Goal: Use online tool/utility: Utilize a website feature to perform a specific function

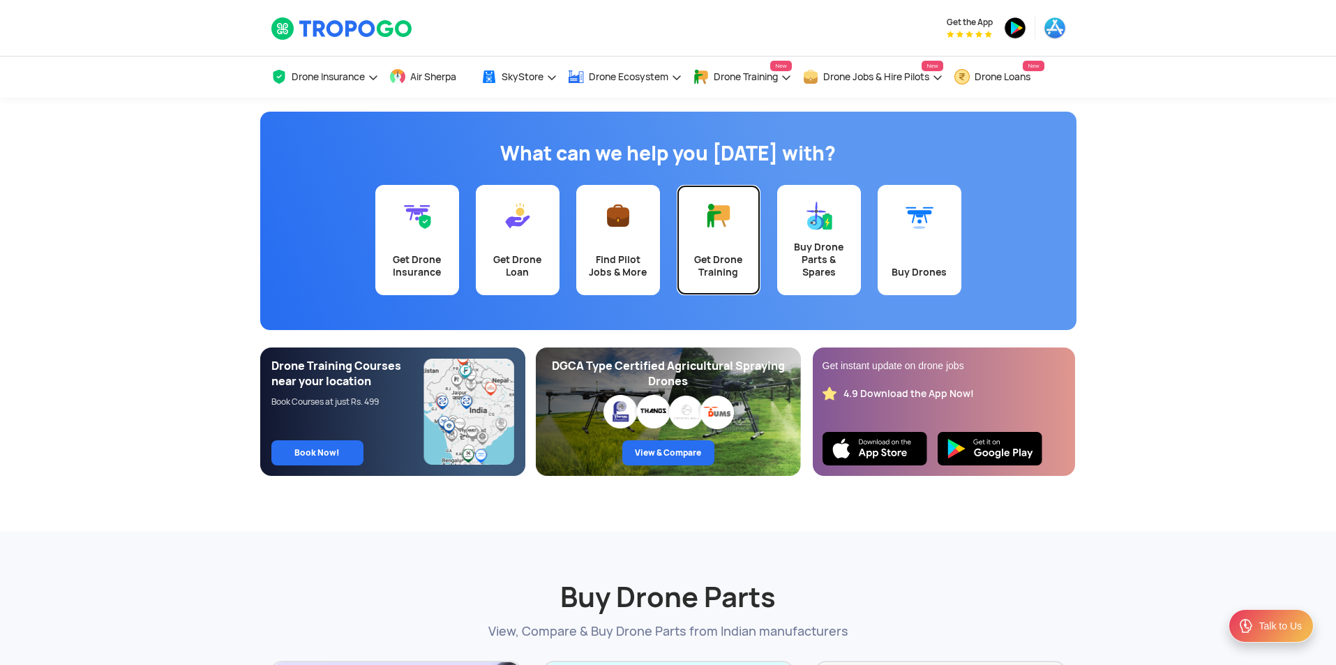
click at [726, 230] on link "Get Drone Training" at bounding box center [719, 240] width 84 height 110
click at [932, 243] on link "Buy Drones" at bounding box center [920, 240] width 84 height 110
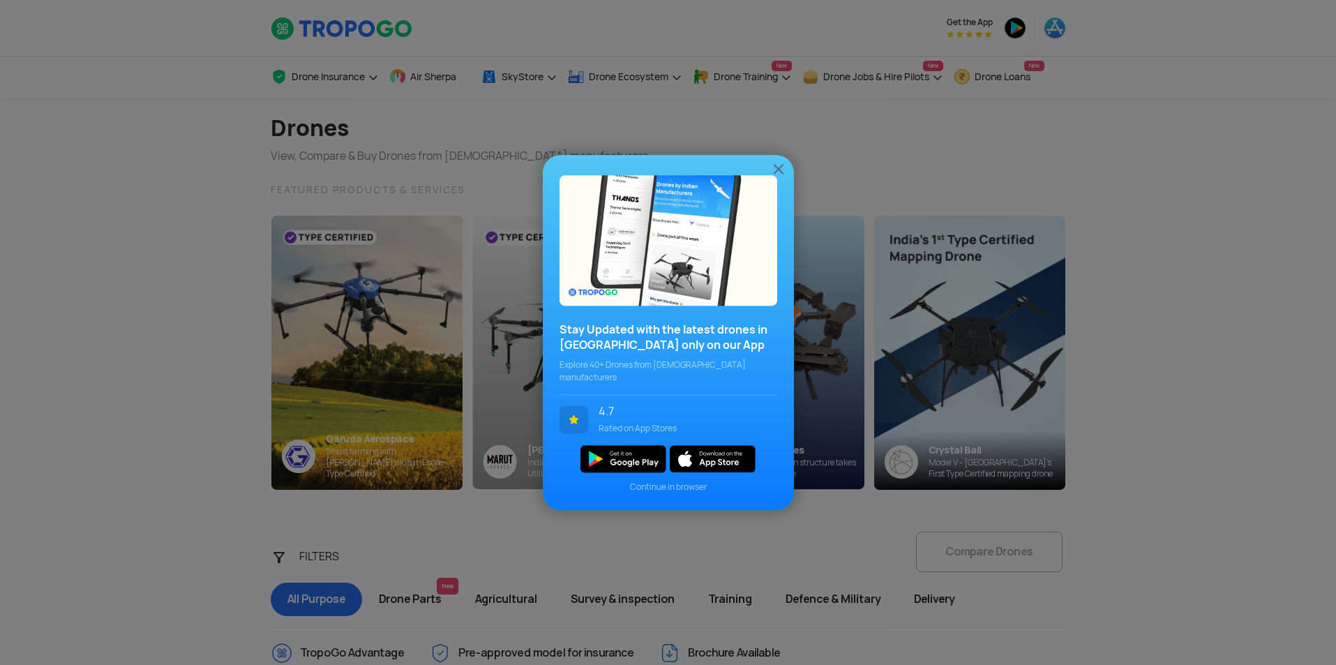
click at [778, 176] on img at bounding box center [778, 168] width 17 height 17
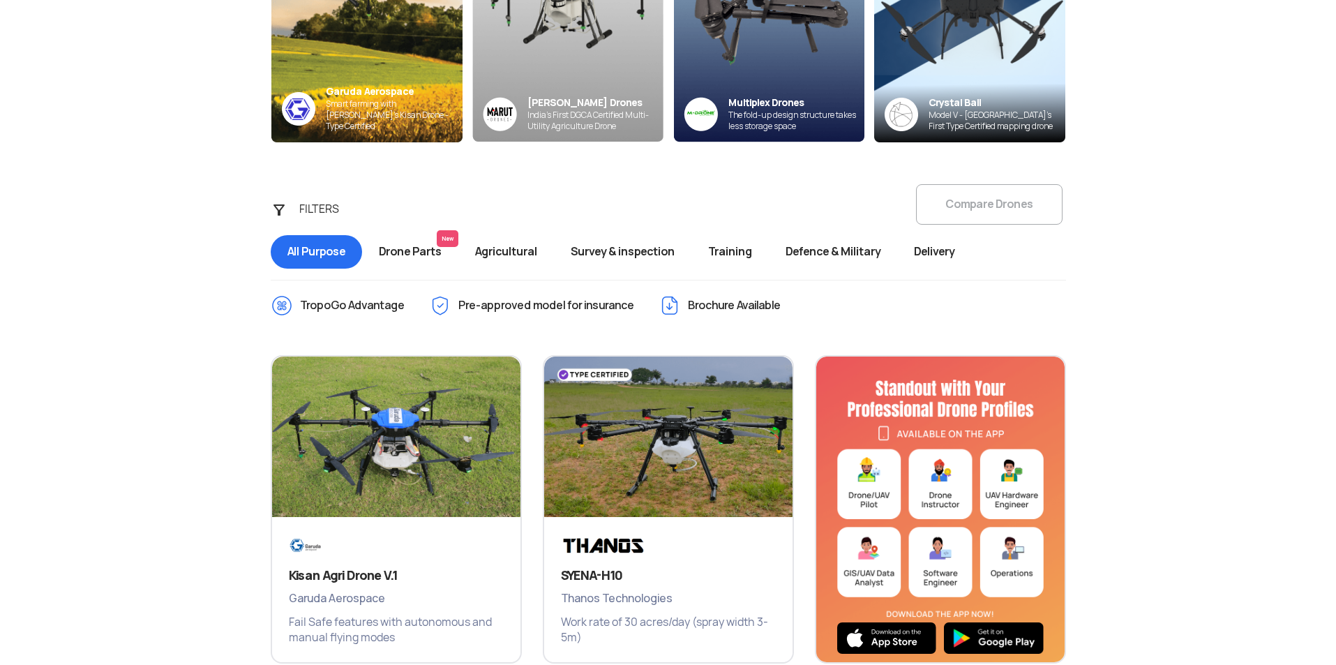
scroll to position [349, 0]
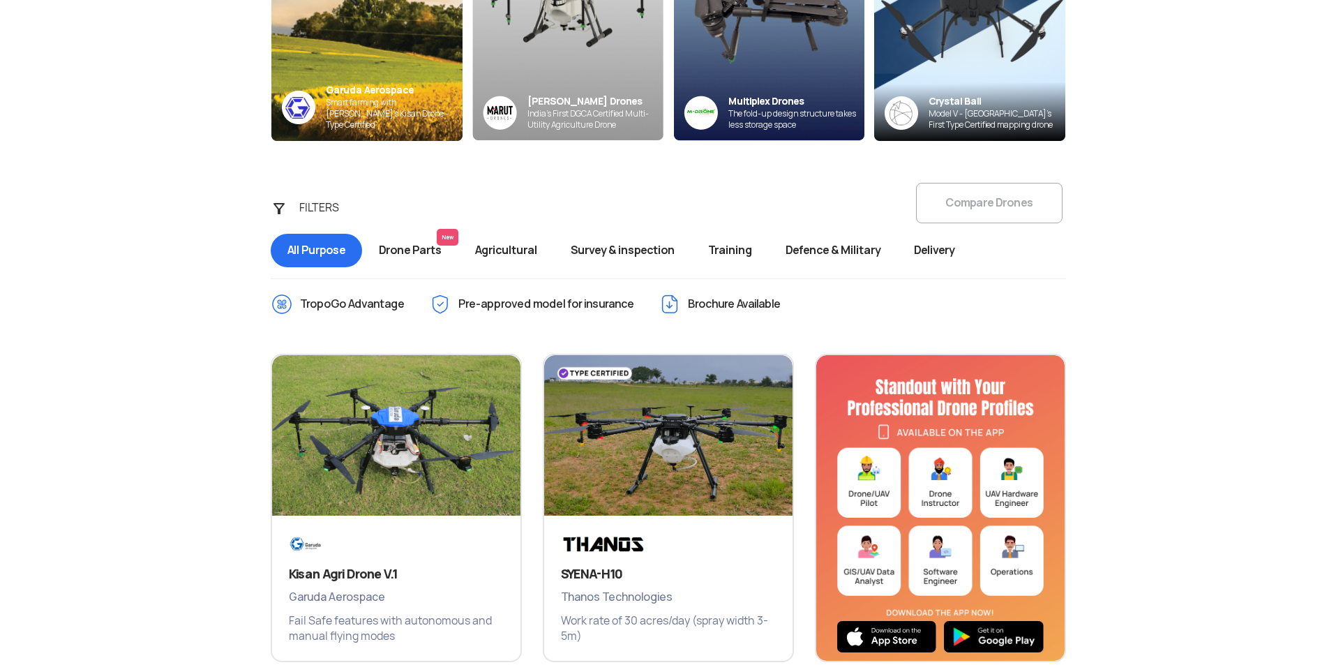
click at [643, 248] on span "Survey & inspection" at bounding box center [622, 250] width 137 height 33
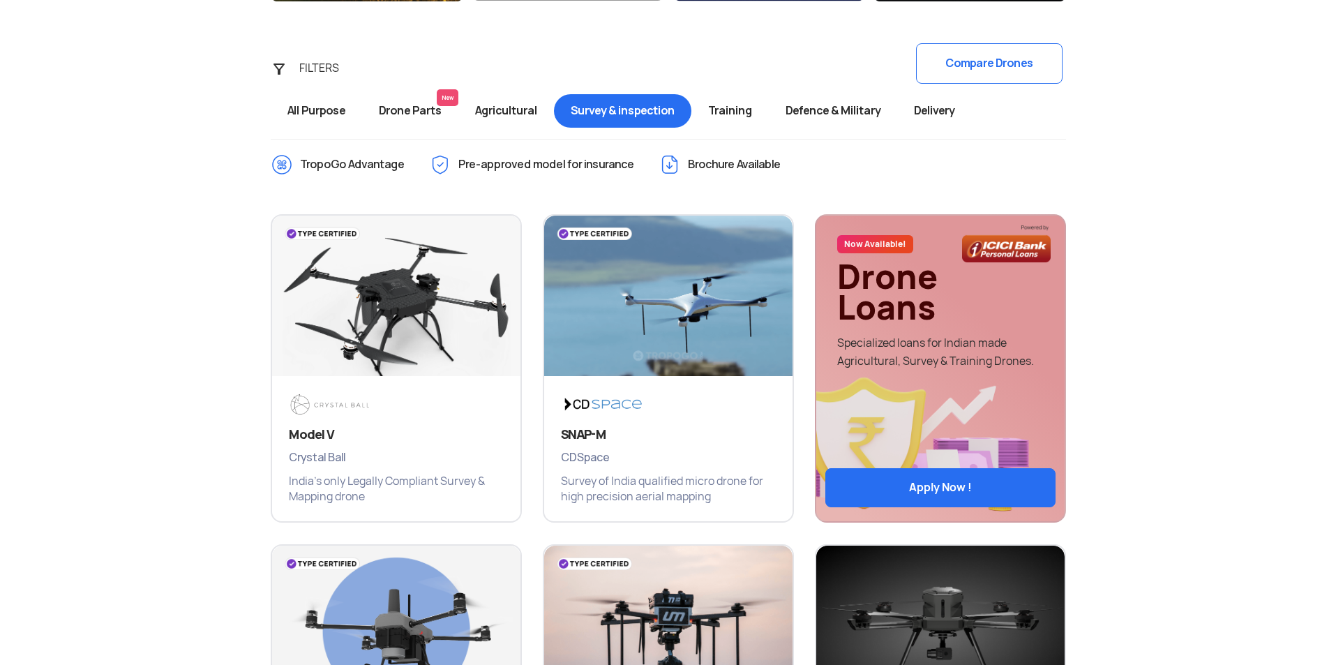
scroll to position [558, 0]
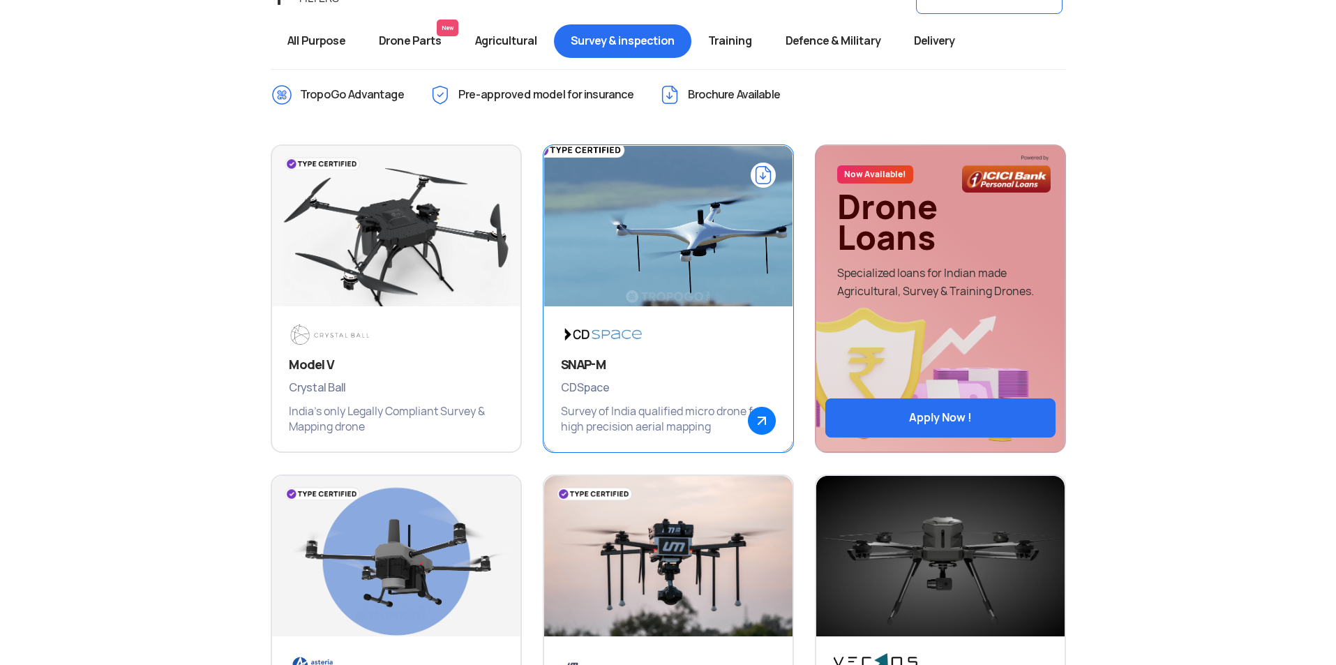
click at [654, 229] on img at bounding box center [668, 232] width 298 height 209
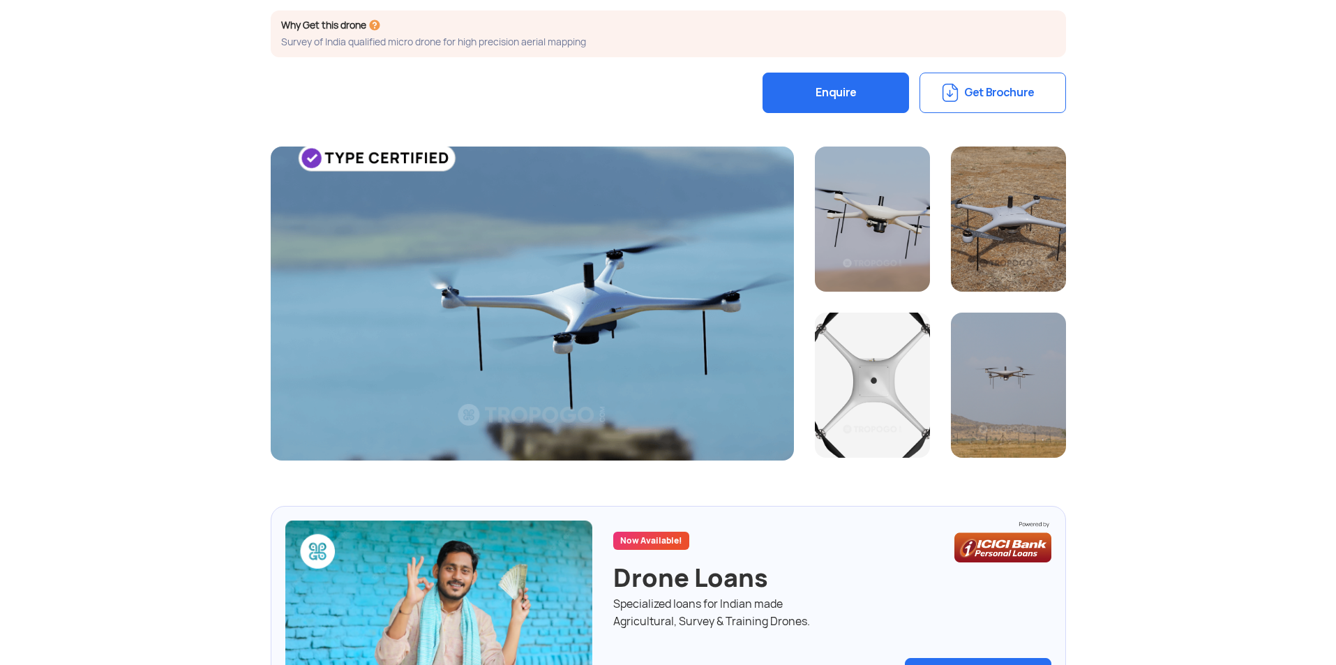
scroll to position [140, 0]
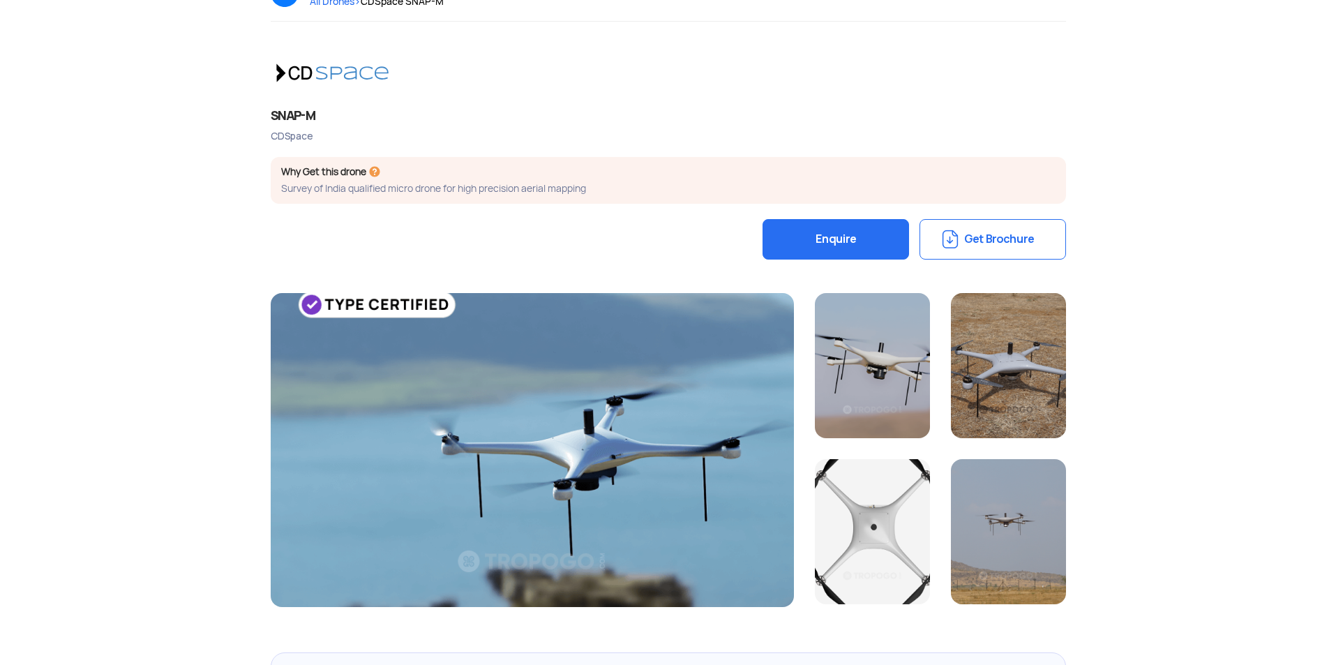
click at [284, 131] on div "CDSpace" at bounding box center [668, 136] width 795 height 13
copy div "CDSpace"
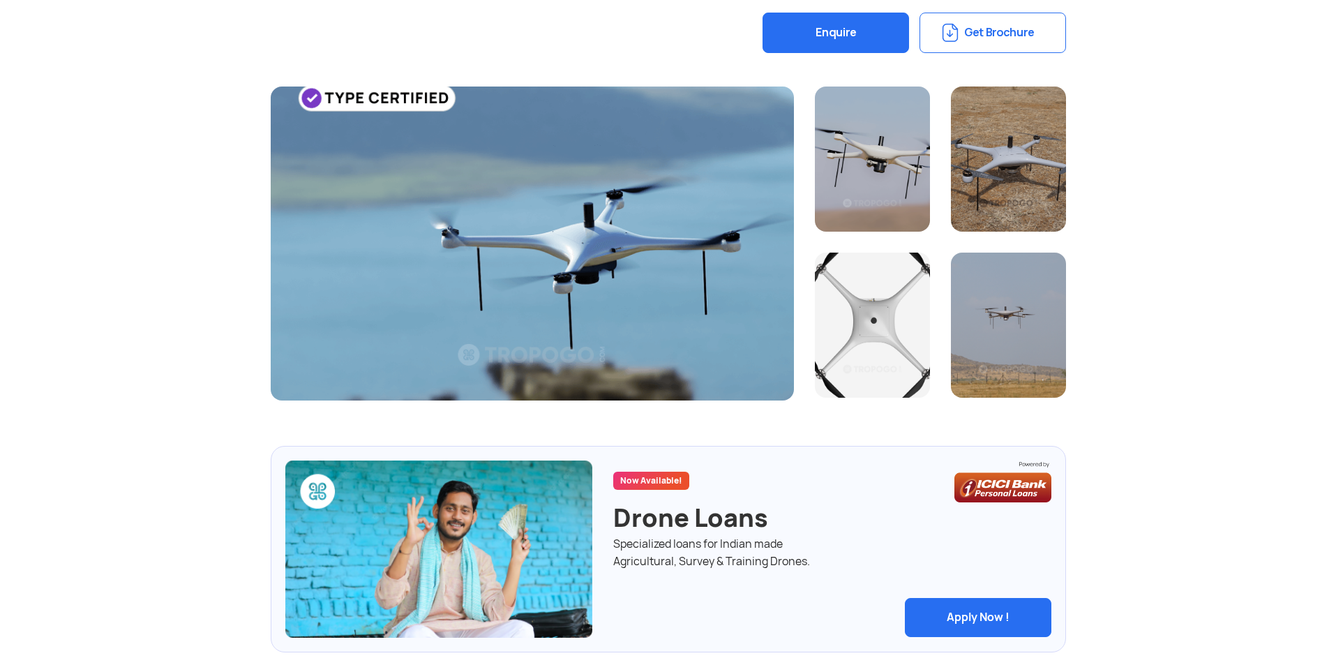
scroll to position [349, 0]
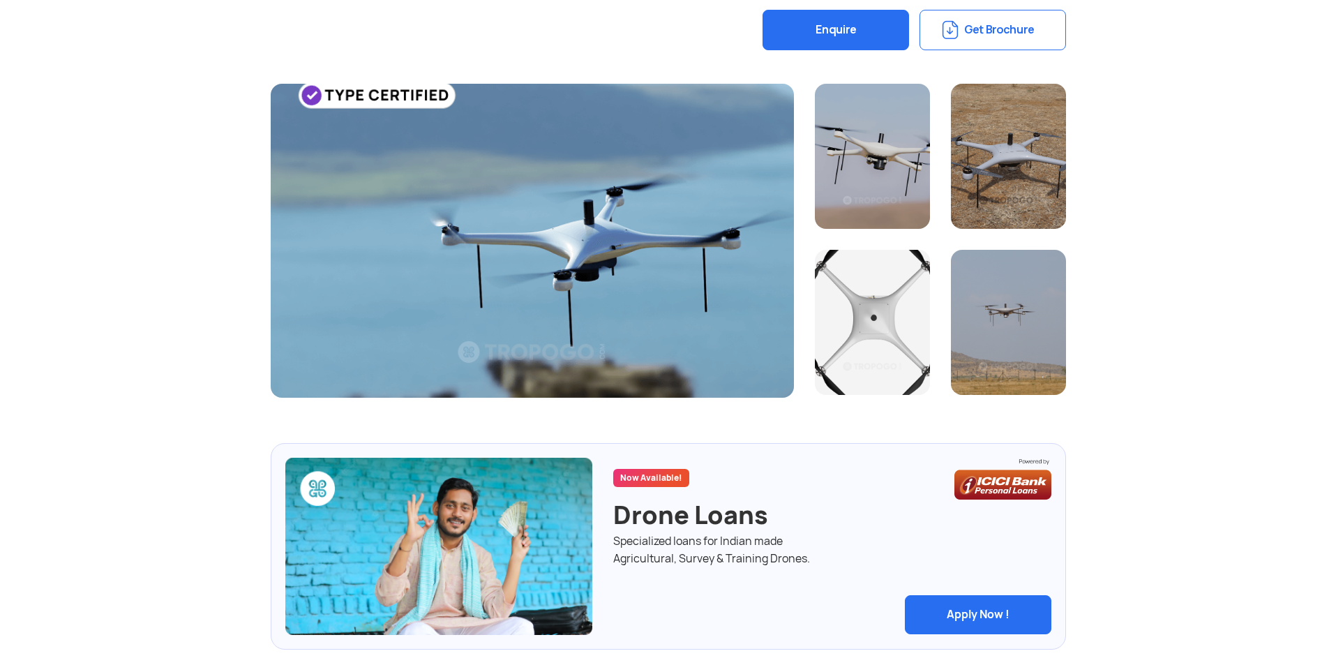
click at [996, 22] on button "Get Brochure" at bounding box center [993, 30] width 147 height 40
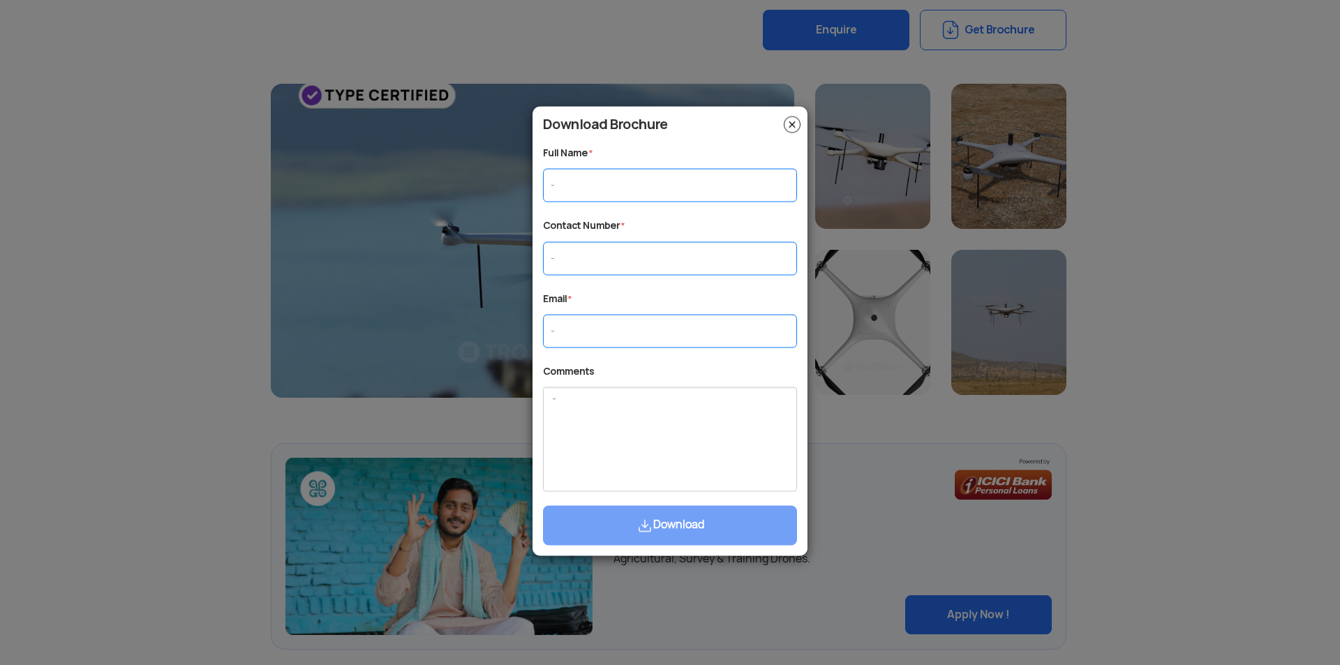
click at [795, 121] on img at bounding box center [792, 124] width 17 height 17
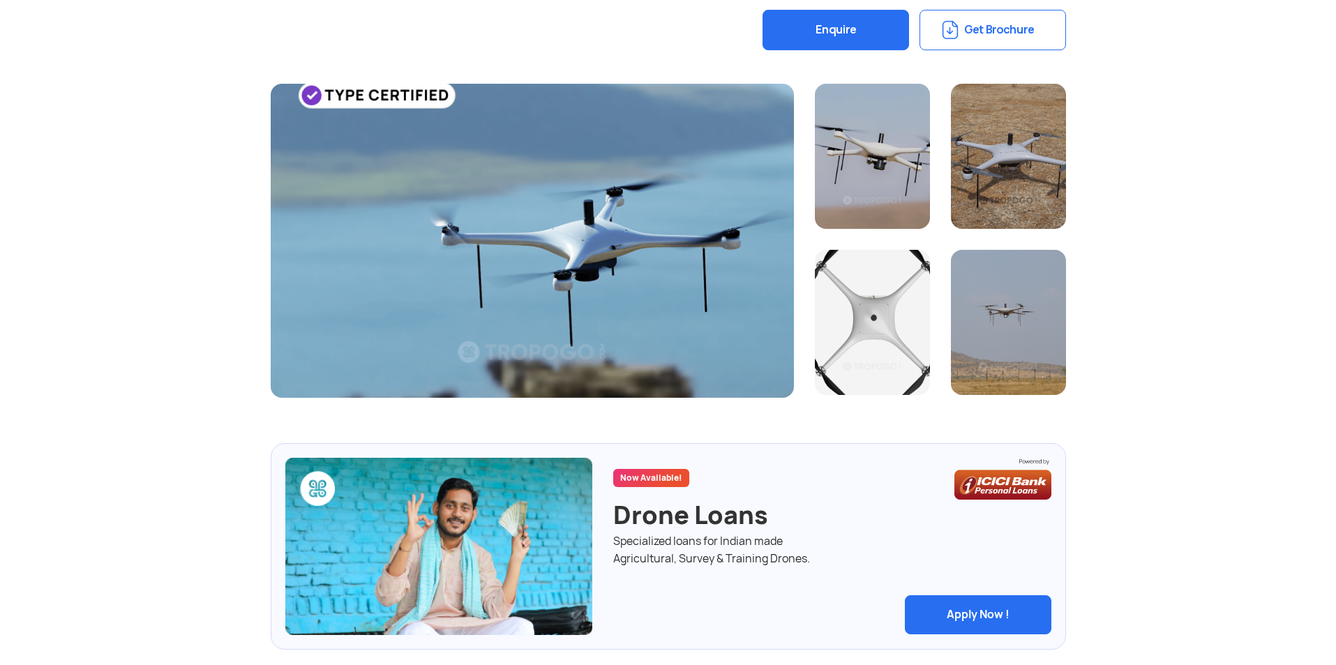
click at [130, 285] on section "Back to All Drones All Drones > CDSpace SNAP-M > SNAP-M CDSpace Why Get this dr…" at bounding box center [668, 574] width 1336 height 1651
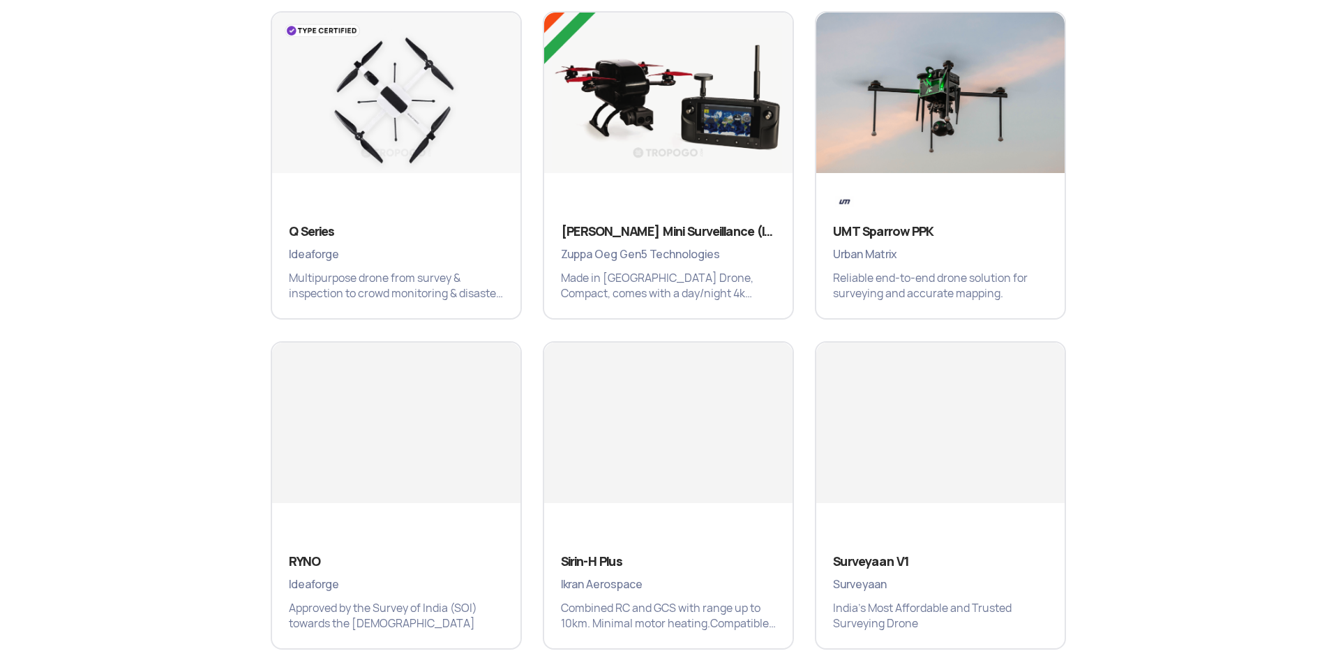
scroll to position [1631, 0]
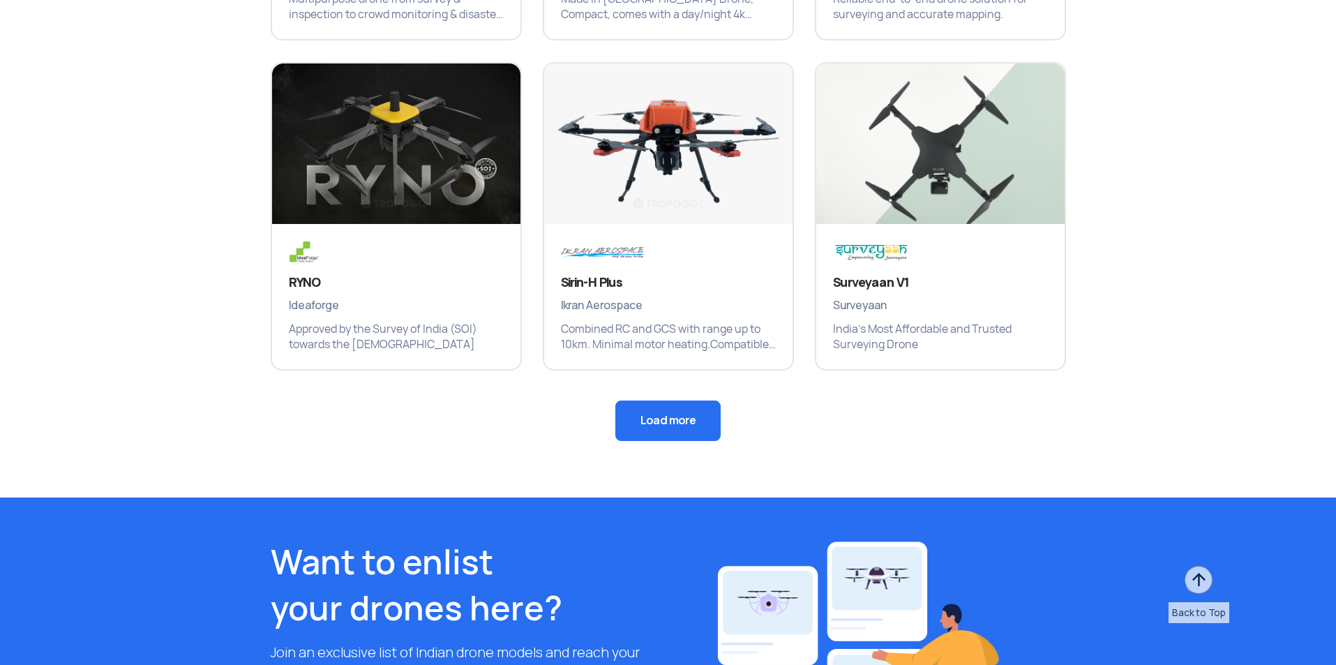
click at [622, 424] on button "Load more" at bounding box center [667, 420] width 105 height 40
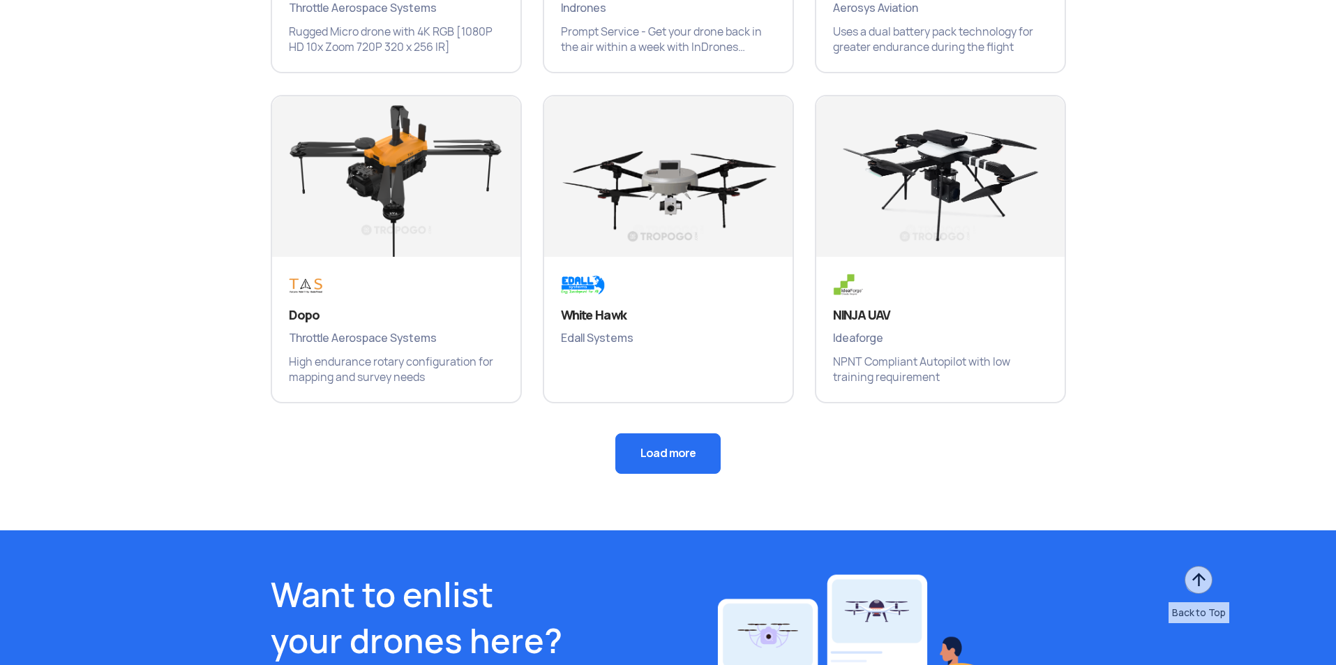
scroll to position [2258, 0]
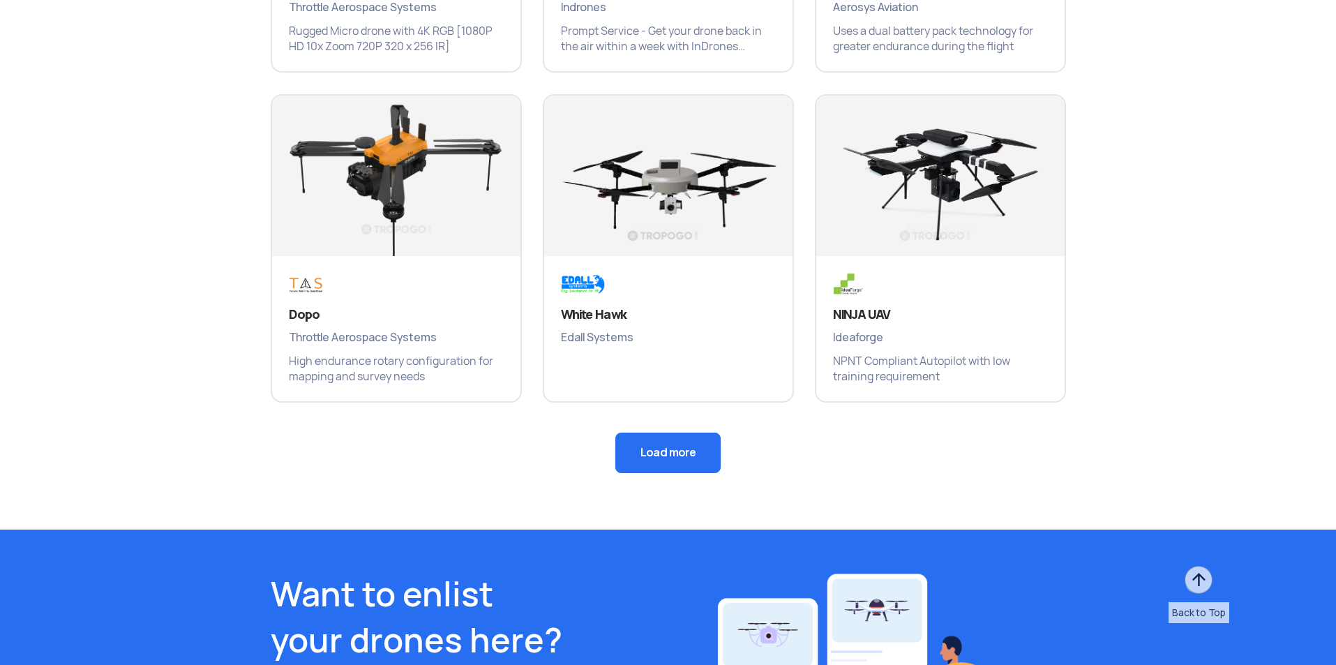
click at [682, 451] on button "Load more" at bounding box center [667, 453] width 105 height 40
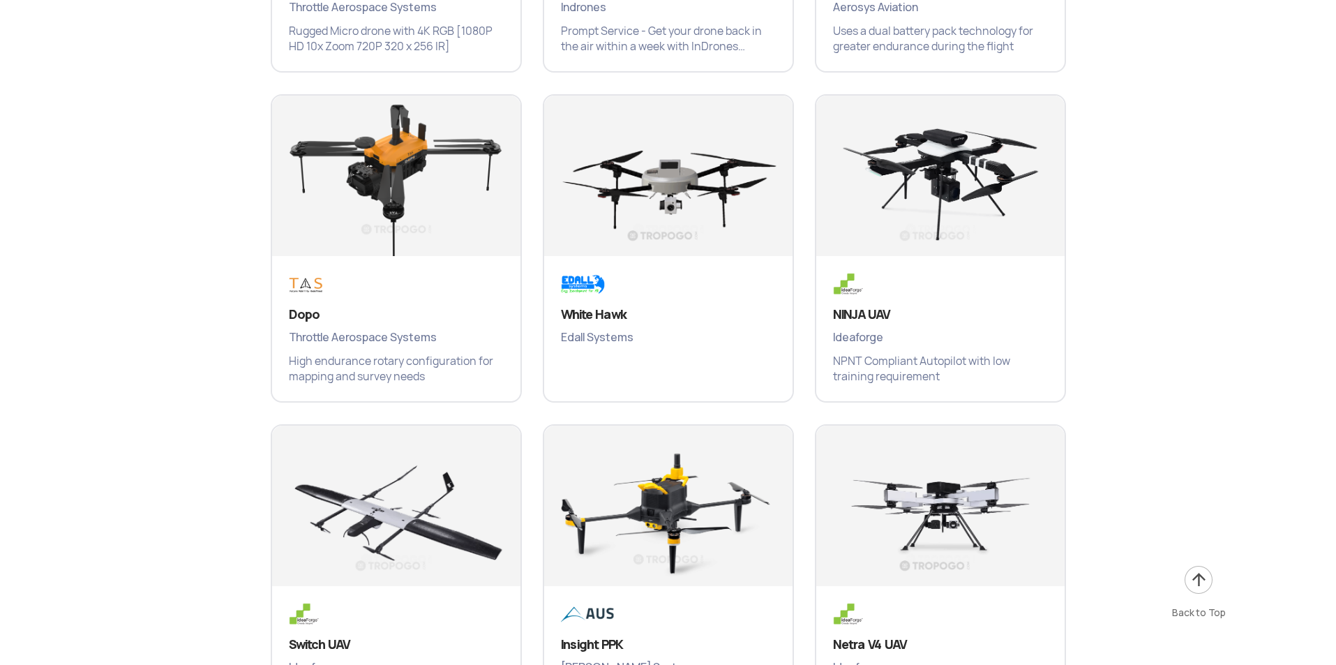
click at [666, 407] on div "White Hawk Edall Systems" at bounding box center [668, 245] width 272 height 330
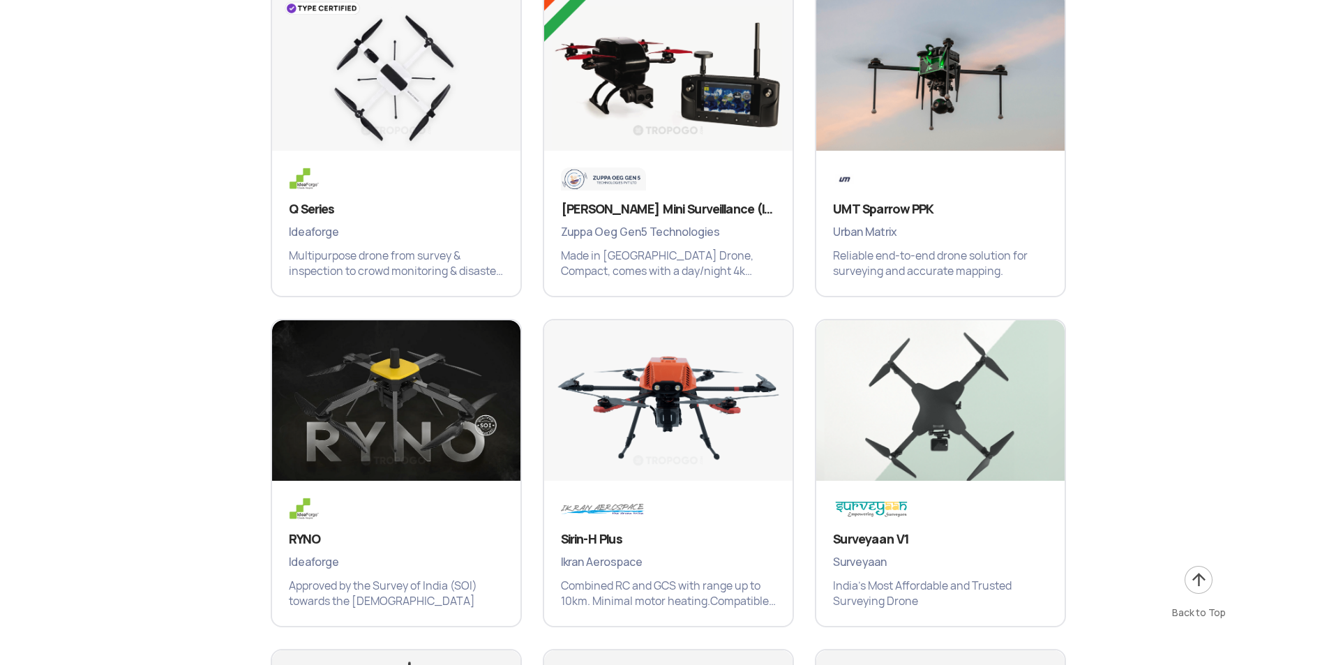
scroll to position [0, 0]
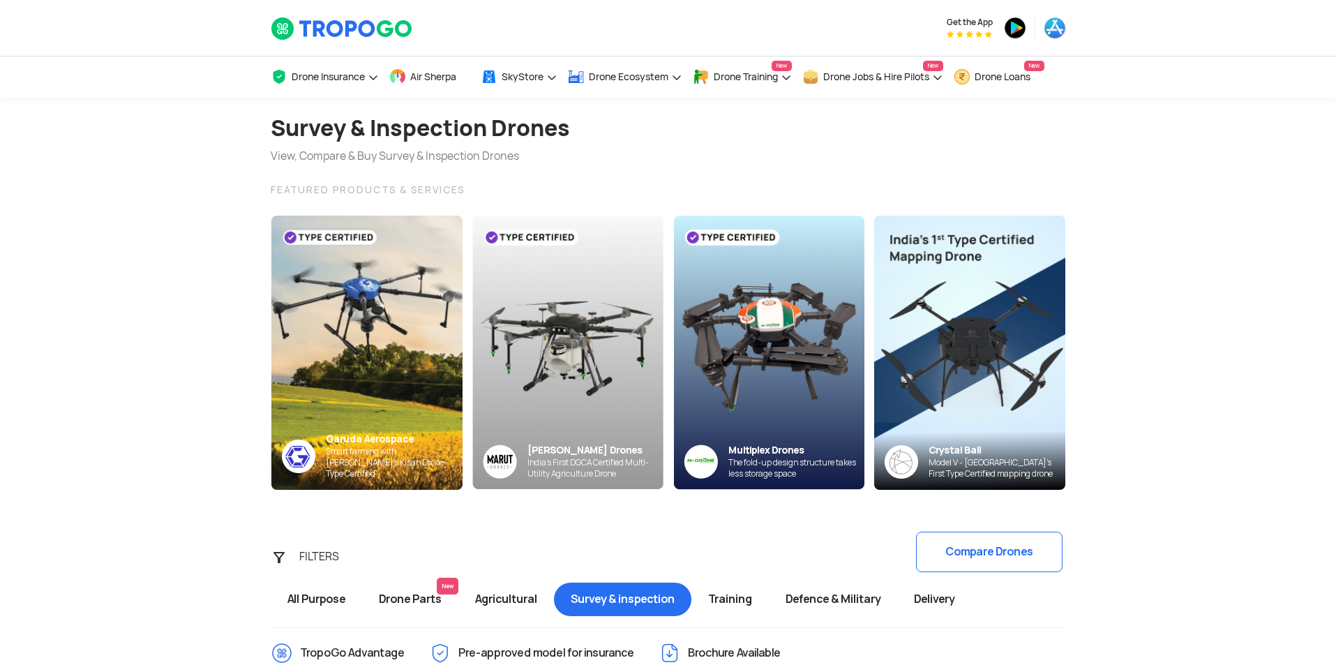
drag, startPoint x: 659, startPoint y: 467, endPoint x: 696, endPoint y: 194, distance: 275.4
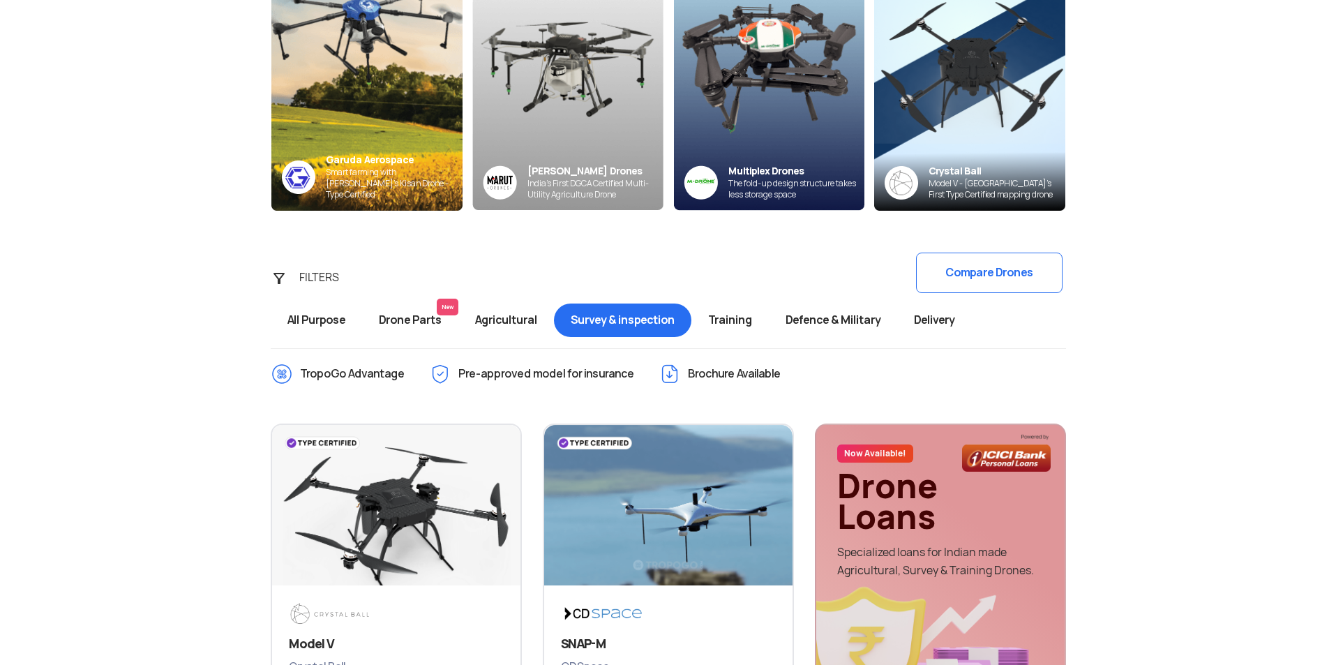
scroll to position [349, 0]
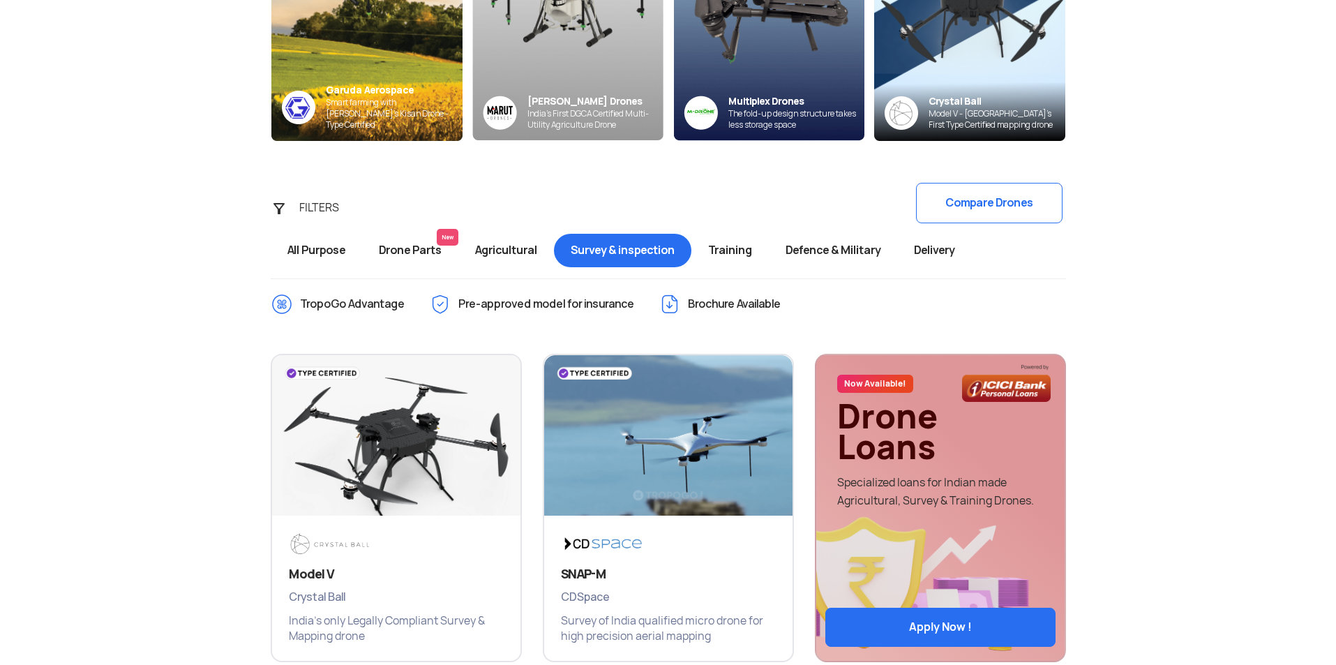
click at [724, 306] on span "Brochure Available" at bounding box center [734, 304] width 93 height 22
click at [677, 305] on img at bounding box center [670, 304] width 22 height 22
click at [715, 260] on span "Training" at bounding box center [729, 250] width 77 height 33
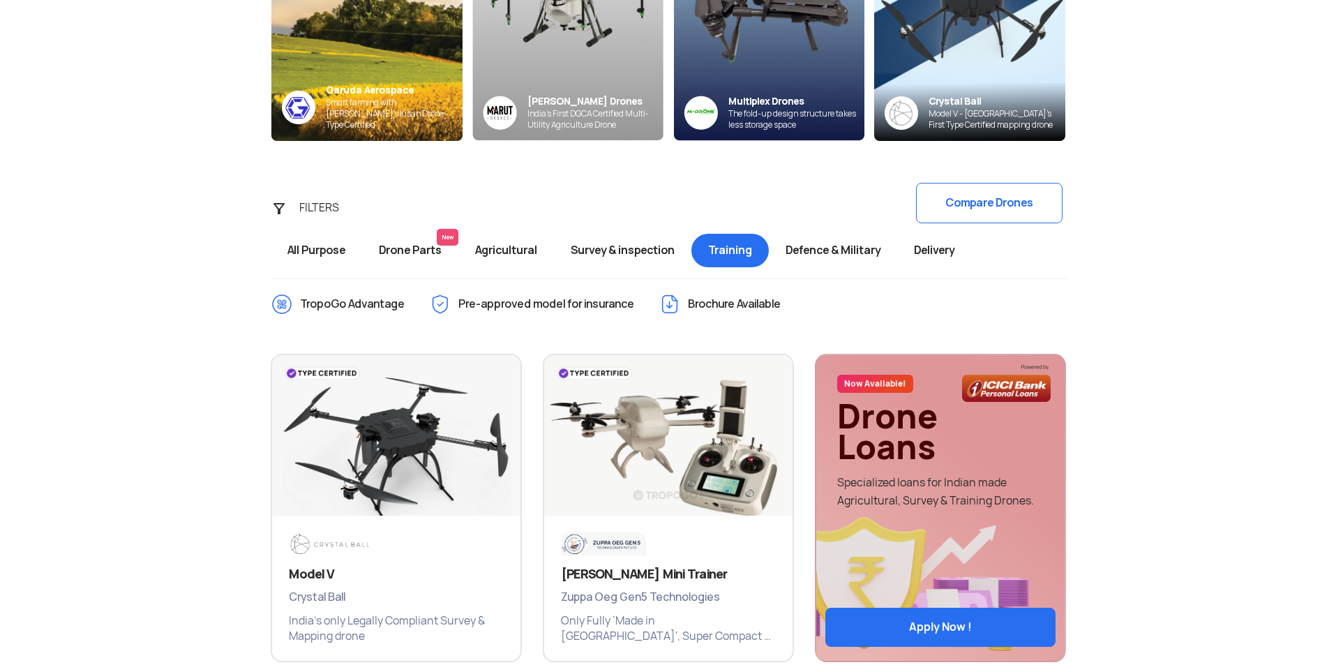
click at [833, 256] on span "Defence & Military" at bounding box center [833, 250] width 128 height 33
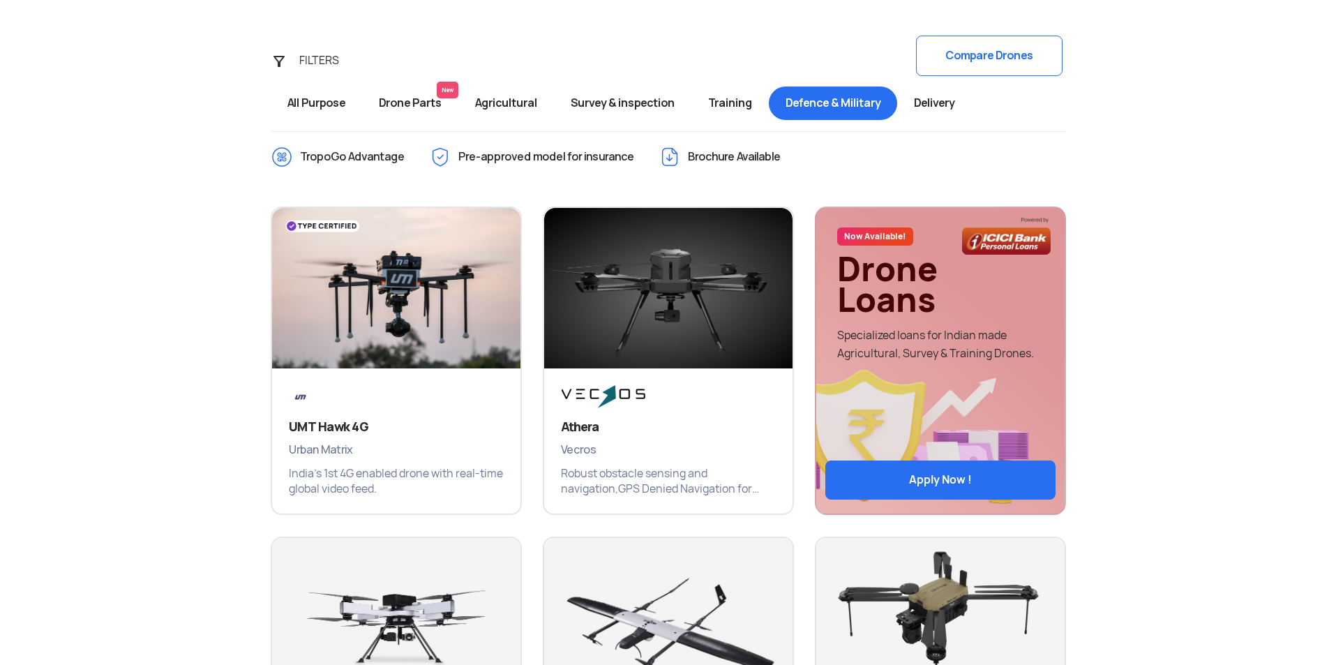
scroll to position [419, 0]
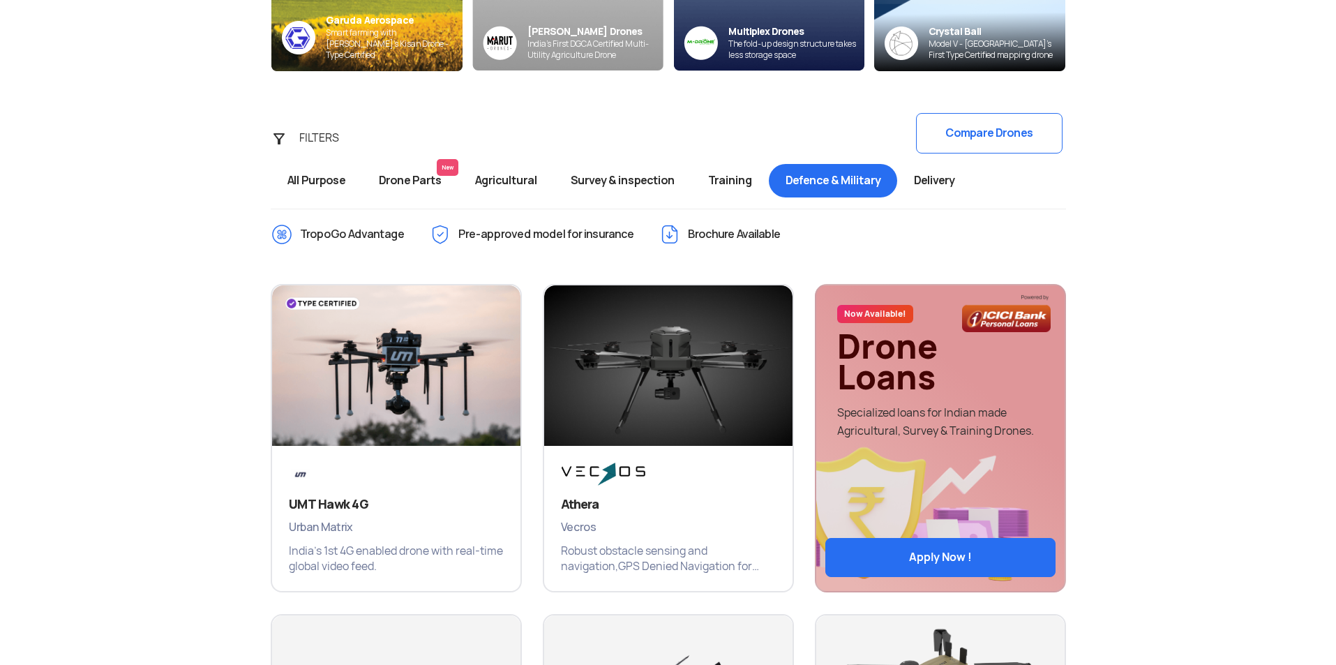
click at [958, 181] on span "Delivery" at bounding box center [934, 180] width 74 height 33
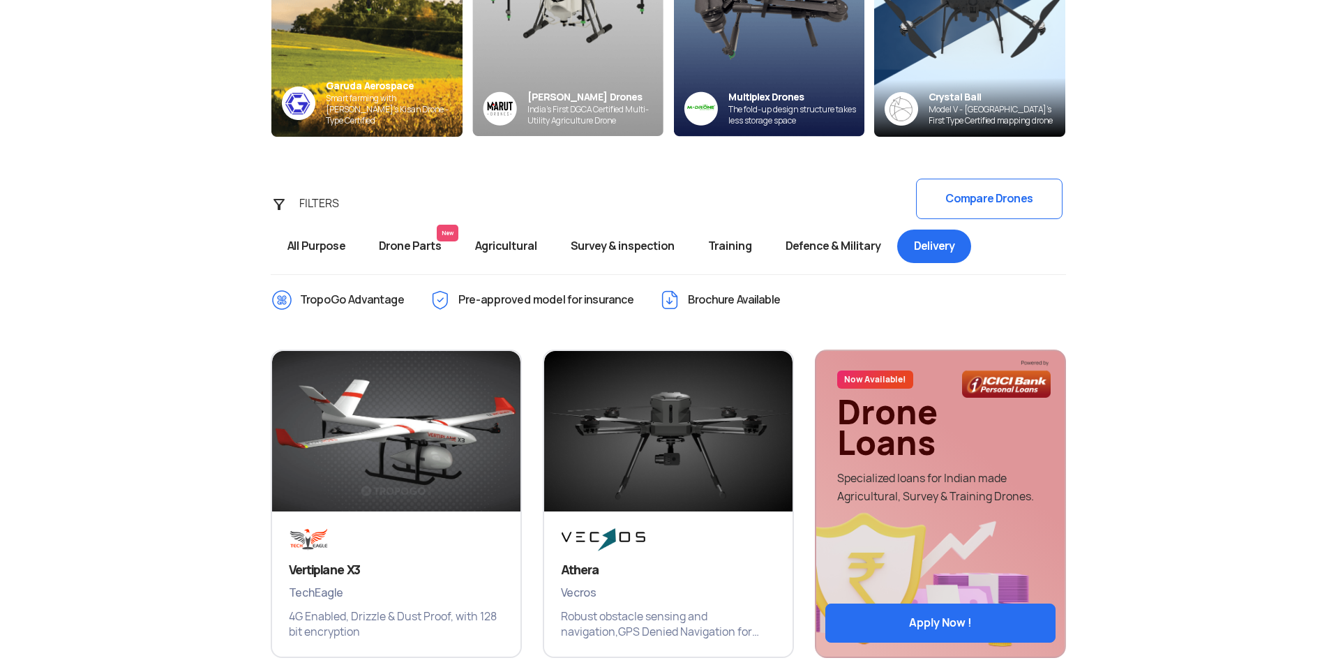
scroll to position [279, 0]
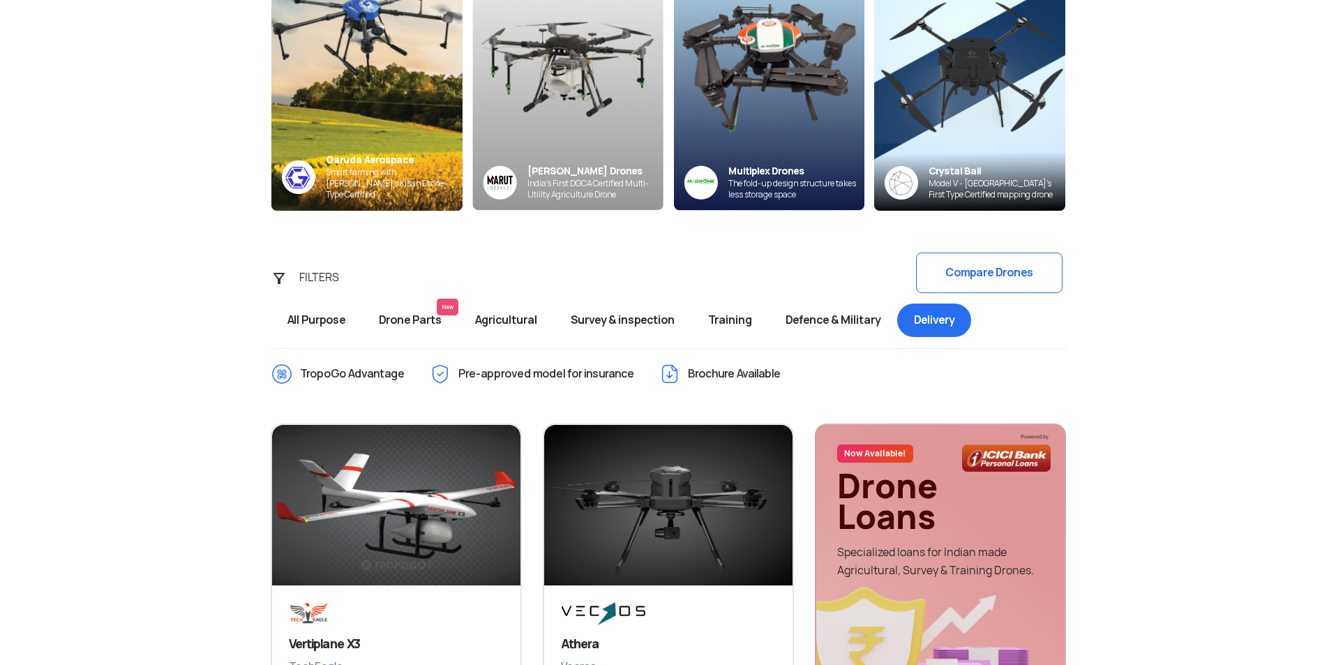
click at [410, 324] on span "Drone Parts New" at bounding box center [410, 319] width 96 height 33
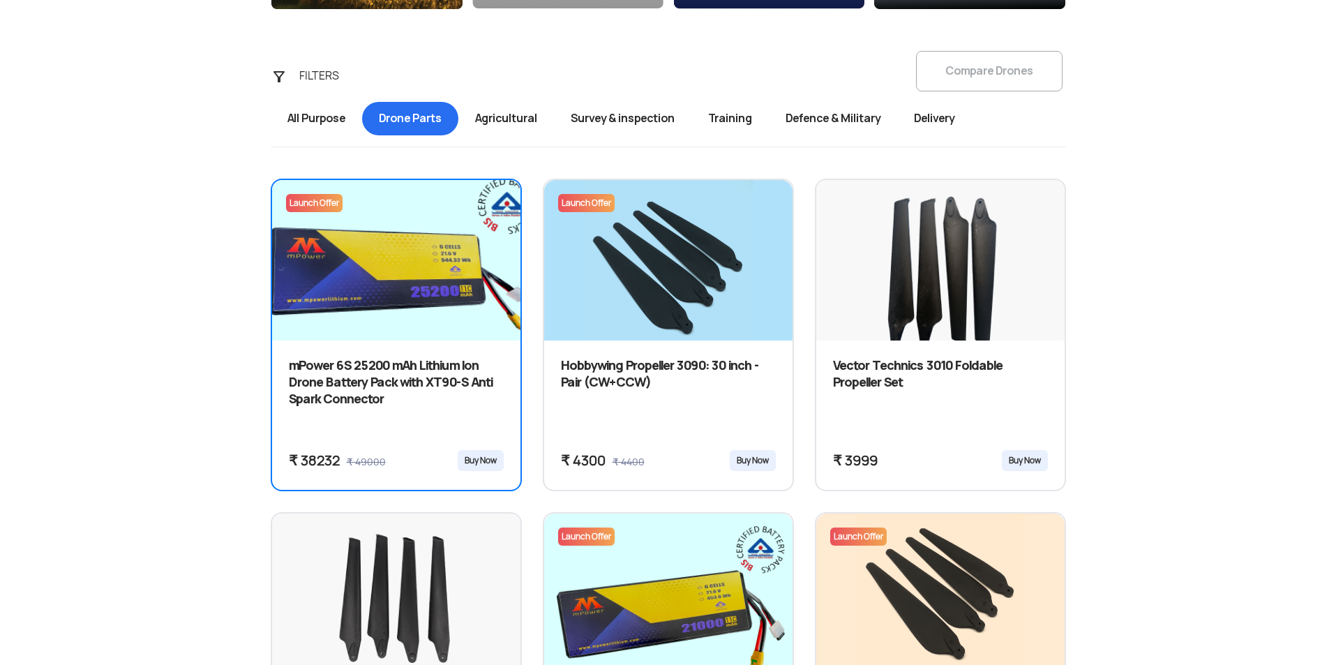
scroll to position [488, 0]
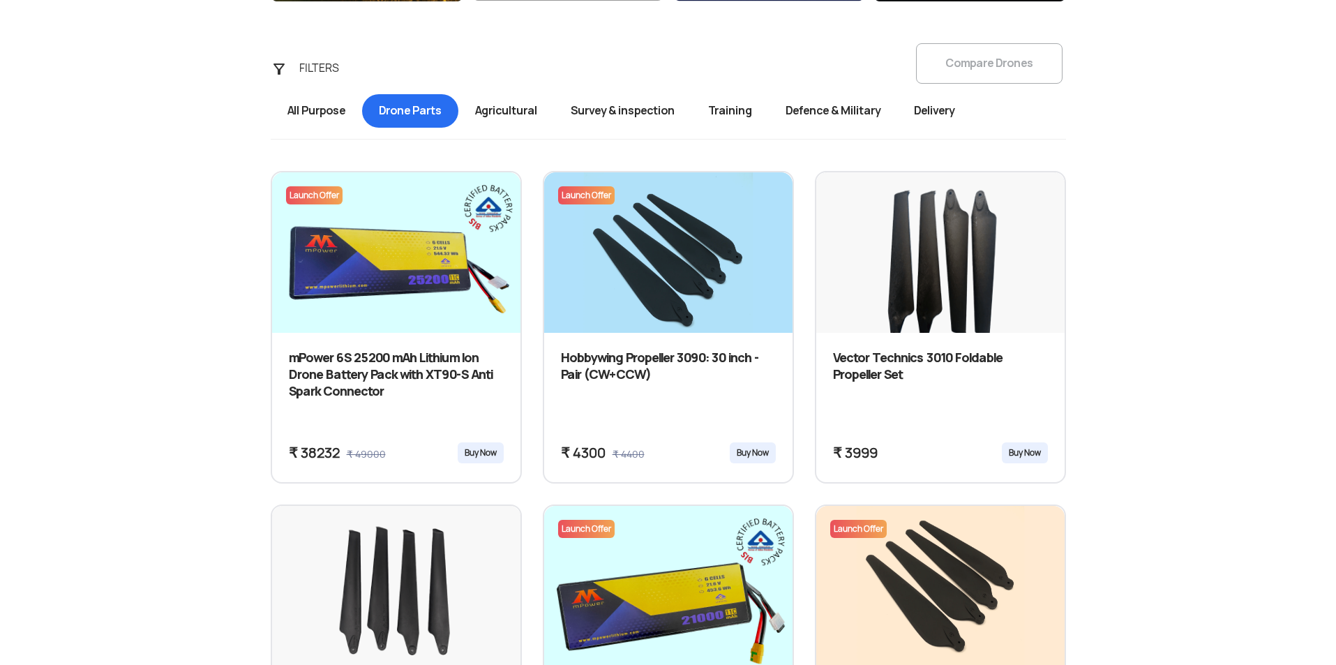
click at [542, 114] on span "Agricultural" at bounding box center [506, 110] width 96 height 33
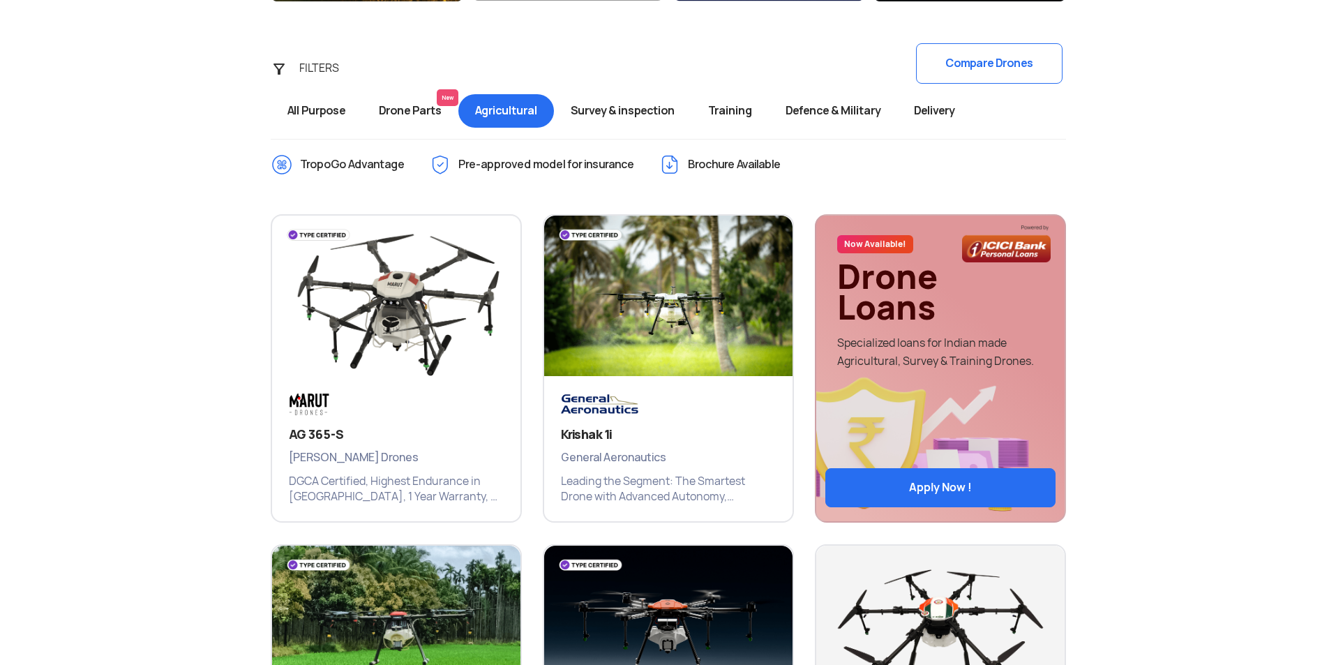
click at [530, 225] on div "AG 365-S Marut Drones DGCA Certified, Highest Endurance in India, 1 Year Warran…" at bounding box center [396, 365] width 272 height 330
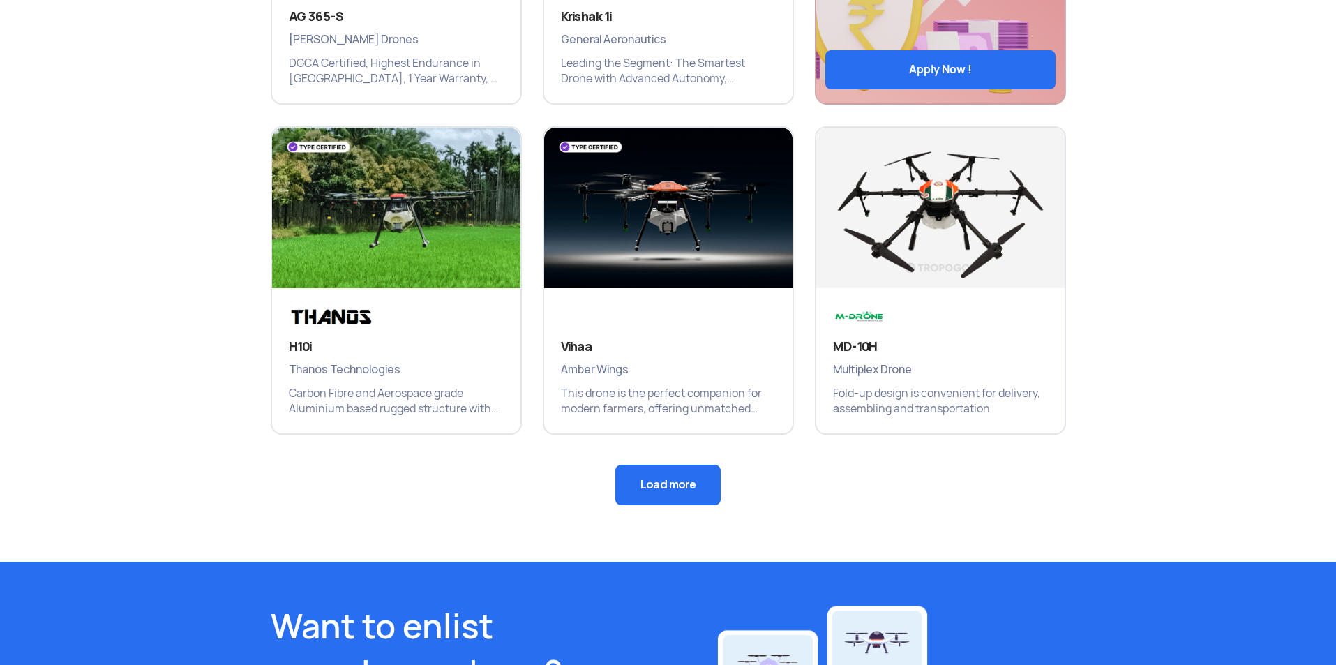
scroll to position [907, 0]
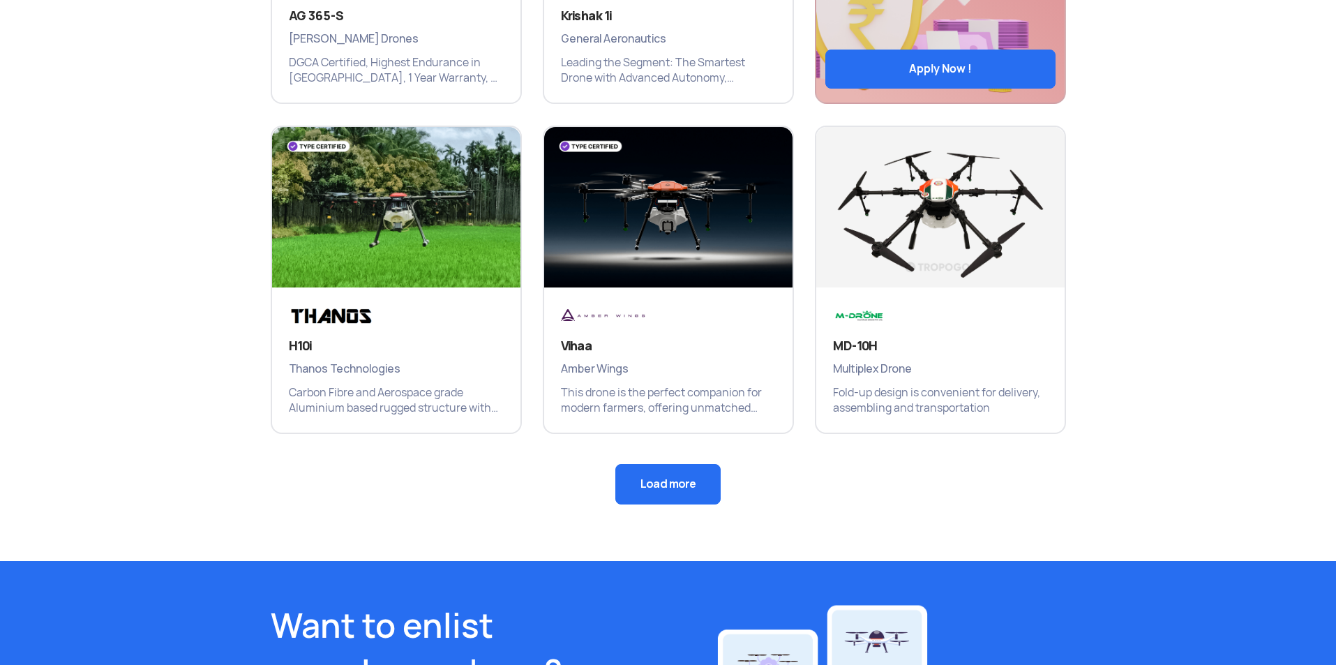
click at [529, 276] on div "H10i Thanos Technologies Carbon Fibre and Aerospace grade Aluminium based rugge…" at bounding box center [396, 277] width 272 height 330
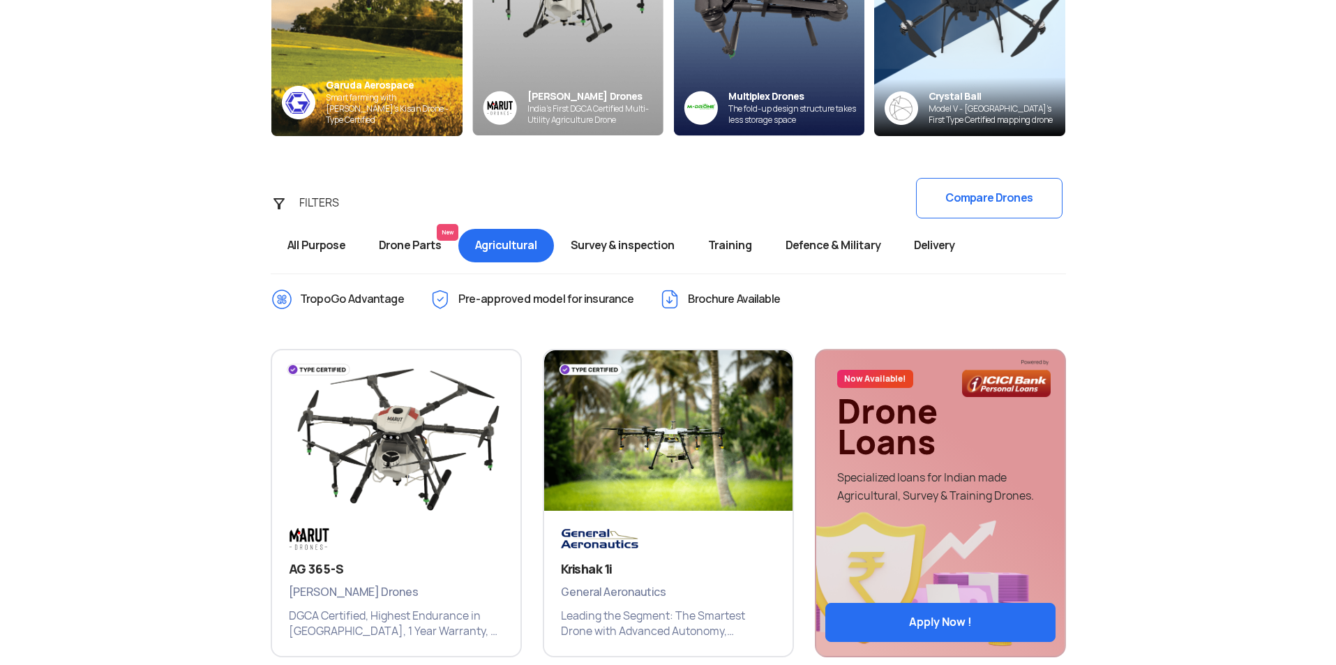
scroll to position [349, 0]
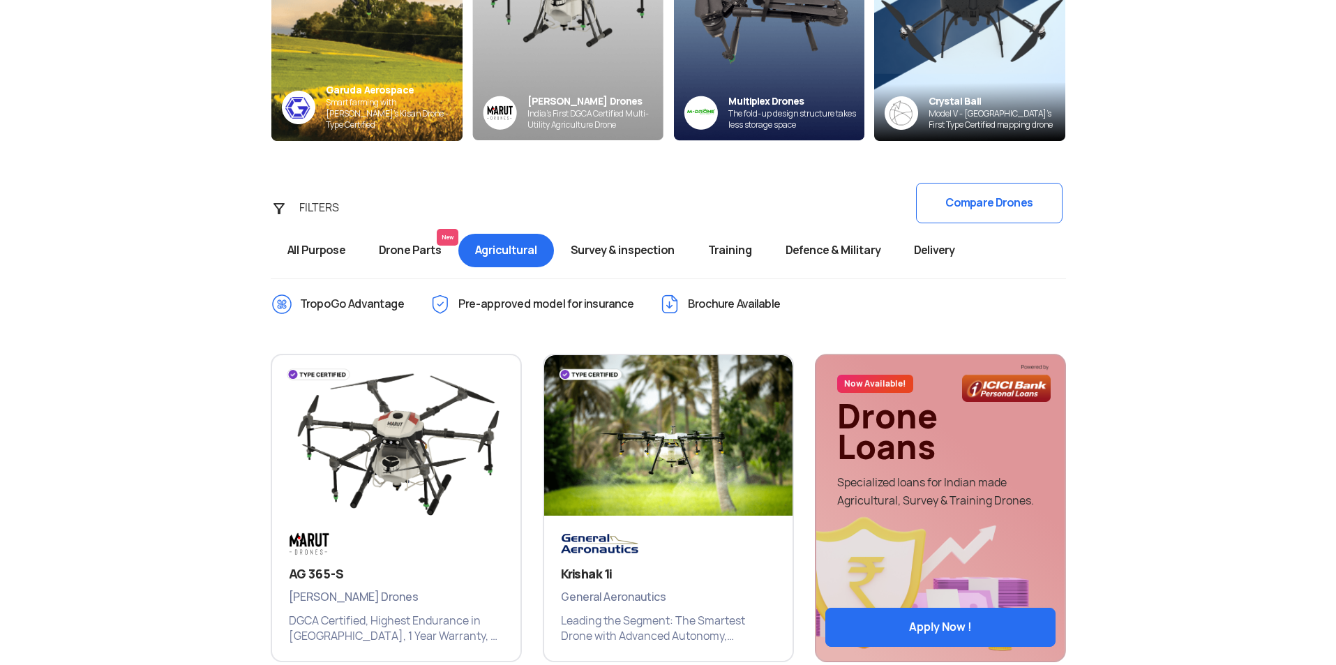
click at [577, 255] on span "Survey & inspection" at bounding box center [622, 250] width 137 height 33
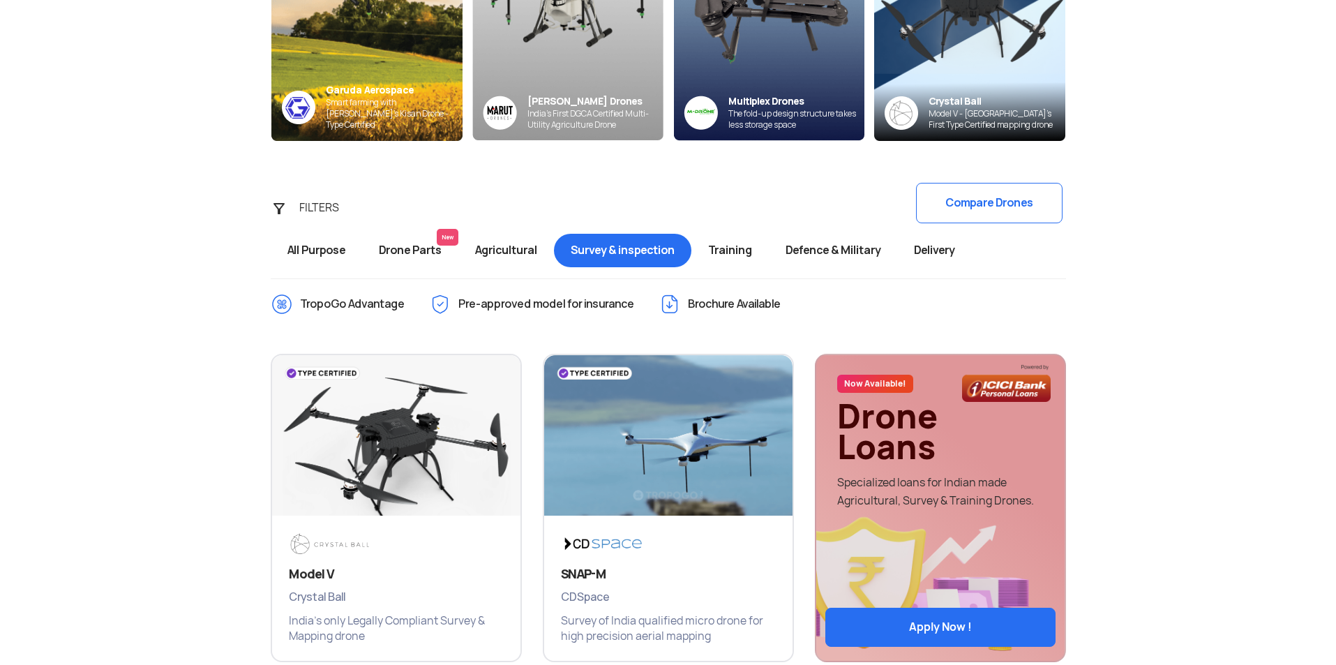
click at [303, 257] on span "All Purpose" at bounding box center [316, 250] width 91 height 33
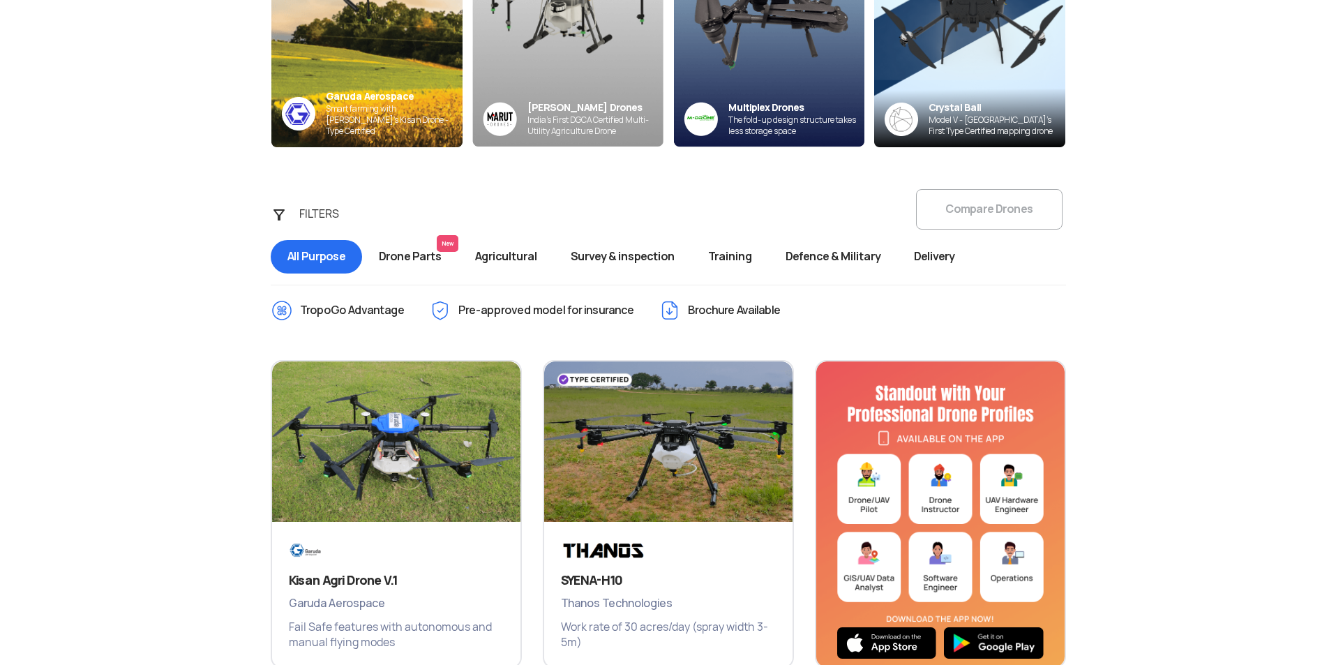
scroll to position [349, 0]
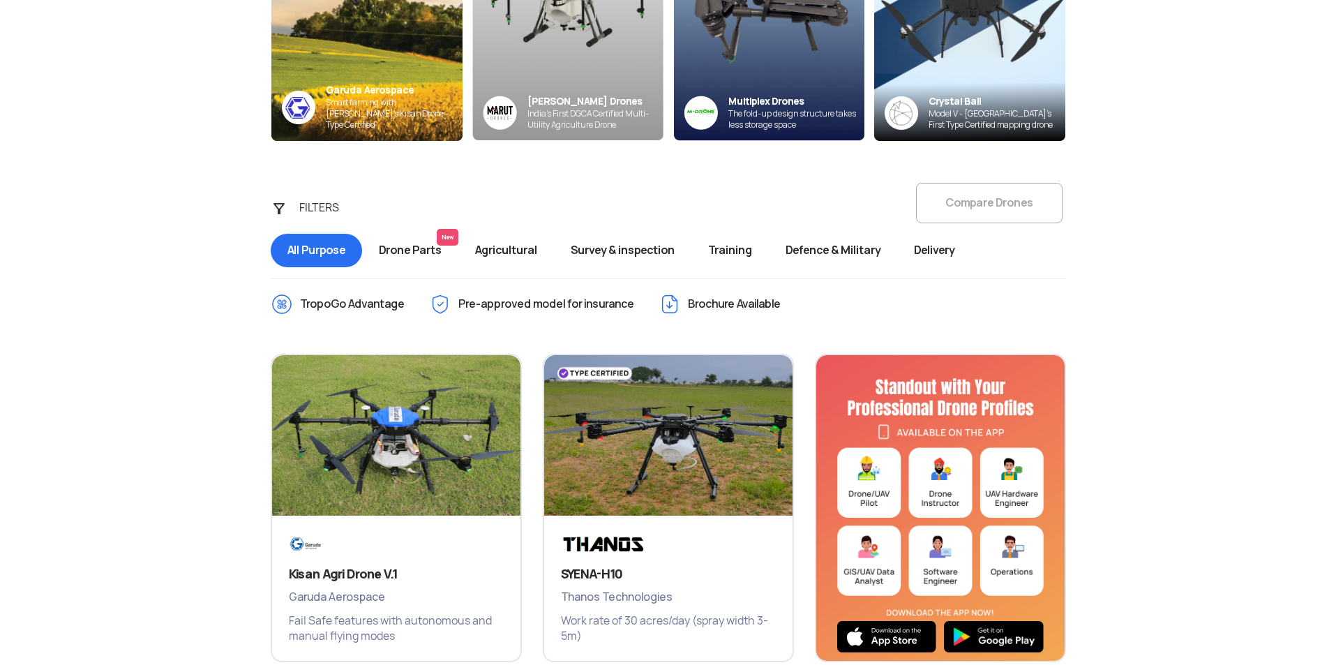
click at [498, 252] on span "Agricultural" at bounding box center [506, 250] width 96 height 33
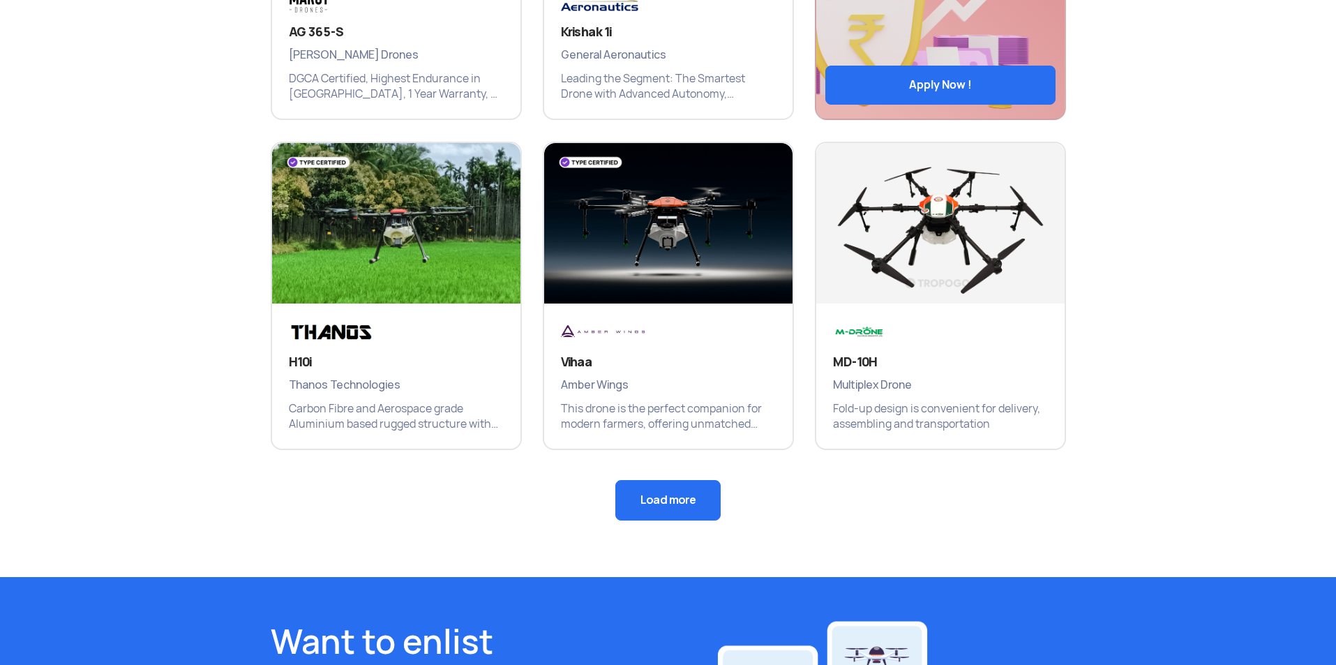
scroll to position [907, 0]
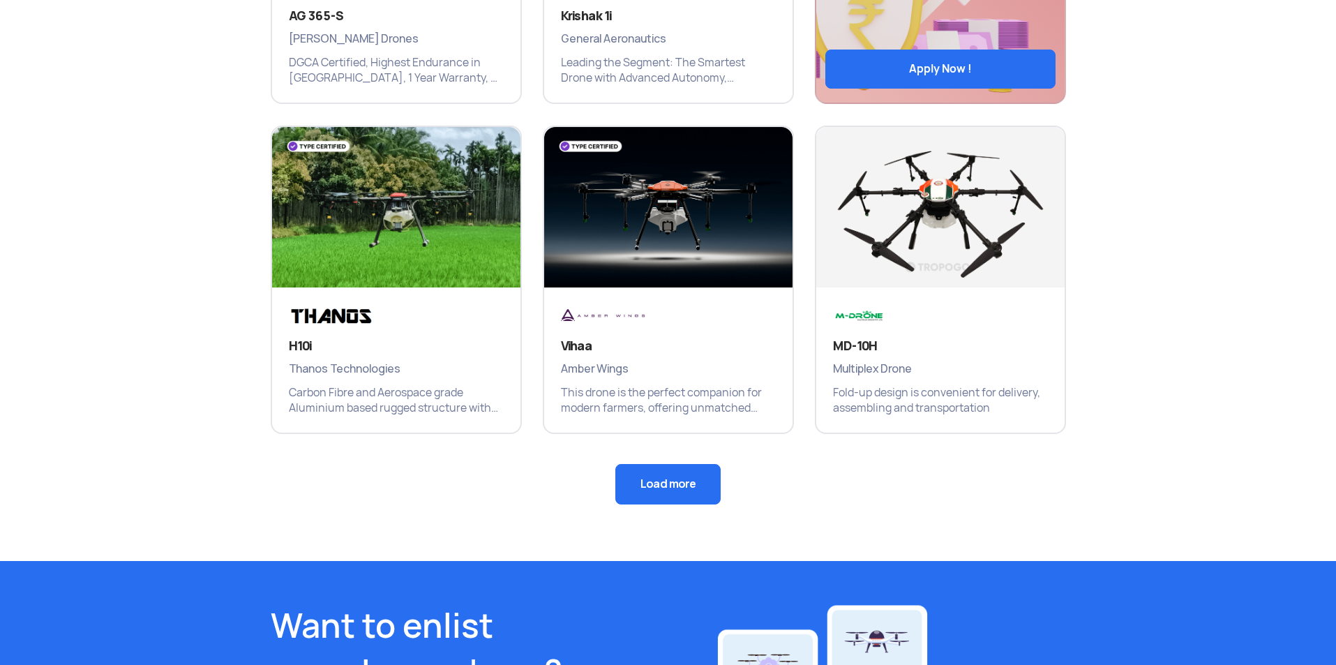
click at [694, 489] on button "Load more" at bounding box center [667, 484] width 105 height 40
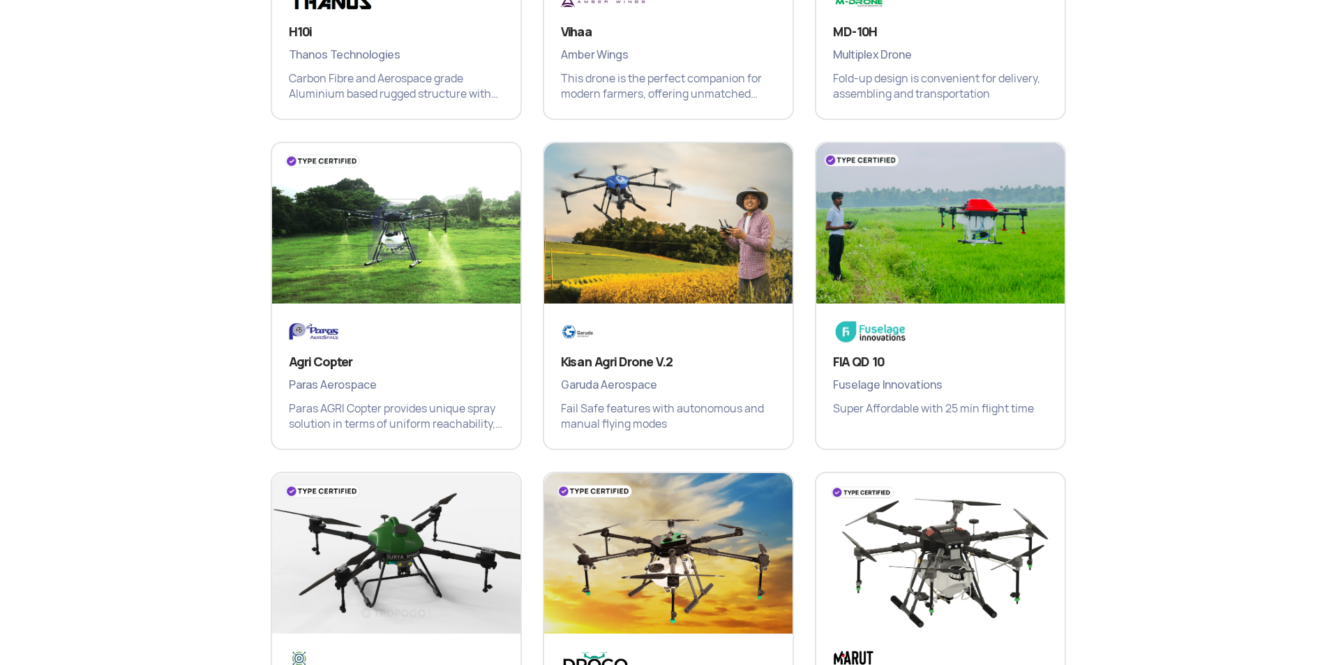
scroll to position [1256, 0]
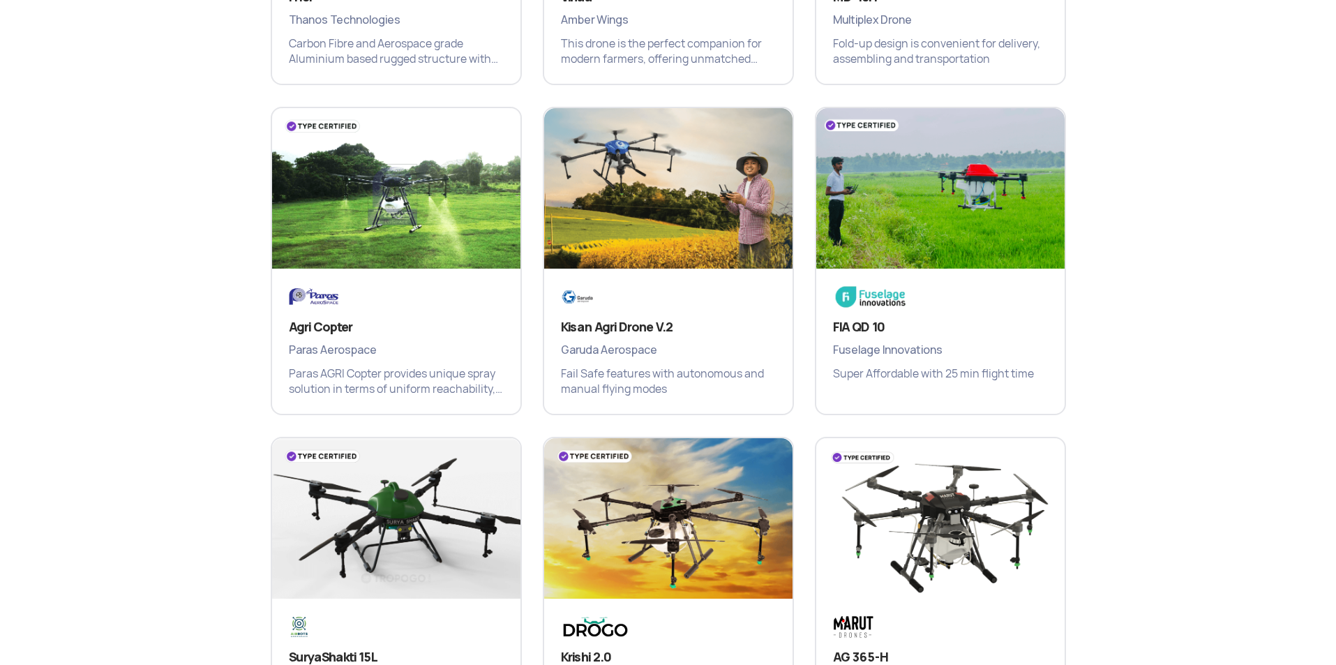
click at [532, 417] on div "Kisan Agri Drone V.2 Garuda Aerospace Fail Safe features with autonomous and ma…" at bounding box center [668, 258] width 272 height 330
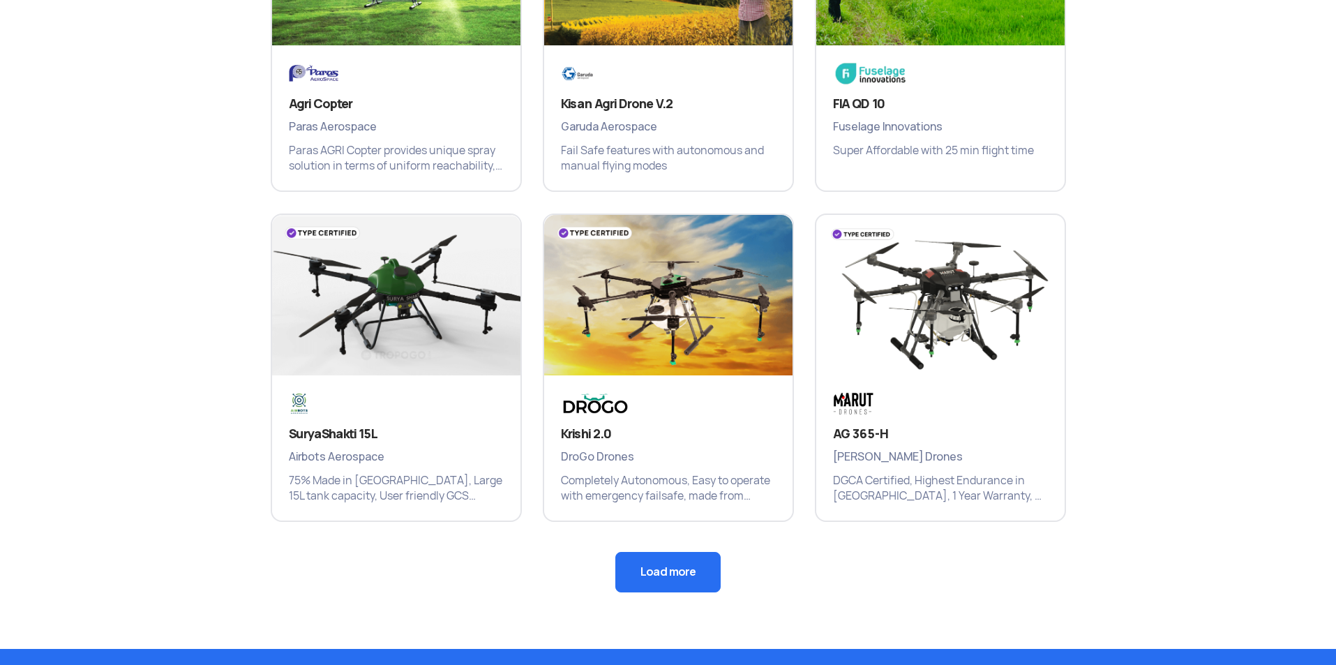
scroll to position [1535, 0]
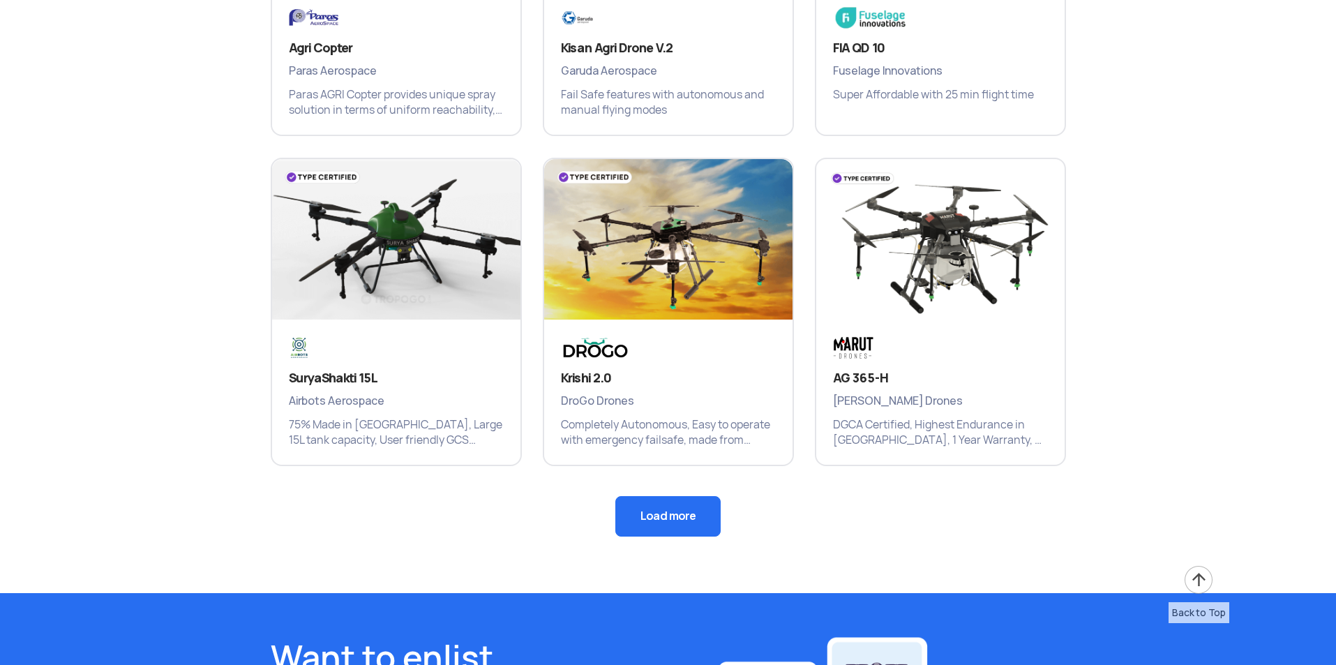
click at [648, 513] on button "Load more" at bounding box center [667, 516] width 105 height 40
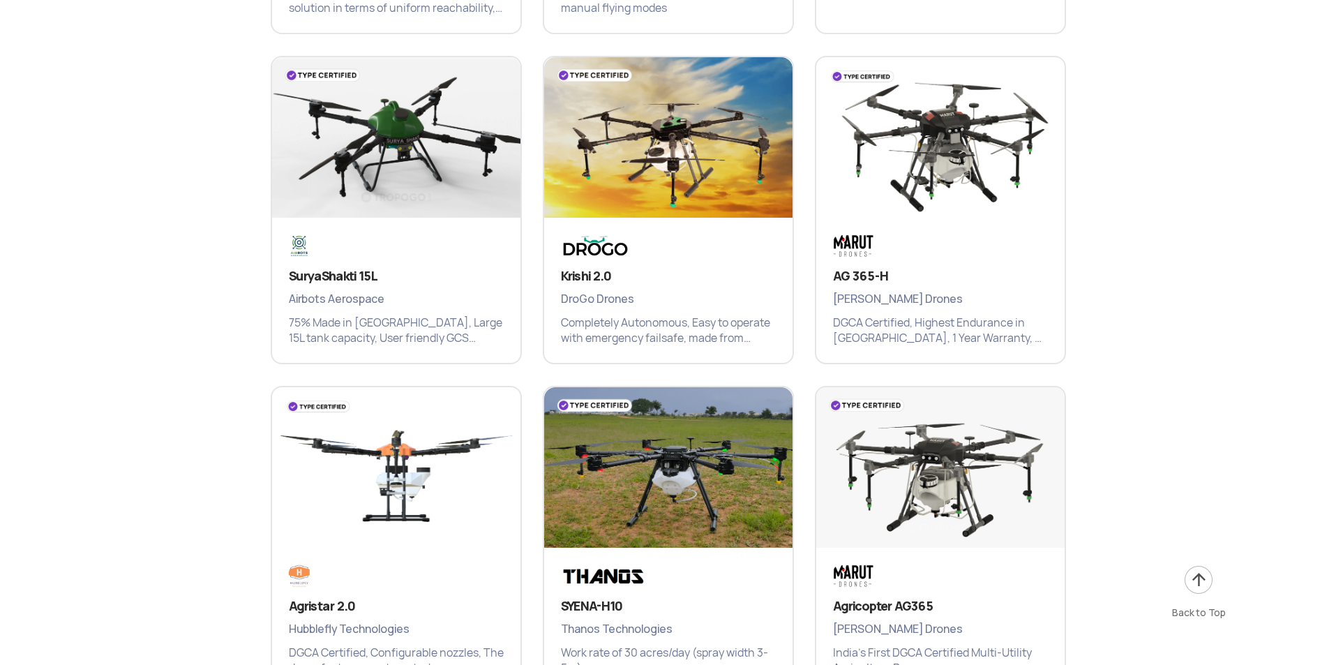
scroll to position [1744, 0]
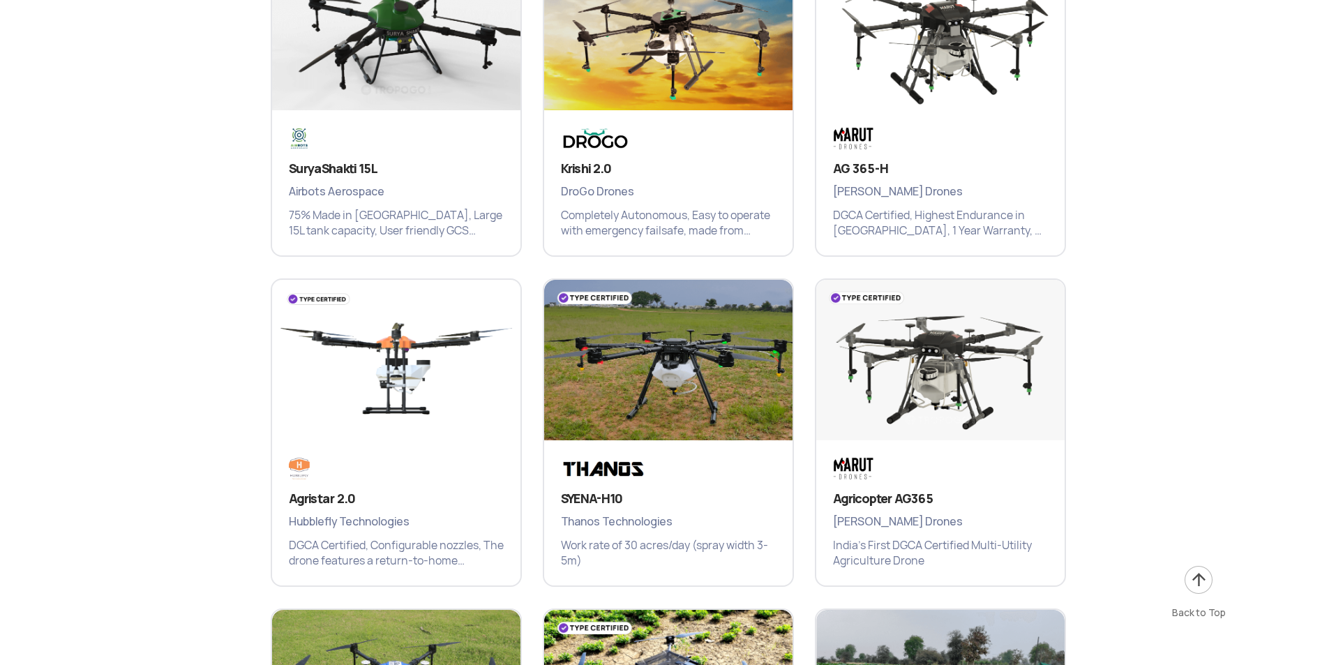
click at [531, 426] on div "Agristar 2.0 Hubblefly Technologies DGCA Certified, Configurable nozzles, The d…" at bounding box center [396, 429] width 272 height 330
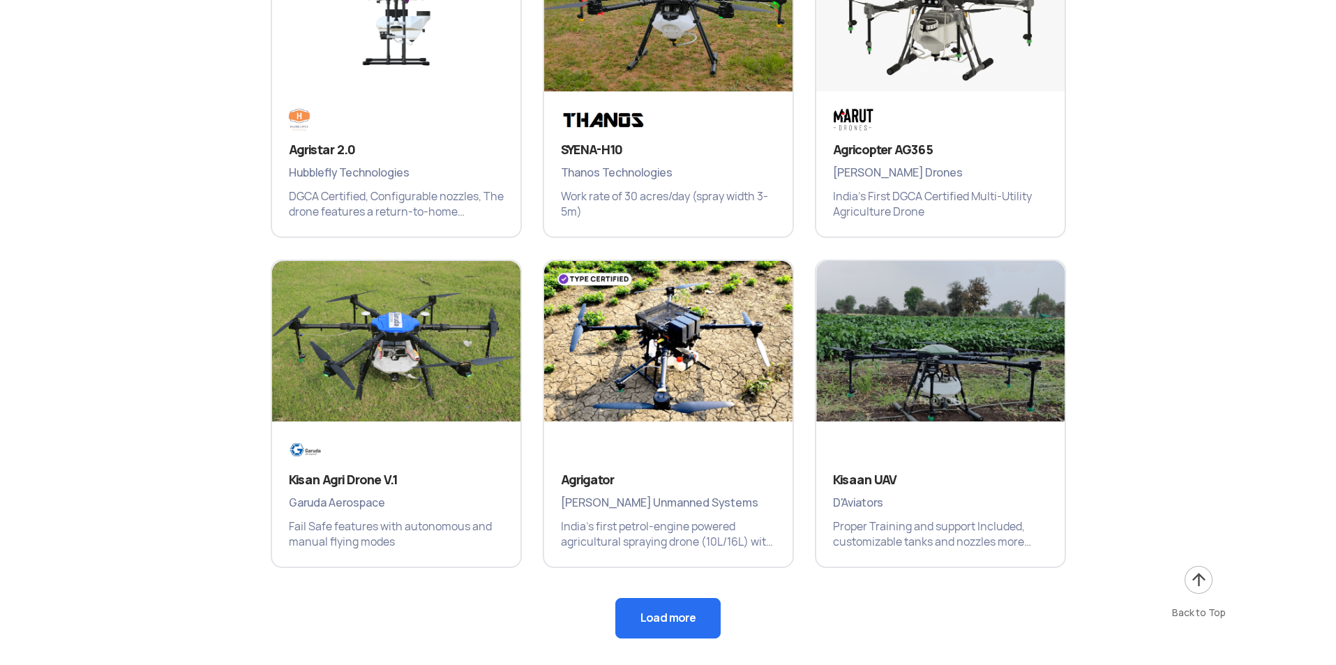
scroll to position [2163, 0]
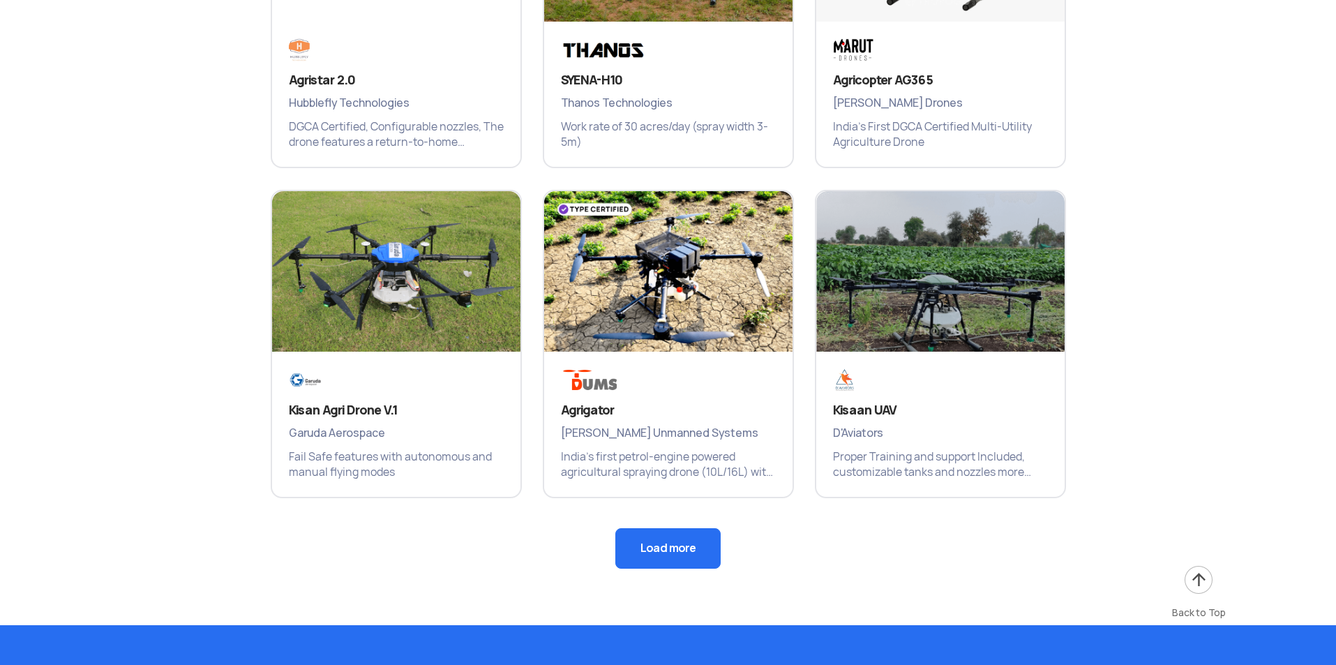
click at [668, 544] on button "Load more" at bounding box center [667, 548] width 105 height 40
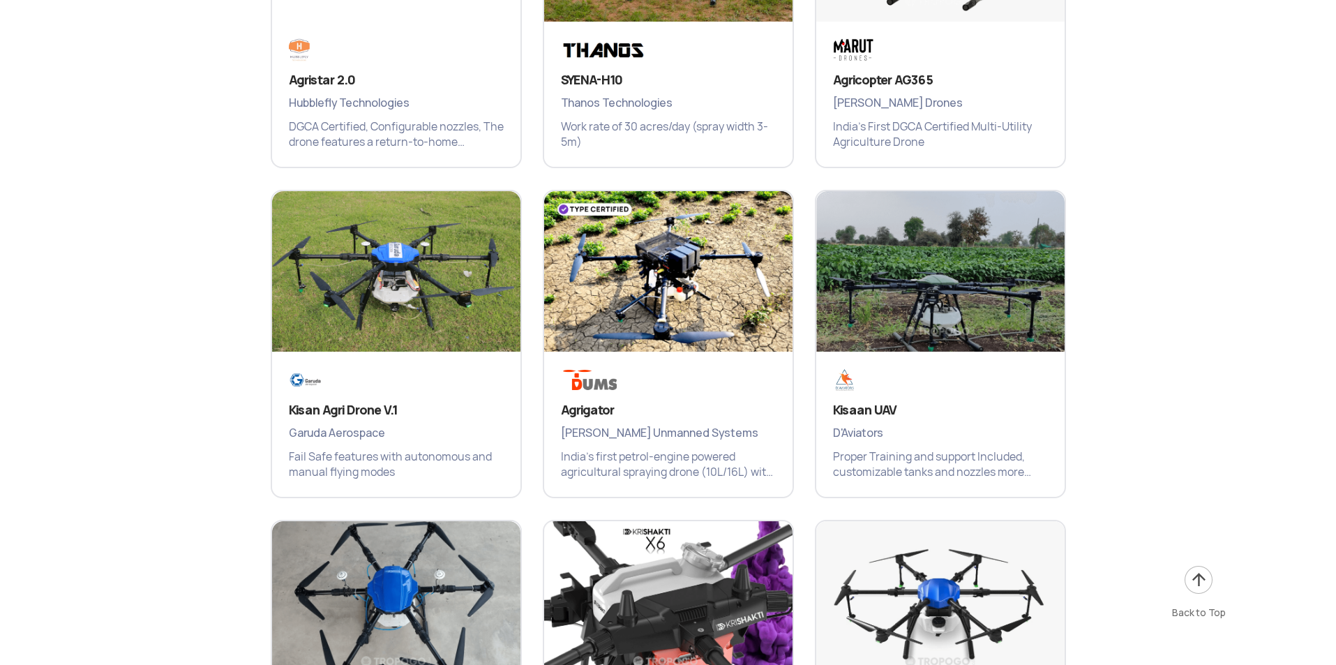
click at [528, 504] on div "Kisan Agri Drone V.1 Garuda Aerospace Fail Safe features with autonomous and ma…" at bounding box center [396, 341] width 272 height 330
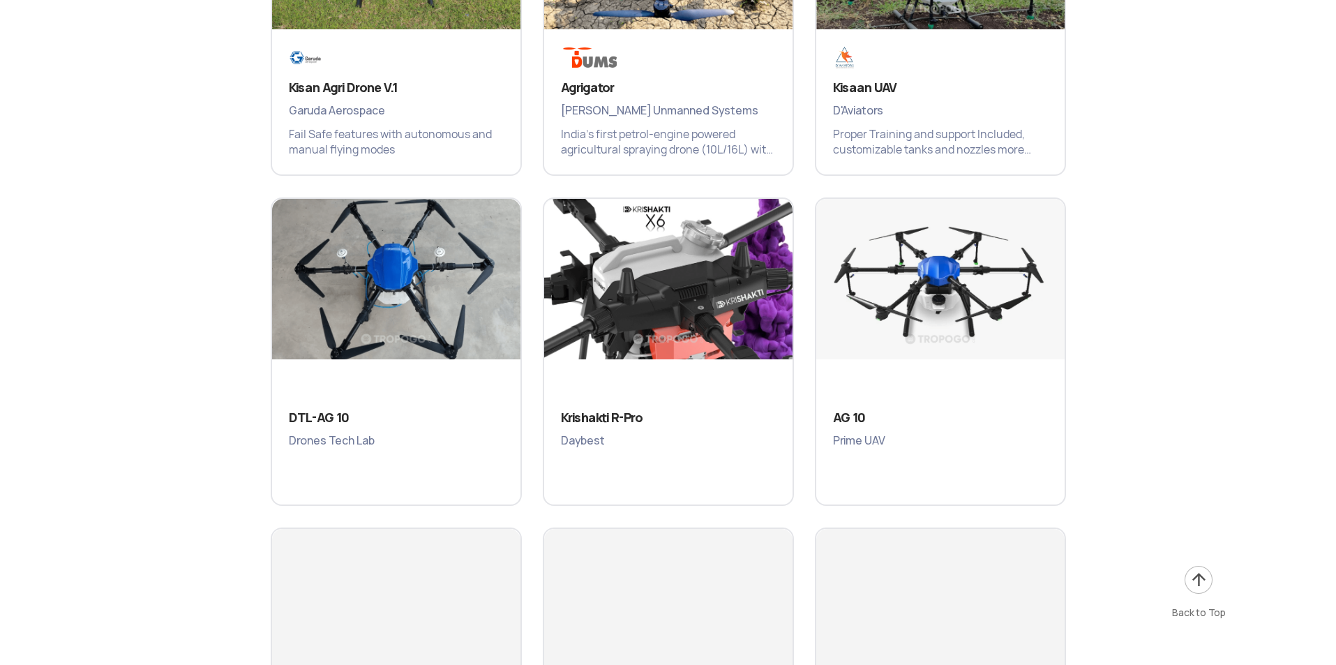
scroll to position [2512, 0]
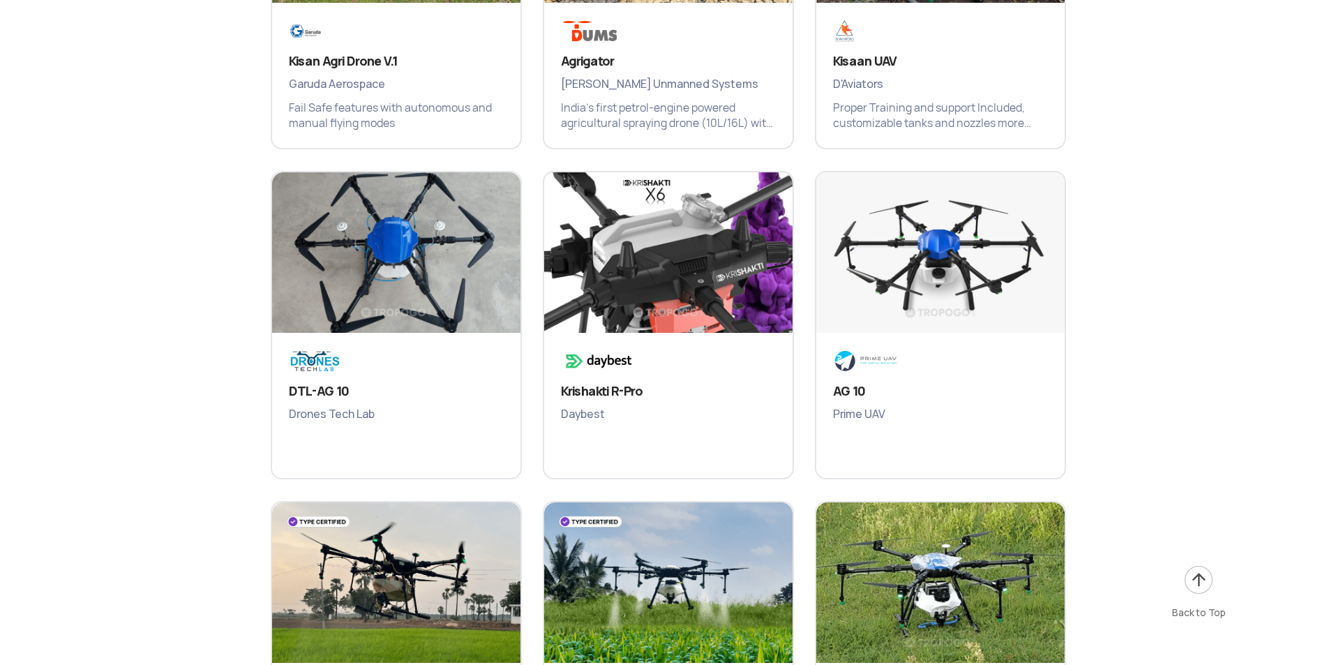
click at [530, 481] on div "DTL-AG 10 Drones Tech Lab" at bounding box center [396, 322] width 272 height 330
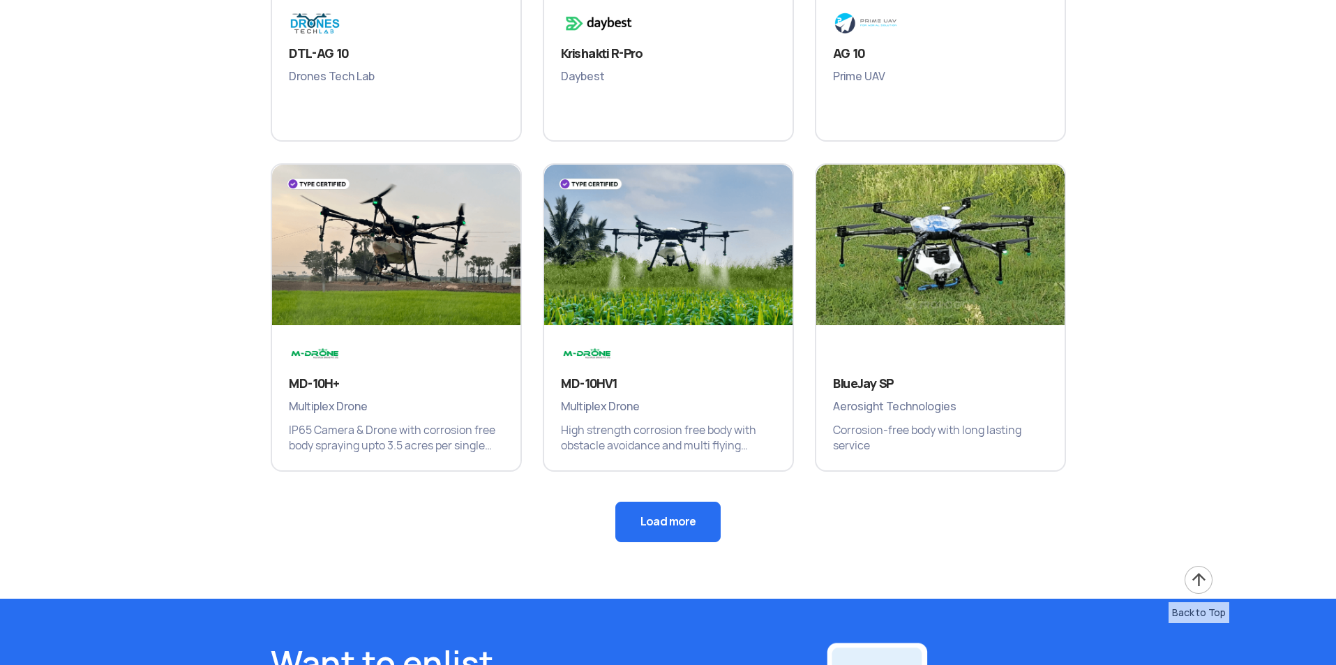
scroll to position [2861, 0]
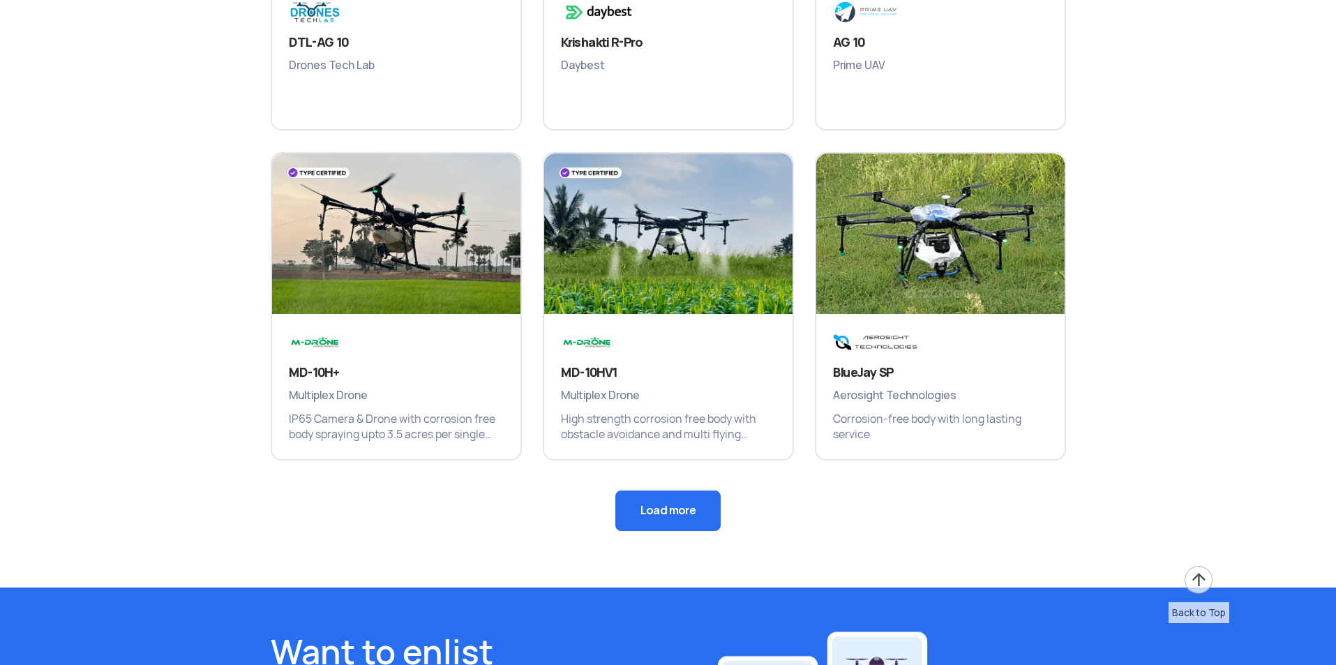
click at [645, 514] on button "Load more" at bounding box center [667, 510] width 105 height 40
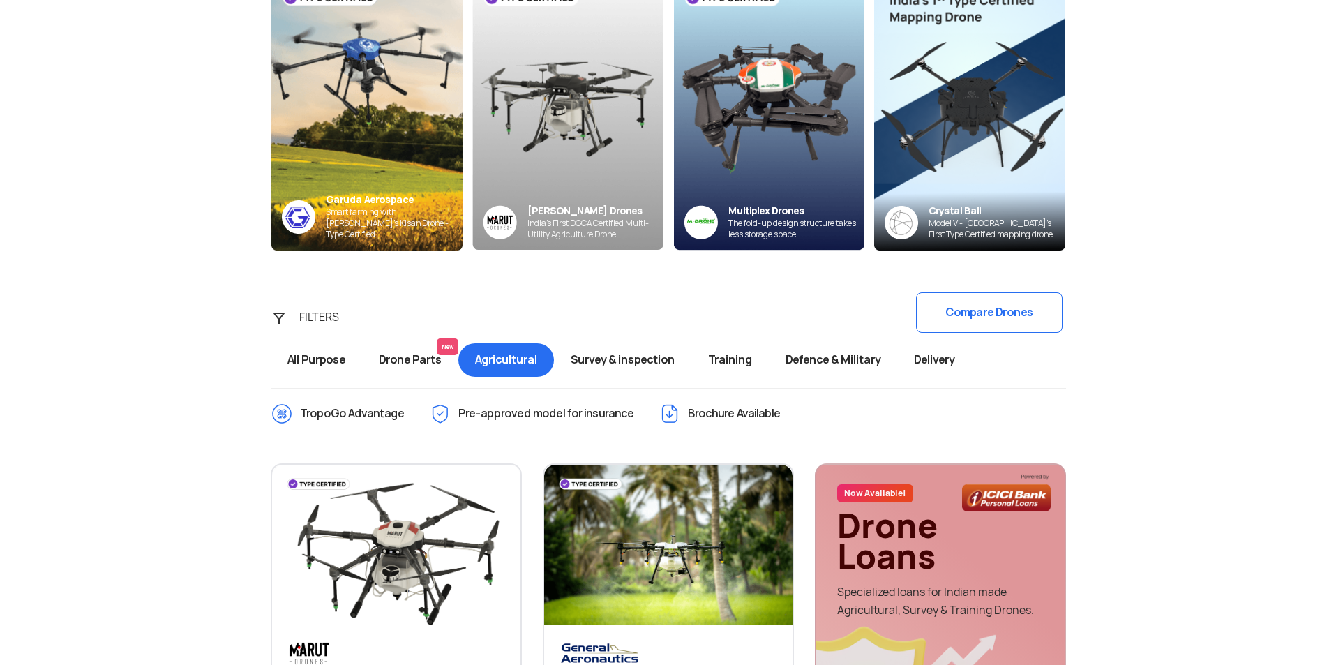
scroll to position [0, 0]
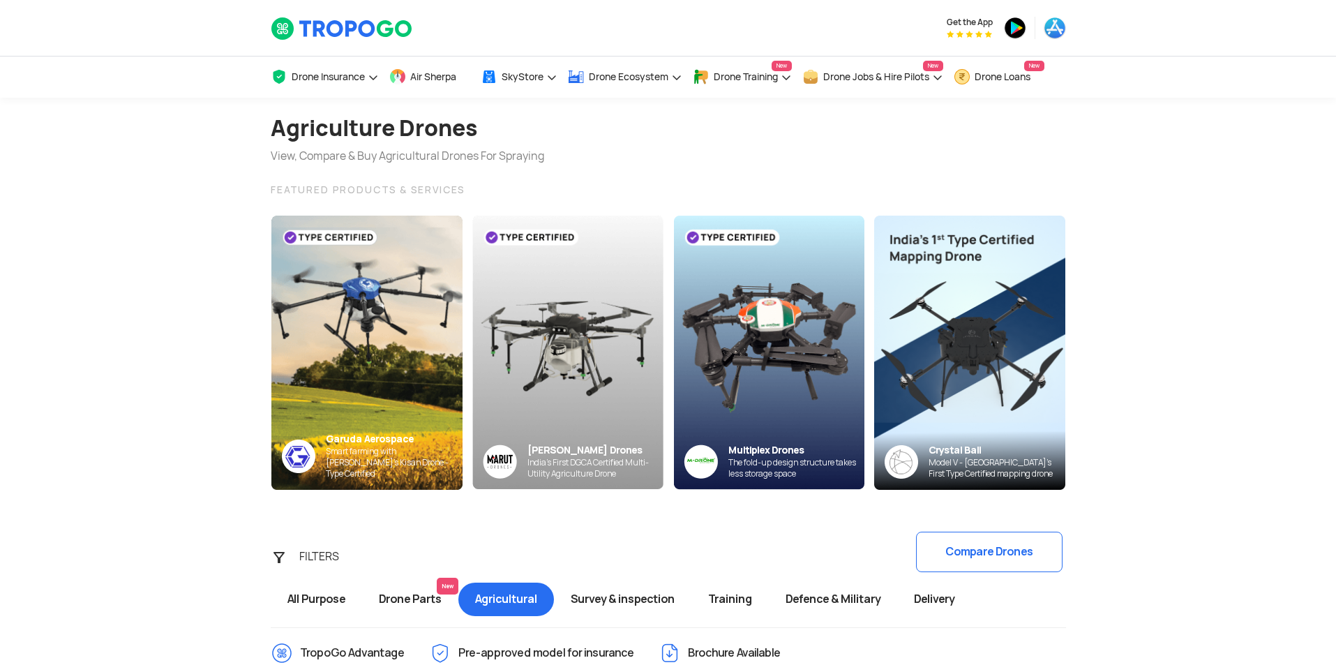
drag, startPoint x: 532, startPoint y: 440, endPoint x: 547, endPoint y: 225, distance: 216.1
click at [132, 208] on section "Agriculture Drones View, Compare & Buy Agricultural Drones For Spraying FEATURE…" at bounding box center [668, 294] width 1336 height 393
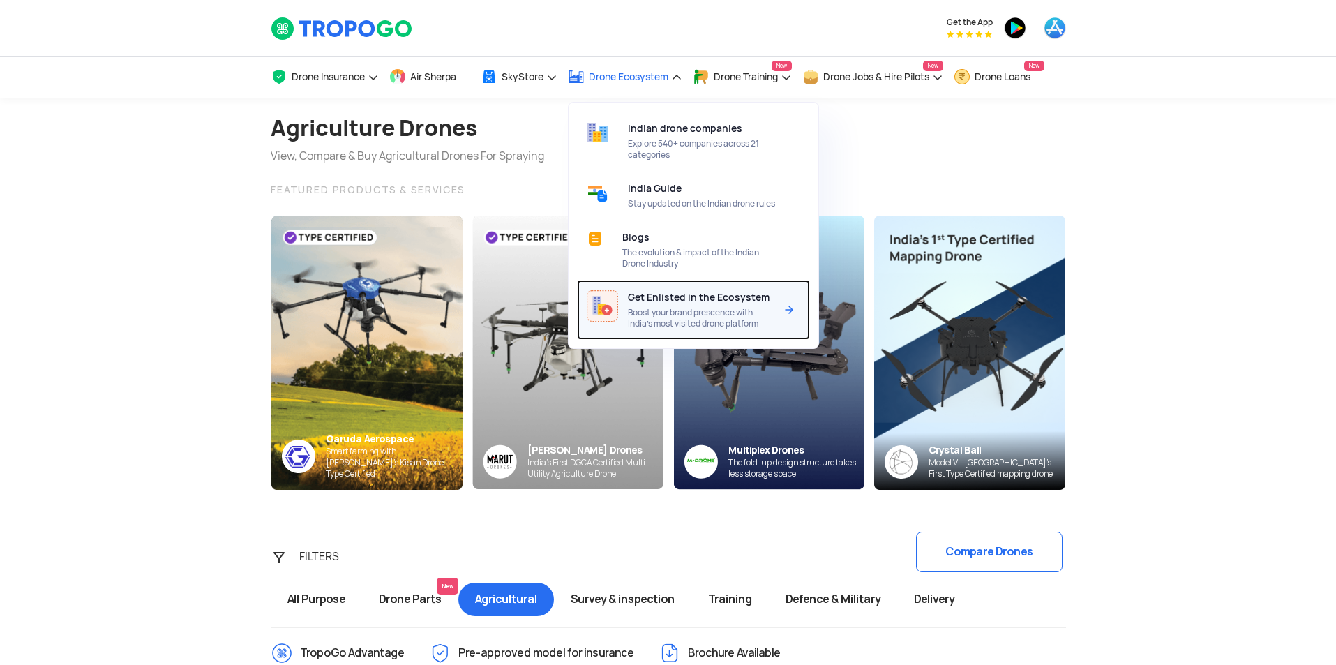
click at [699, 329] on span "Boost your brand prescence with India’s most visited drone platform" at bounding box center [701, 318] width 147 height 22
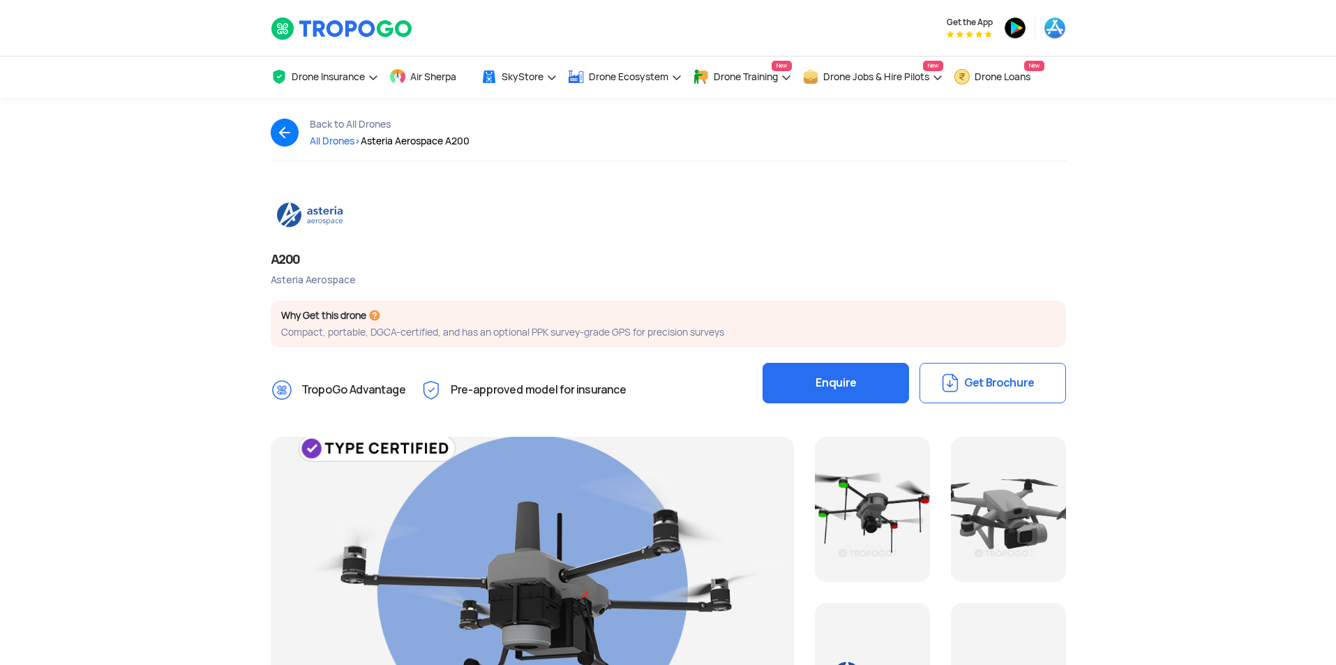
click at [304, 281] on div "Asteria Aerospace" at bounding box center [668, 279] width 795 height 13
copy div "Asteria Aerospace"
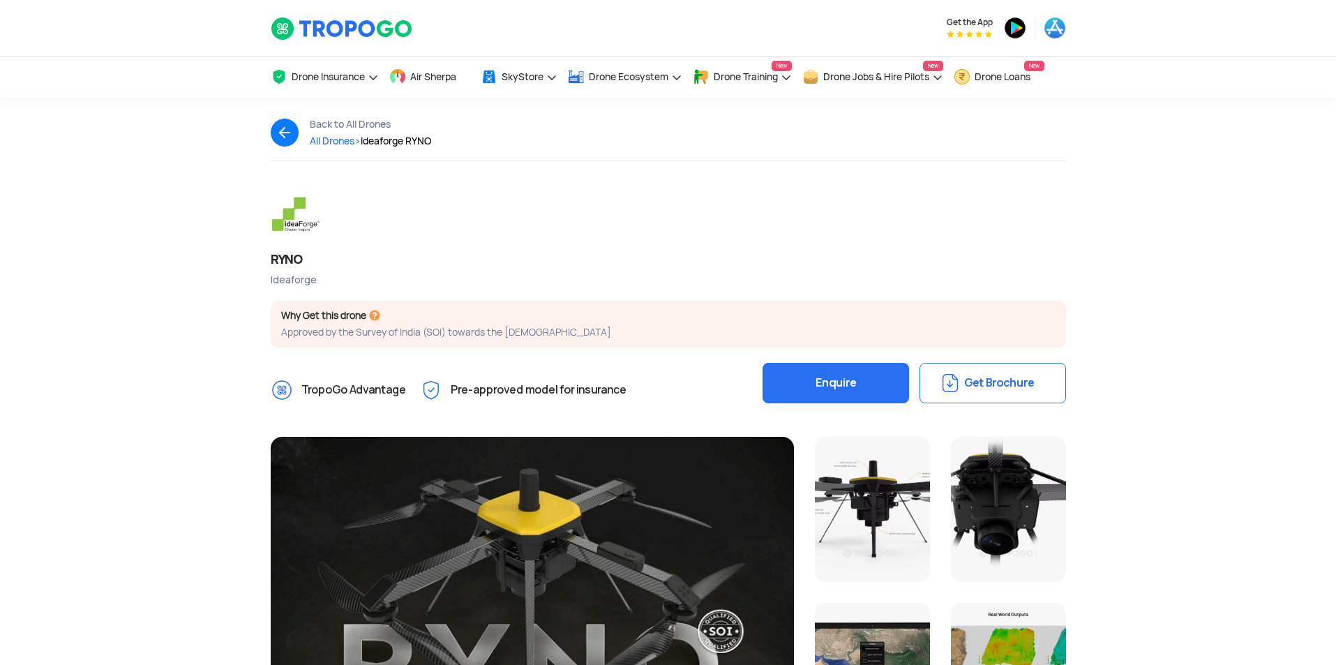
click at [292, 278] on div "Ideaforge" at bounding box center [668, 279] width 795 height 13
copy div "Ideaforge"
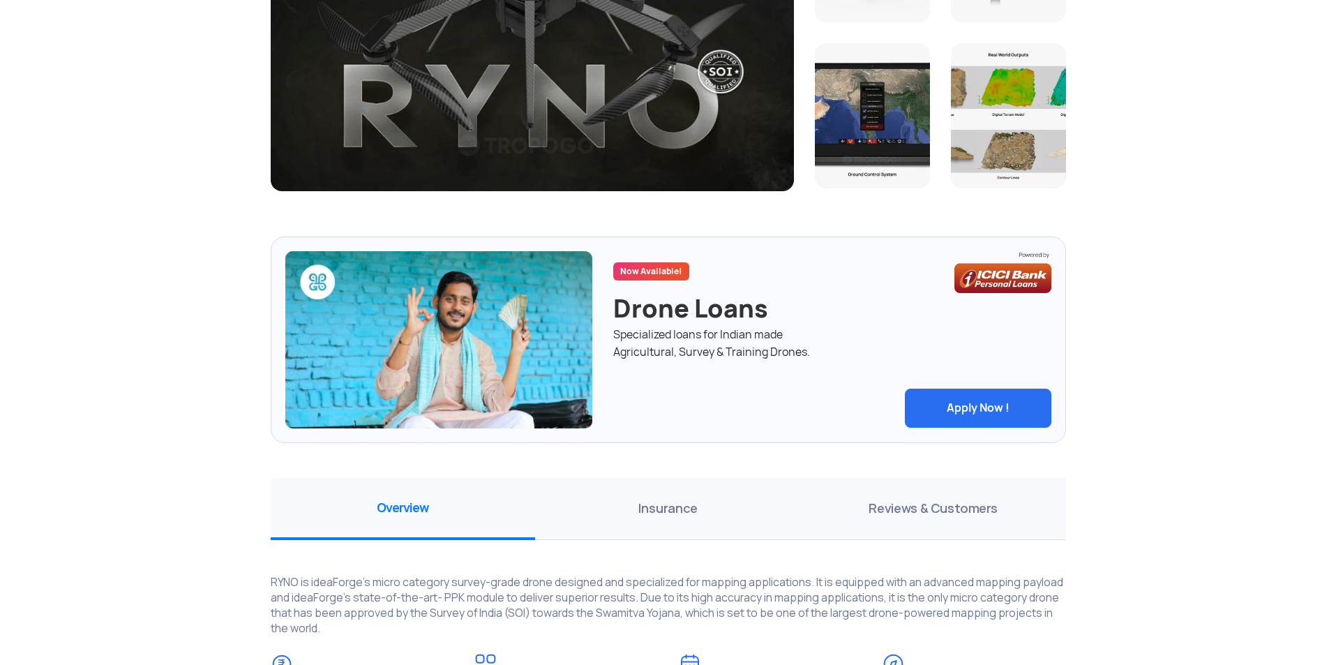
scroll to position [558, 0]
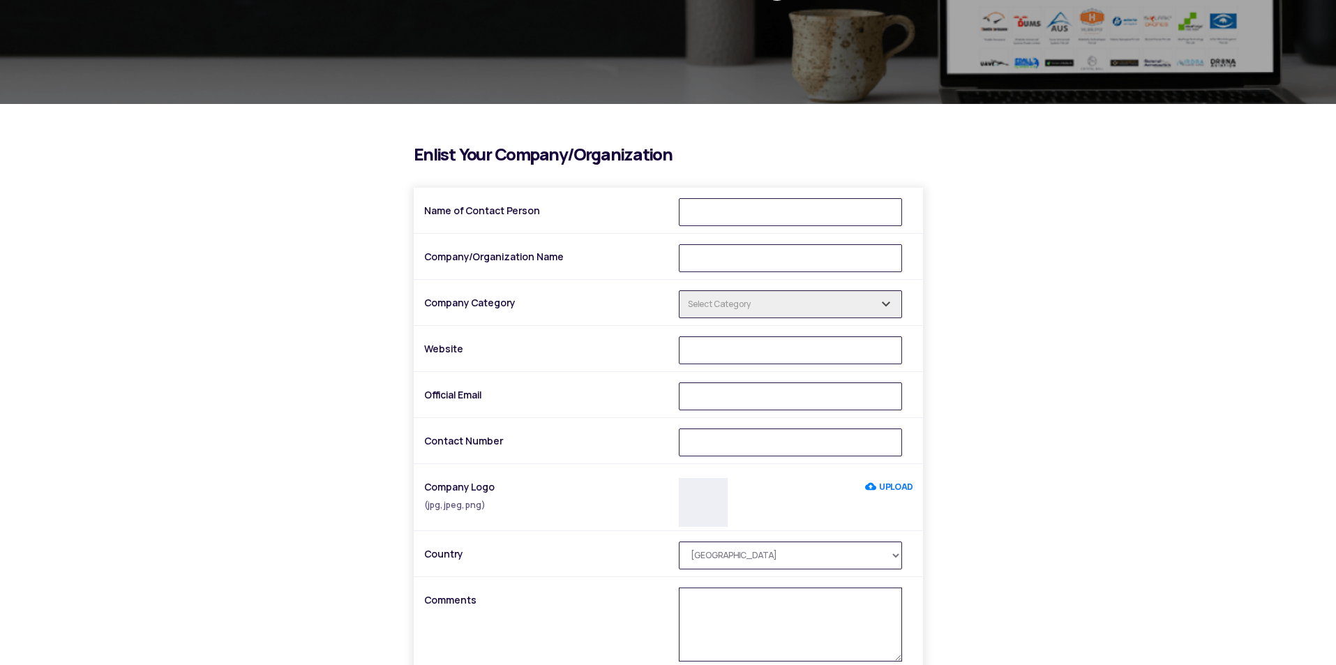
scroll to position [279, 0]
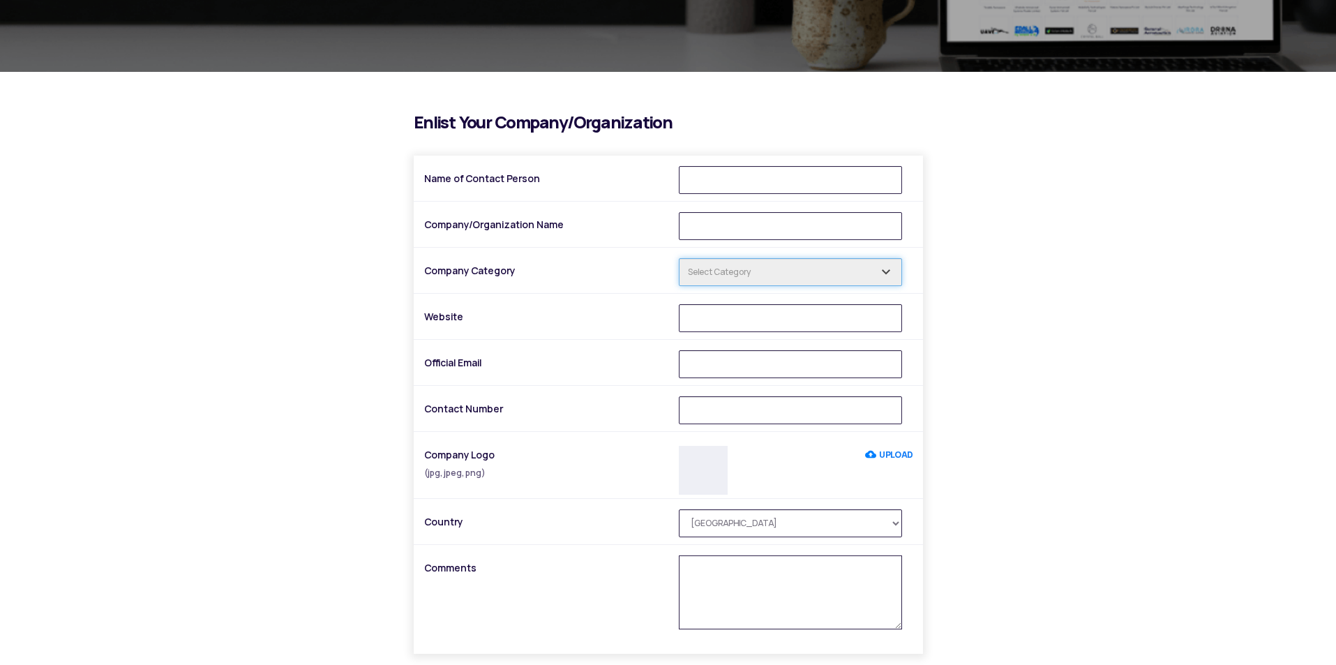
click at [794, 275] on input "text" at bounding box center [790, 272] width 223 height 28
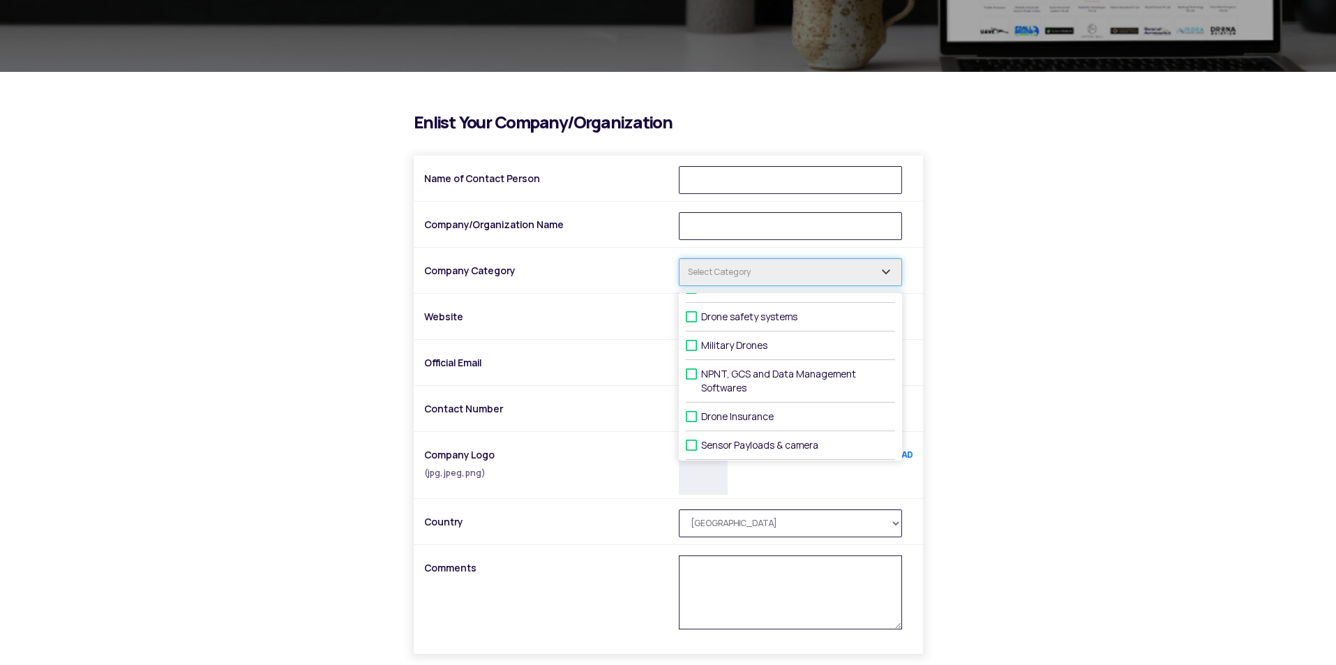
scroll to position [0, 0]
click at [277, 271] on div "i Enlist Your Company/Organization Name of Contact Person Company/Organization …" at bounding box center [668, 427] width 816 height 627
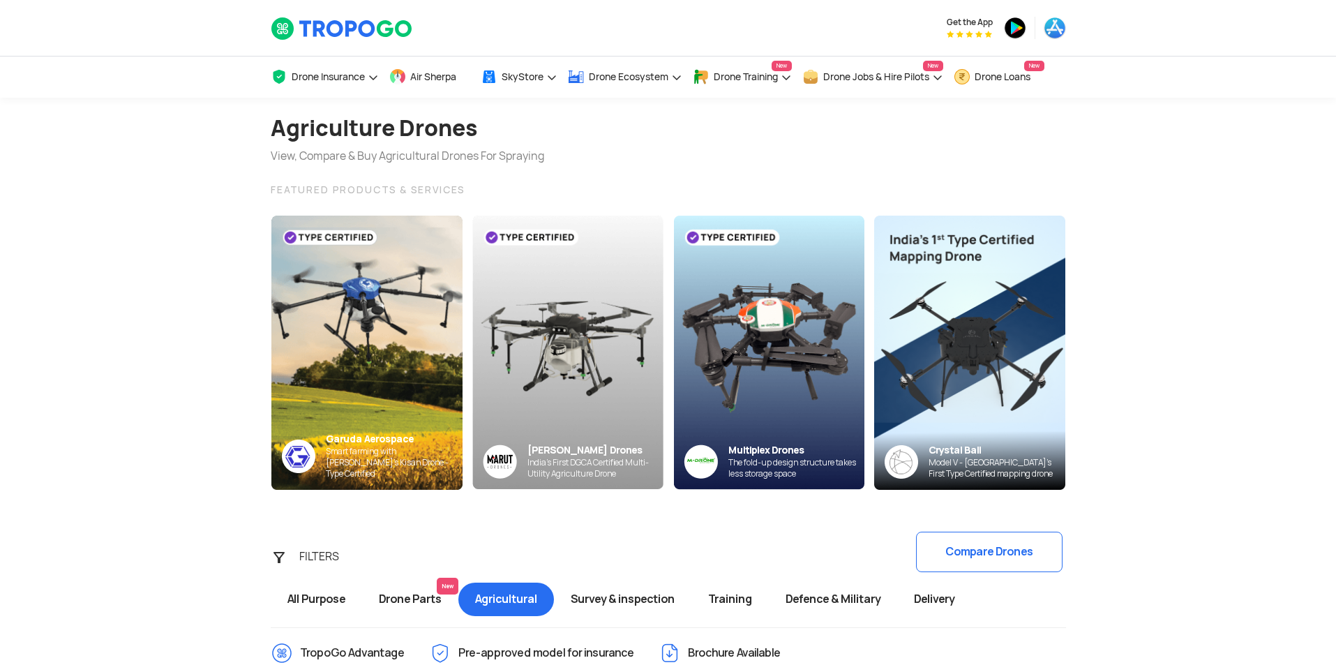
click at [89, 212] on section "Agriculture Drones View, Compare & Buy Agricultural Drones For Spraying FEATURE…" at bounding box center [668, 294] width 1336 height 393
click at [417, 80] on span "Air Sherpa" at bounding box center [433, 76] width 46 height 11
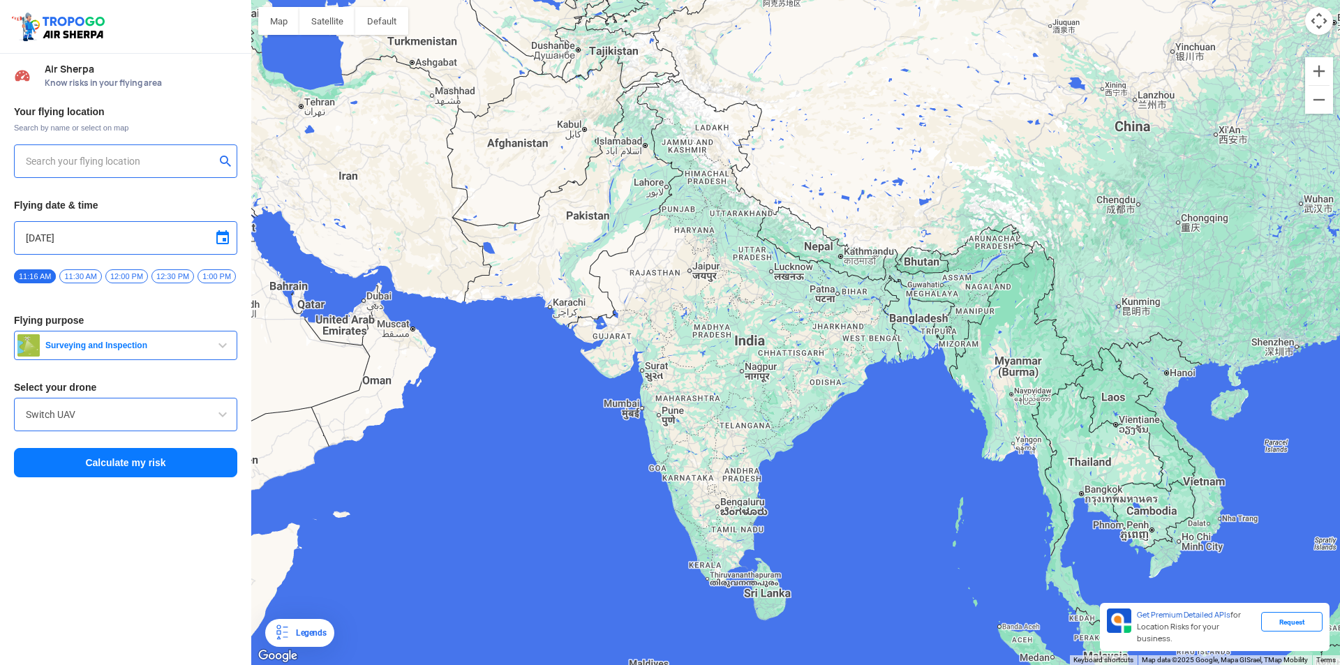
click at [169, 167] on input "text" at bounding box center [120, 161] width 189 height 17
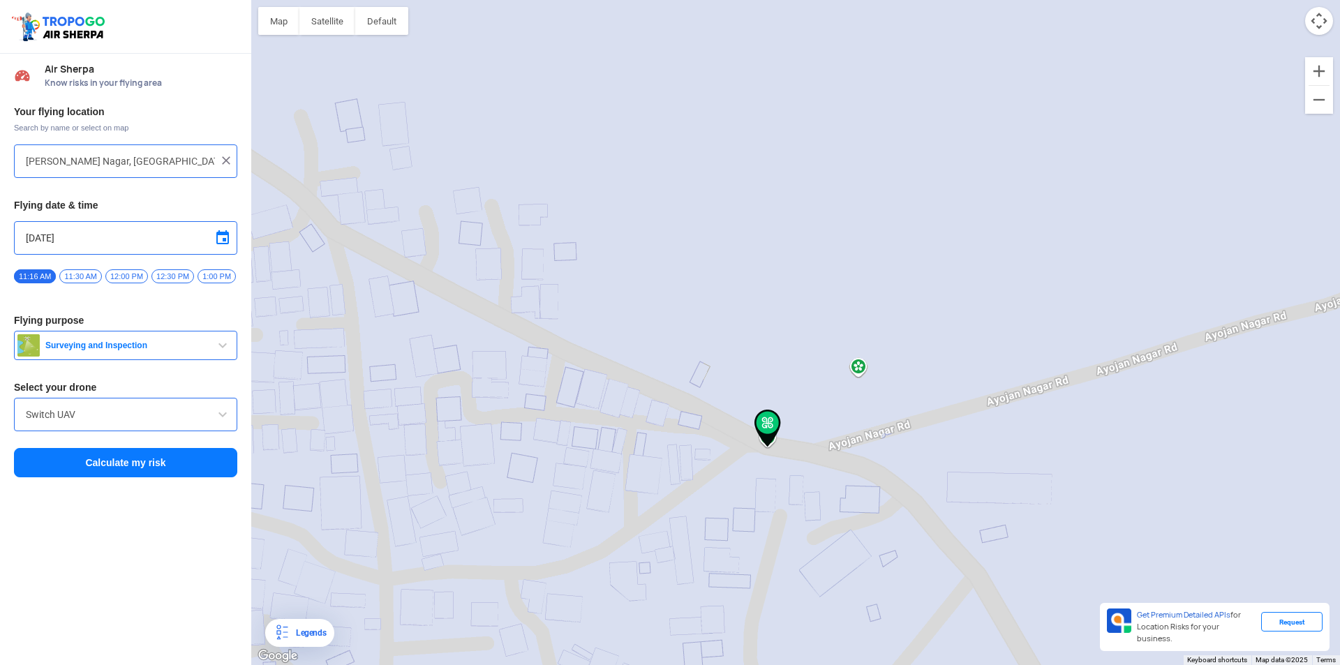
type input "[STREET_ADDRESS]"
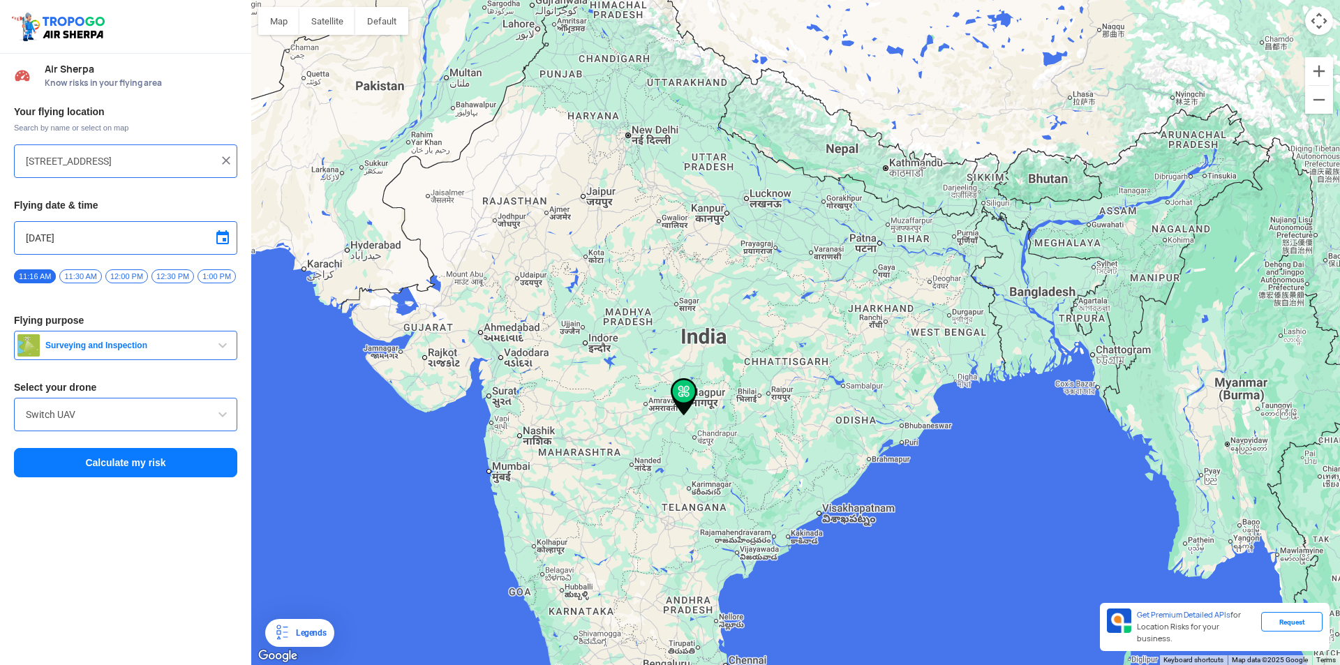
click at [141, 163] on input "[STREET_ADDRESS]" at bounding box center [120, 161] width 189 height 17
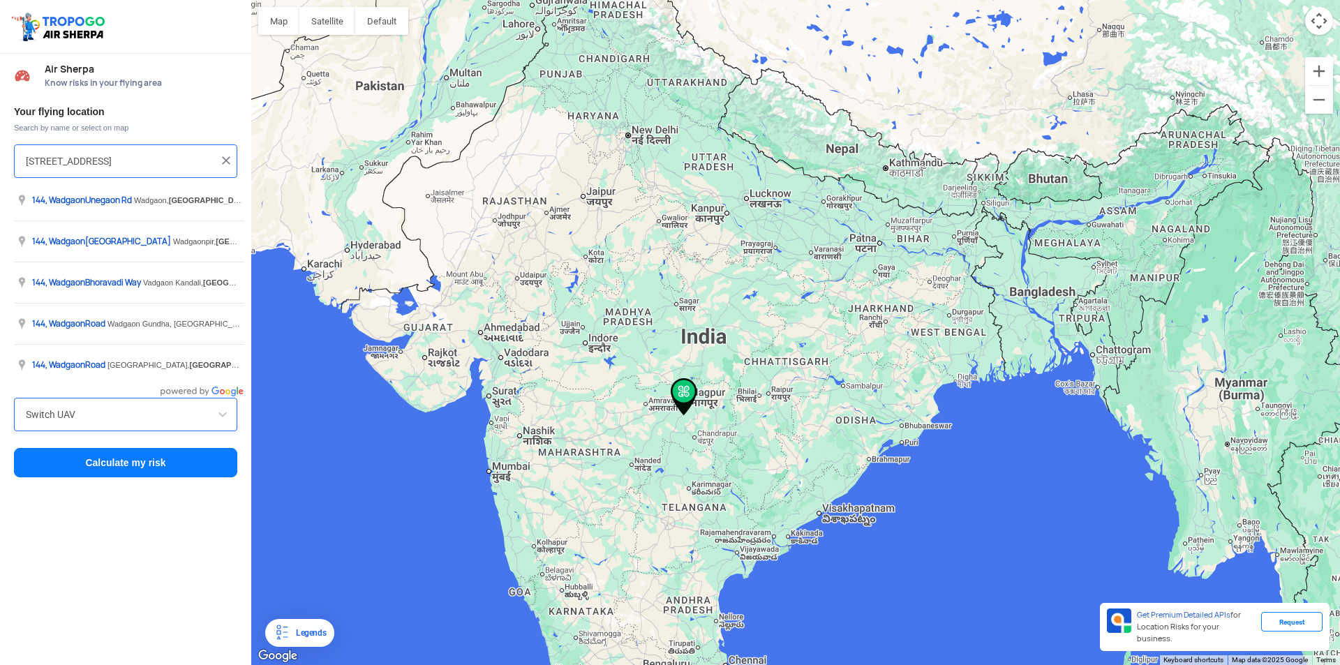
click at [225, 158] on img at bounding box center [226, 160] width 14 height 14
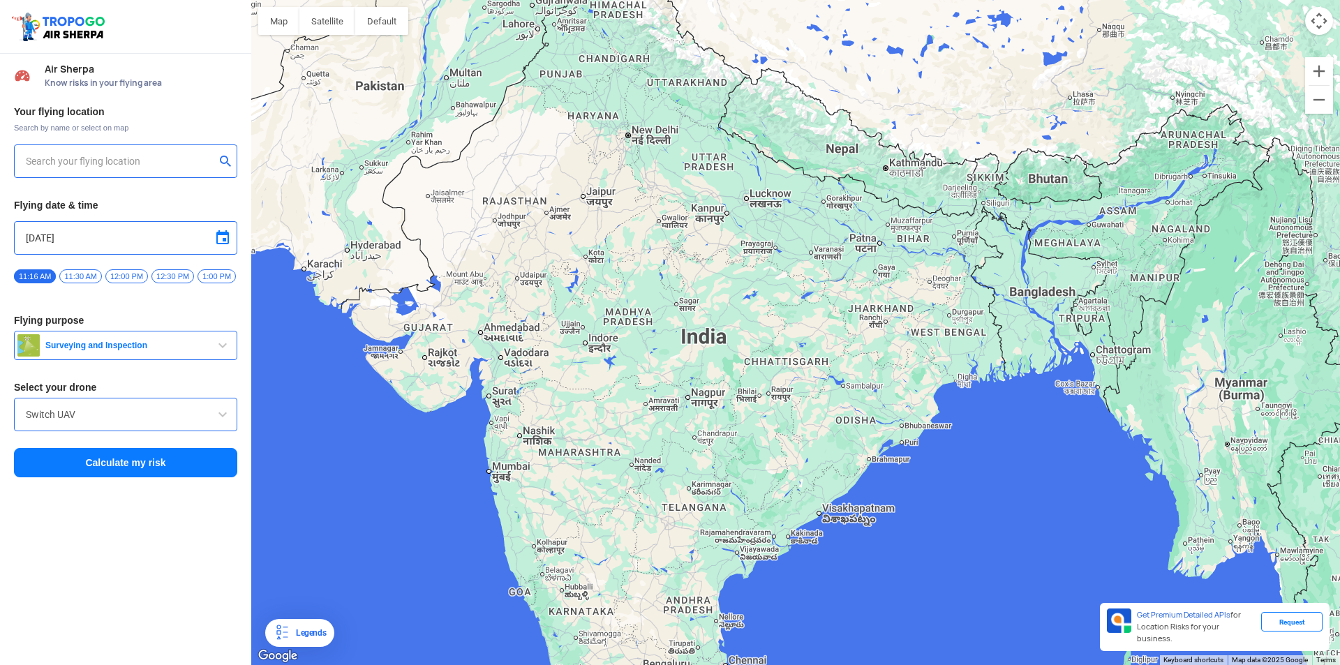
click at [160, 163] on input "text" at bounding box center [120, 161] width 189 height 17
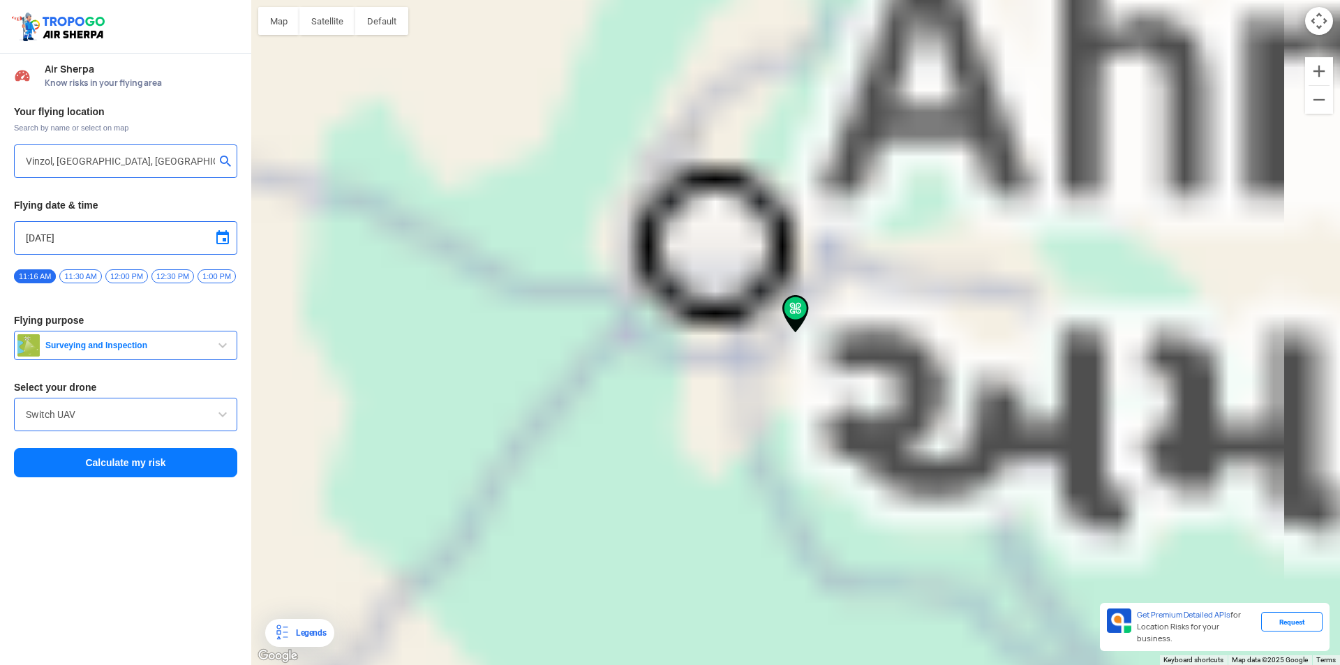
type input "[PERSON_NAME] Nagar, [GEOGRAPHIC_DATA], [GEOGRAPHIC_DATA], [GEOGRAPHIC_DATA]"
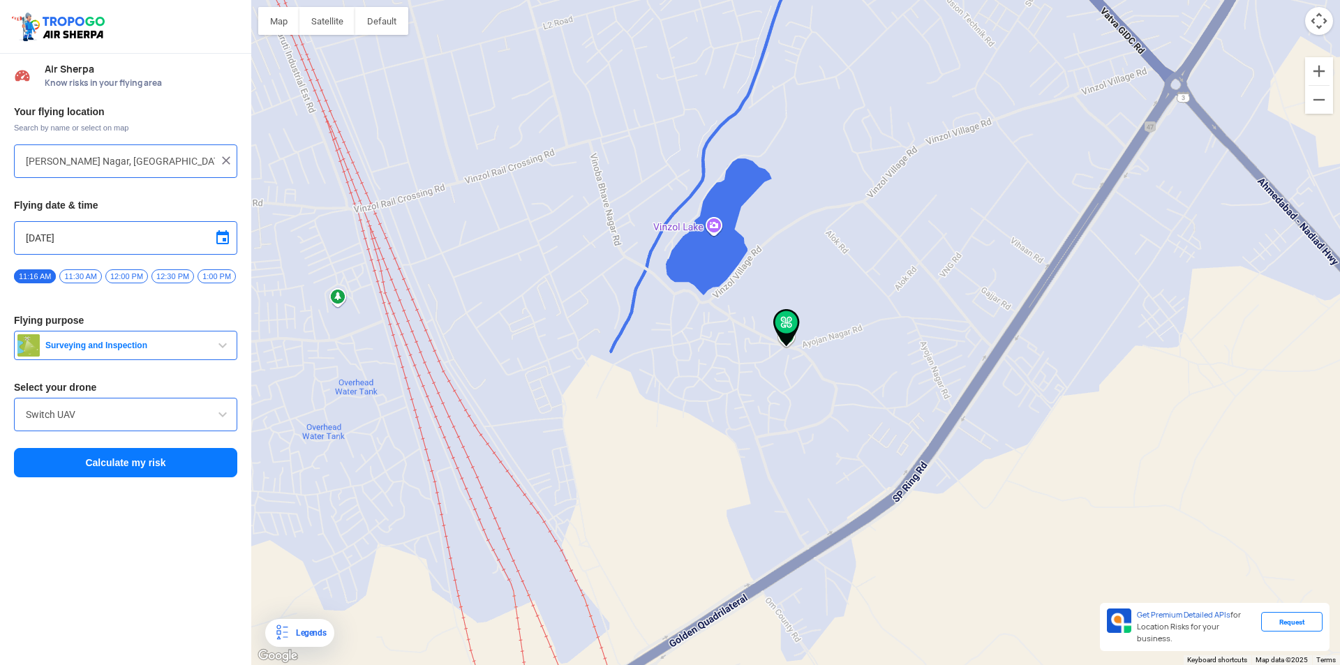
click at [224, 354] on span "button" at bounding box center [222, 345] width 17 height 17
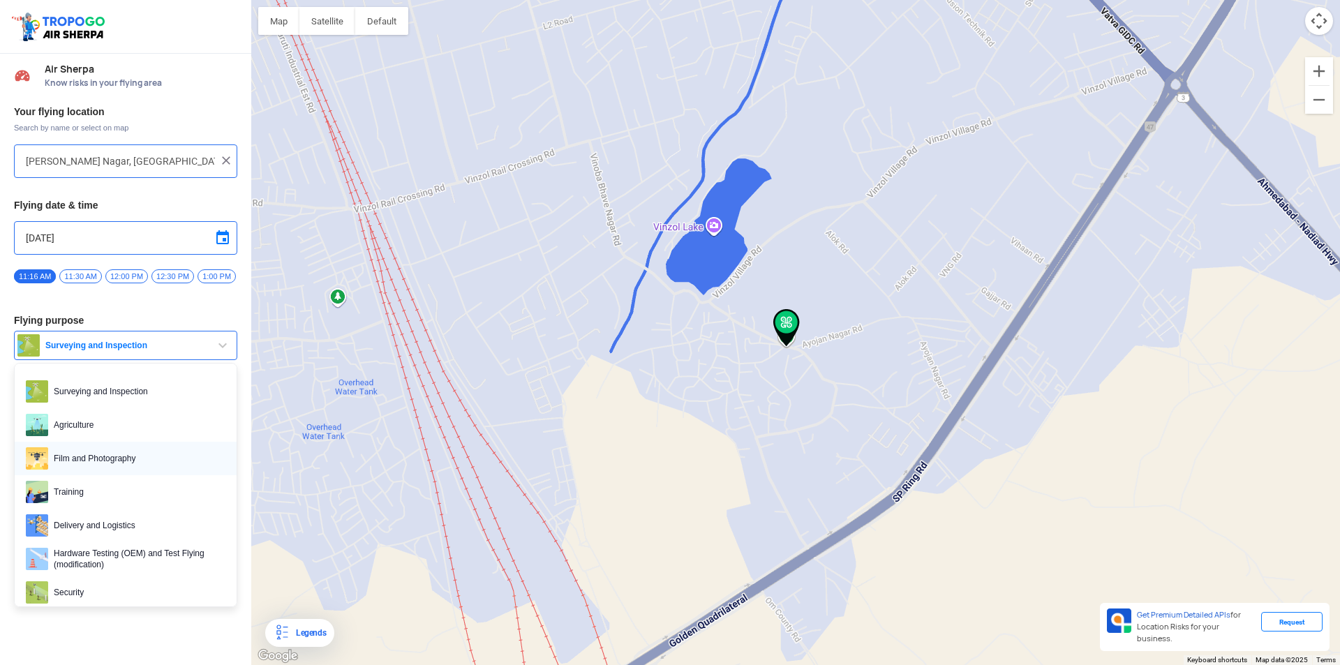
click at [149, 456] on span "Film and Photography" at bounding box center [136, 458] width 177 height 22
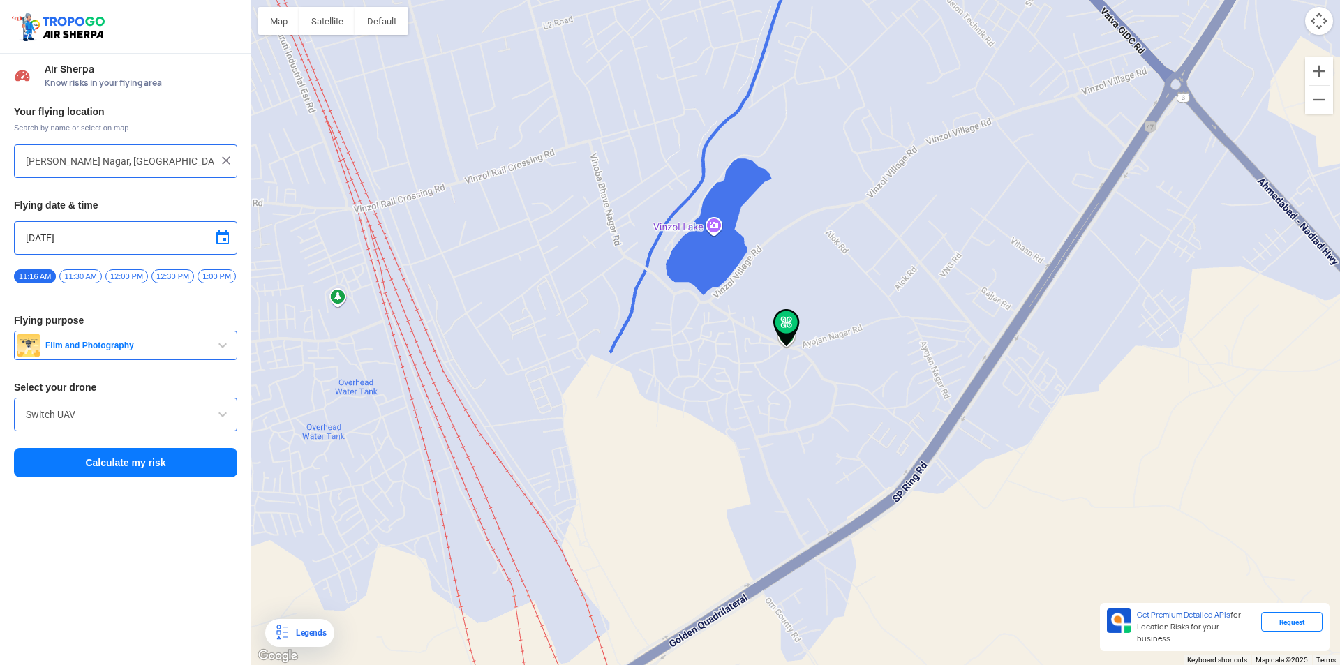
click at [177, 419] on input "Switch UAV" at bounding box center [126, 414] width 200 height 17
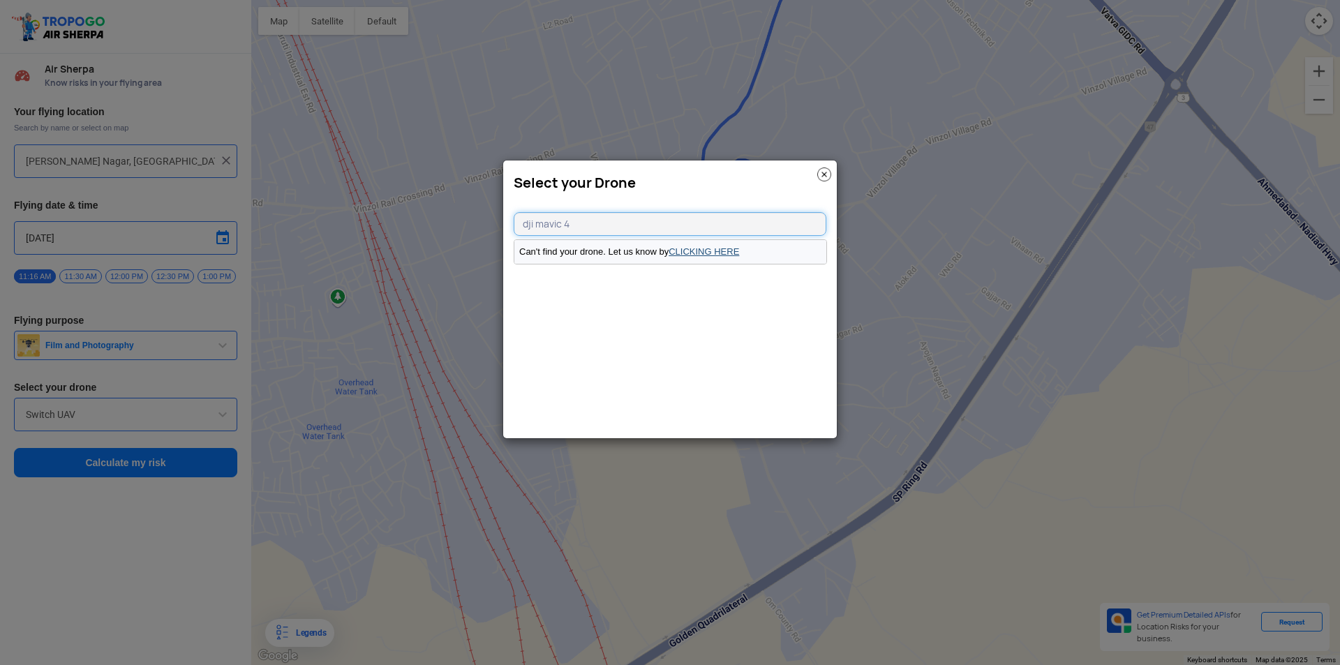
type input "dji mavic 4"
click at [680, 251] on link "CLICKING HERE" at bounding box center [703, 251] width 70 height 10
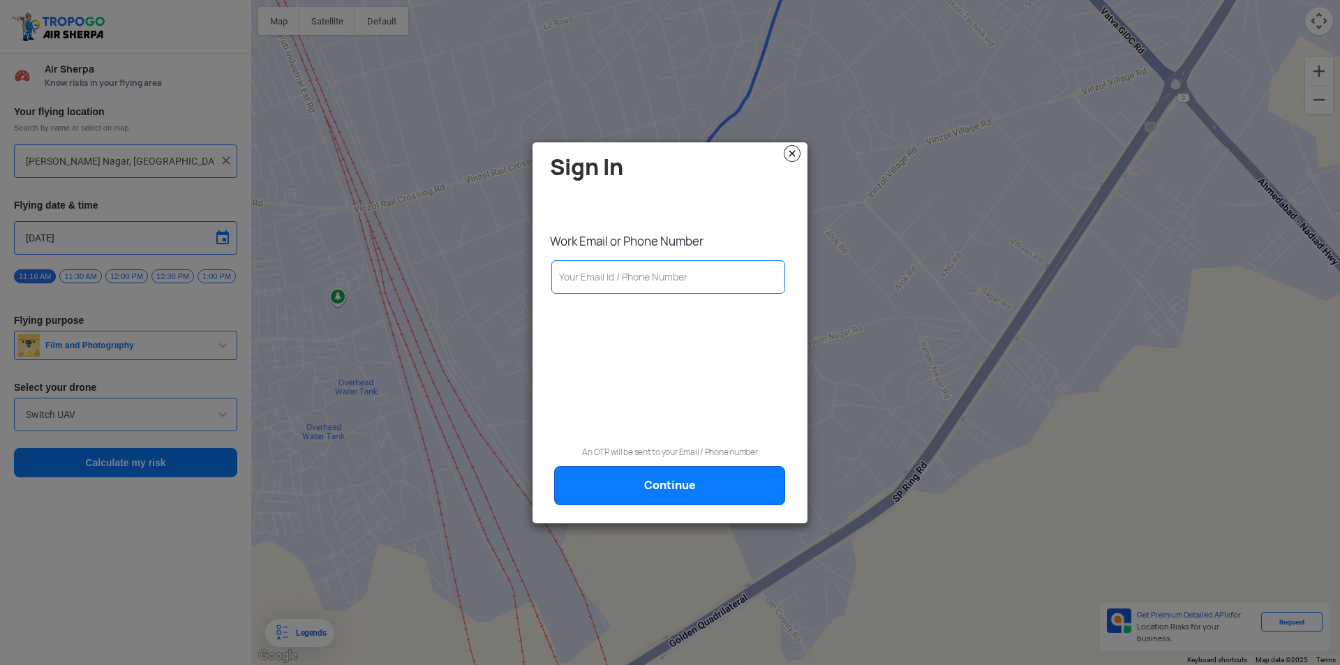
click at [789, 156] on img at bounding box center [792, 153] width 17 height 17
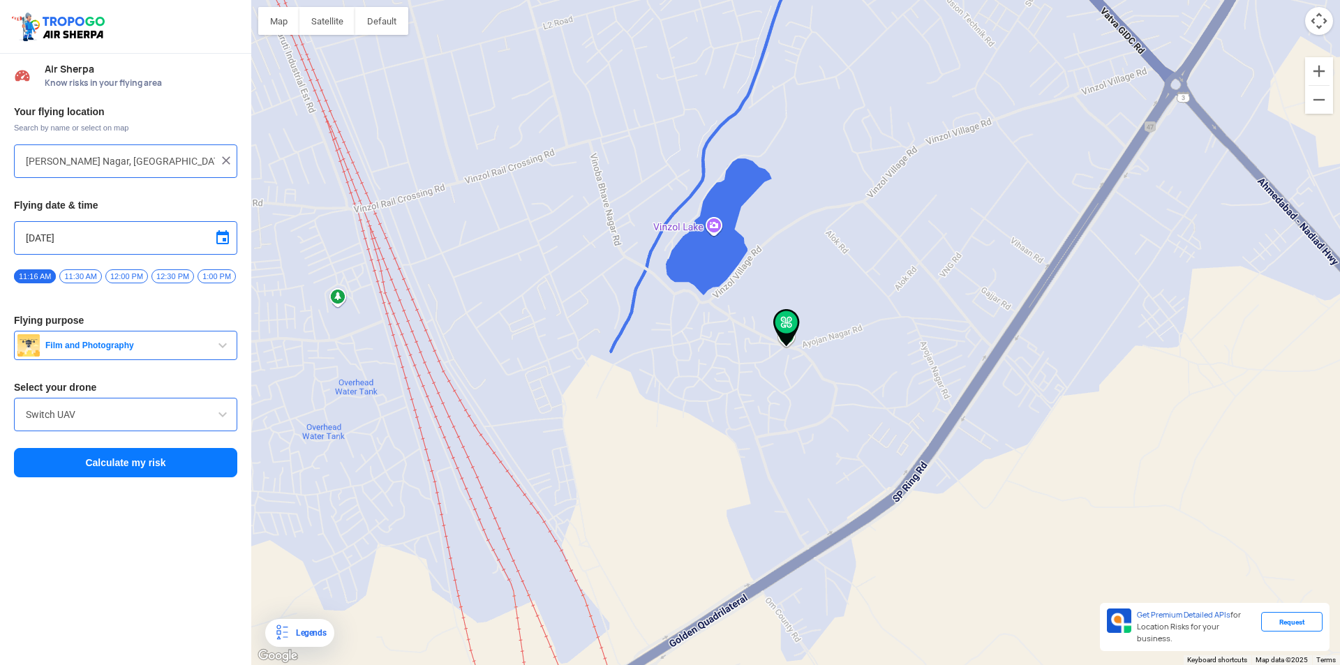
click at [85, 430] on div "Switch UAV" at bounding box center [125, 414] width 223 height 33
click at [223, 236] on span at bounding box center [222, 238] width 17 height 17
click at [108, 290] on span "4" at bounding box center [108, 288] width 16 height 16
type input "[DATE]"
click at [110, 470] on button "Calculate my risk" at bounding box center [125, 462] width 223 height 29
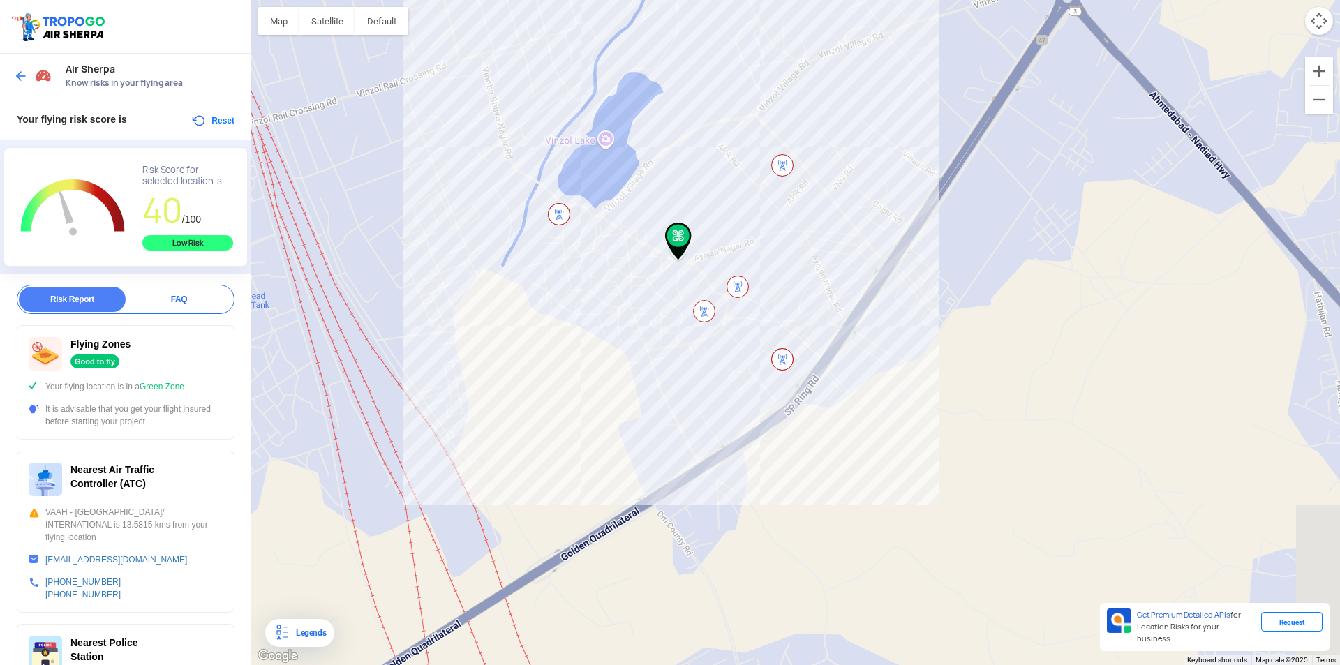
drag, startPoint x: 808, startPoint y: 306, endPoint x: 685, endPoint y: 251, distance: 134.6
click at [685, 251] on img at bounding box center [678, 242] width 27 height 38
click at [805, 394] on div at bounding box center [795, 332] width 1088 height 665
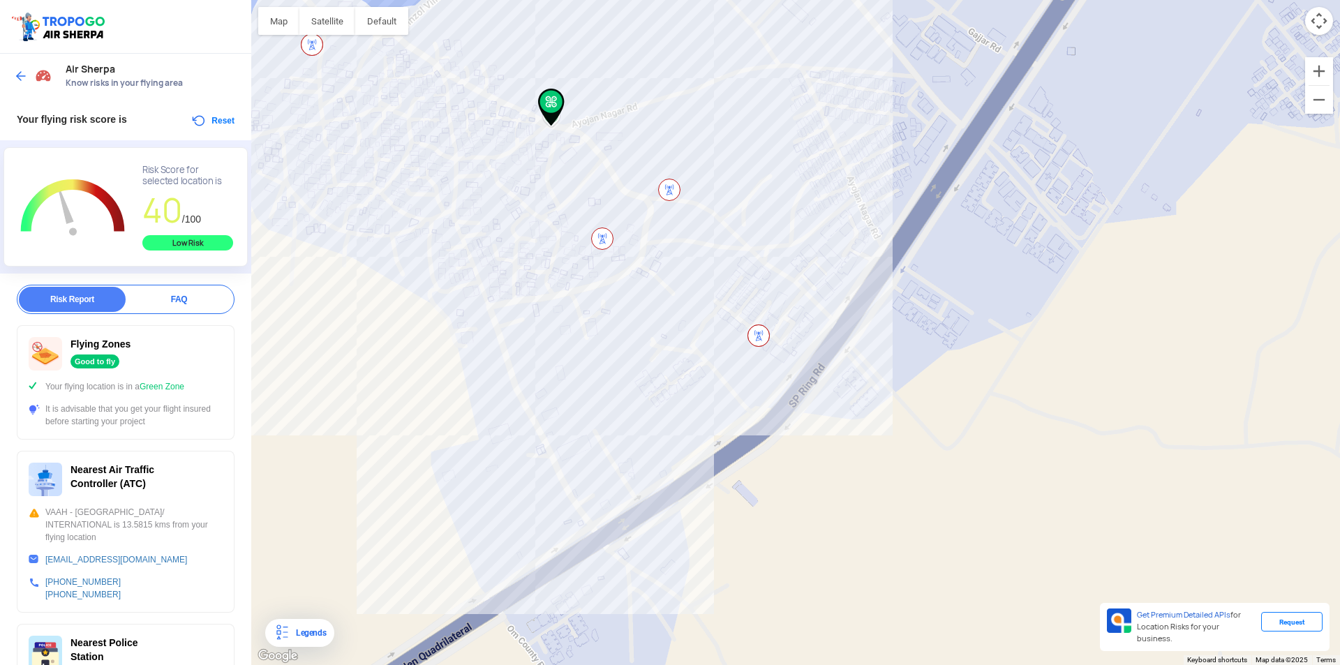
click at [549, 118] on img at bounding box center [551, 108] width 27 height 38
click at [19, 77] on img at bounding box center [21, 76] width 14 height 14
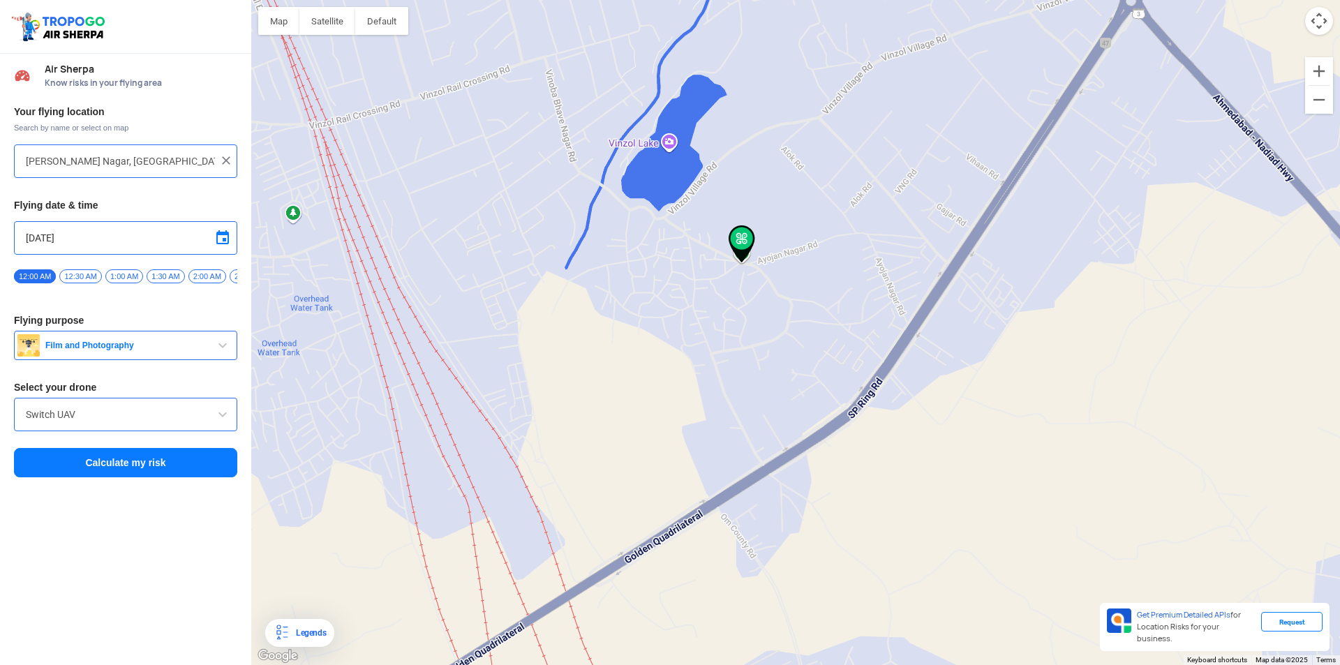
drag, startPoint x: 757, startPoint y: 312, endPoint x: 745, endPoint y: 250, distance: 63.2
click at [745, 250] on img at bounding box center [741, 244] width 27 height 38
click at [846, 420] on div at bounding box center [795, 332] width 1088 height 665
type input "[STREET_ADDRESS][PERSON_NAME][PERSON_NAME]"
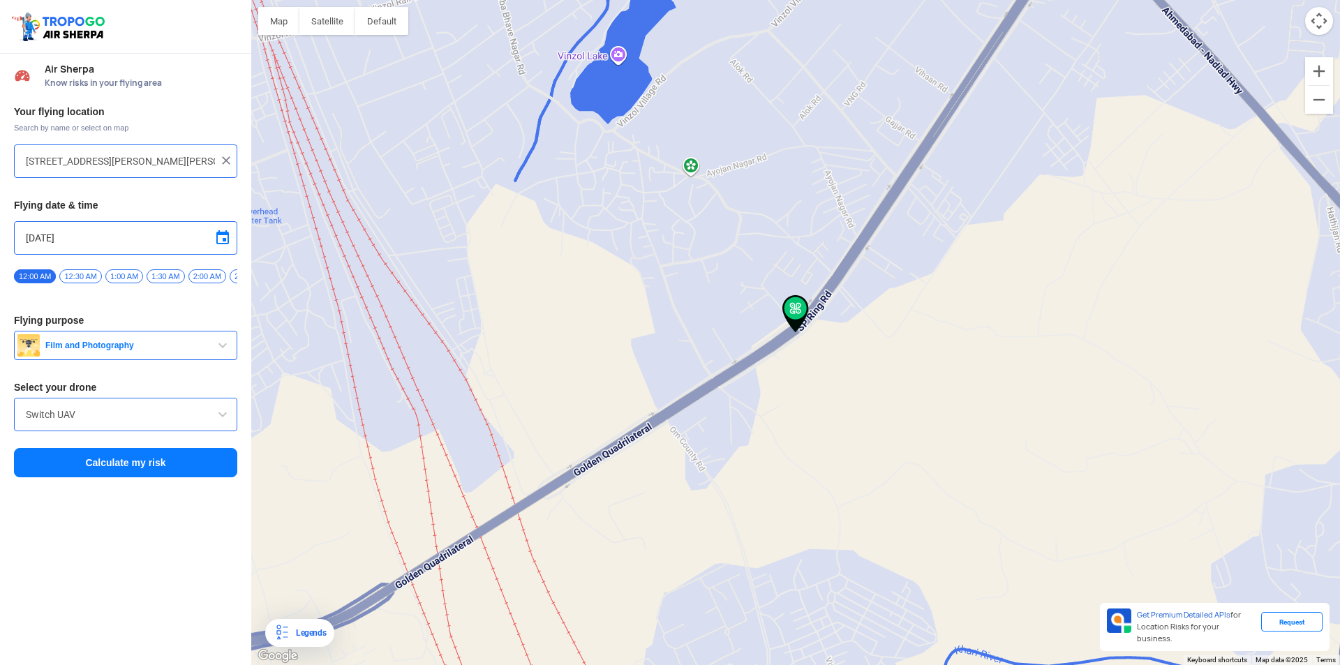
click at [117, 467] on button "Calculate my risk" at bounding box center [125, 462] width 223 height 29
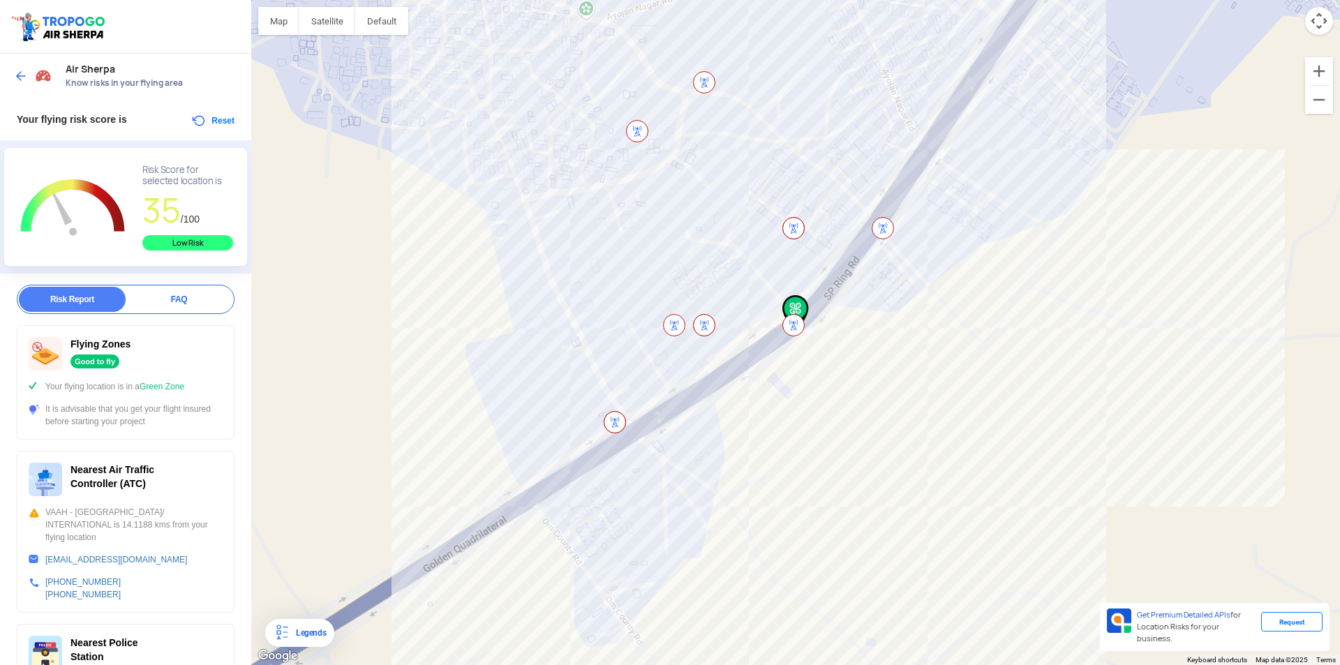
click at [15, 70] on img at bounding box center [21, 76] width 14 height 14
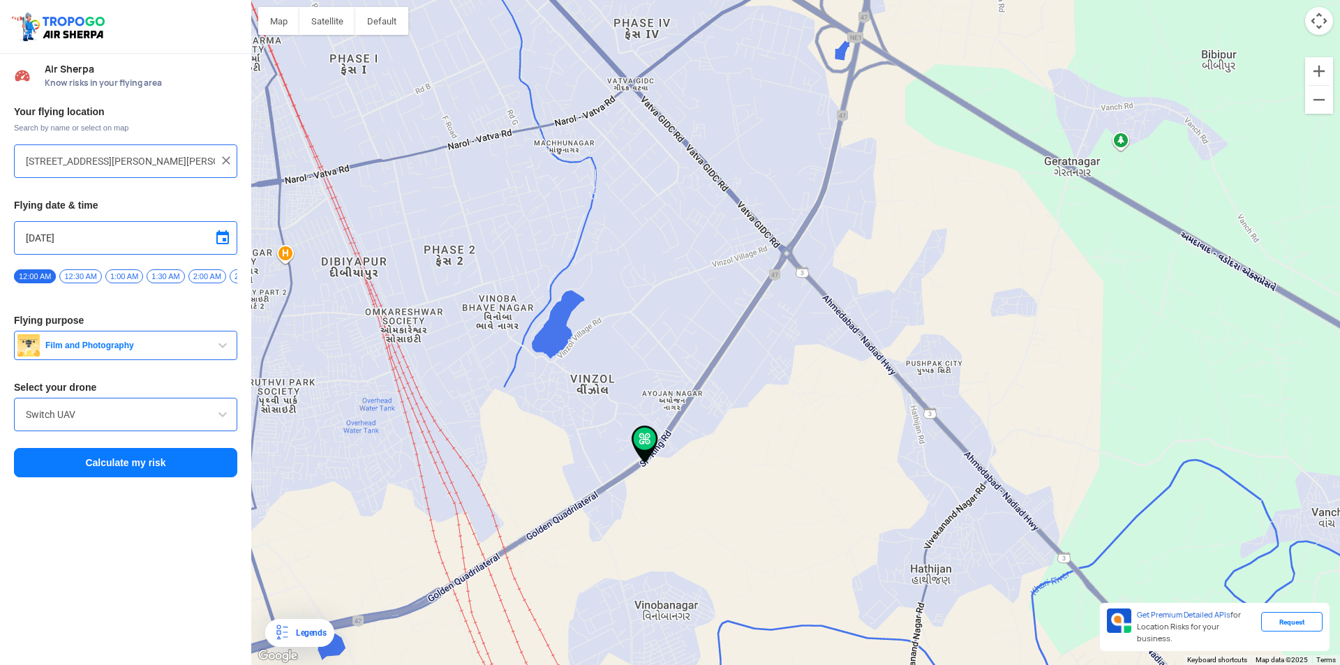
click at [786, 255] on div at bounding box center [795, 332] width 1088 height 665
type input "Lal Gebi Cir, [GEOGRAPHIC_DATA], [GEOGRAPHIC_DATA], [GEOGRAPHIC_DATA]"
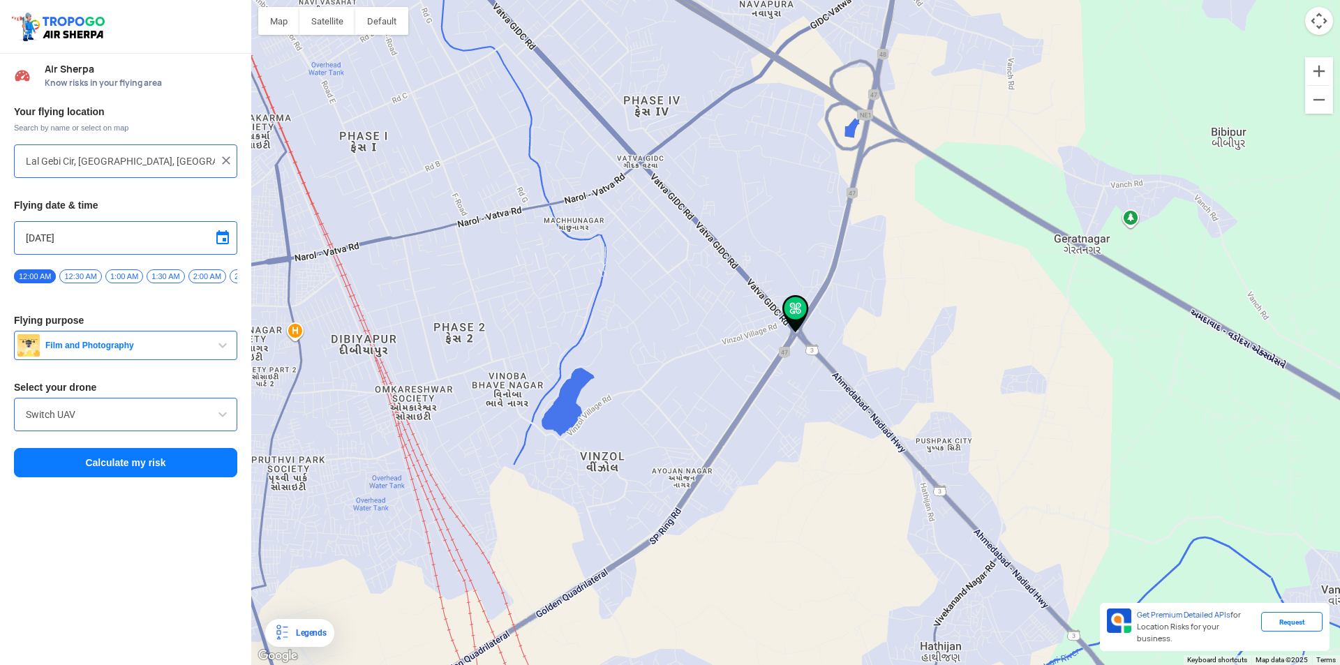
click at [141, 468] on button "Calculate my risk" at bounding box center [125, 462] width 223 height 29
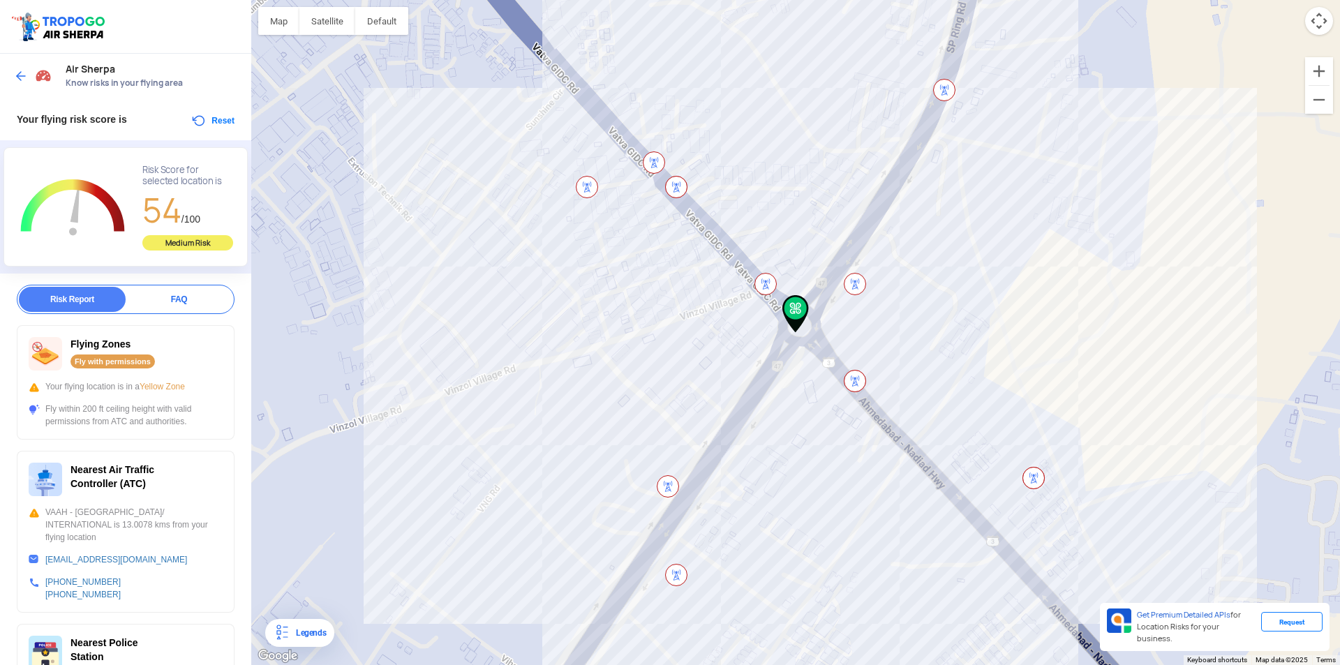
click at [21, 73] on img at bounding box center [21, 76] width 14 height 14
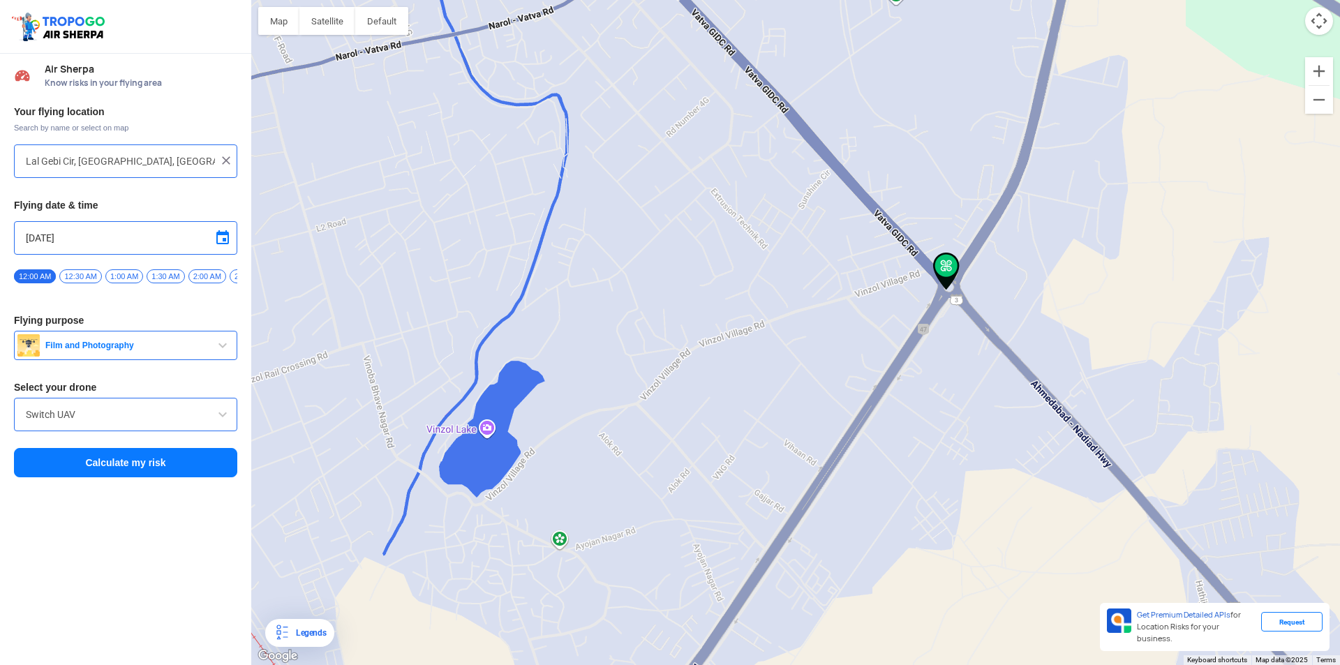
click at [892, 372] on div at bounding box center [795, 332] width 1088 height 665
type input "[PERSON_NAME][GEOGRAPHIC_DATA], [GEOGRAPHIC_DATA]"
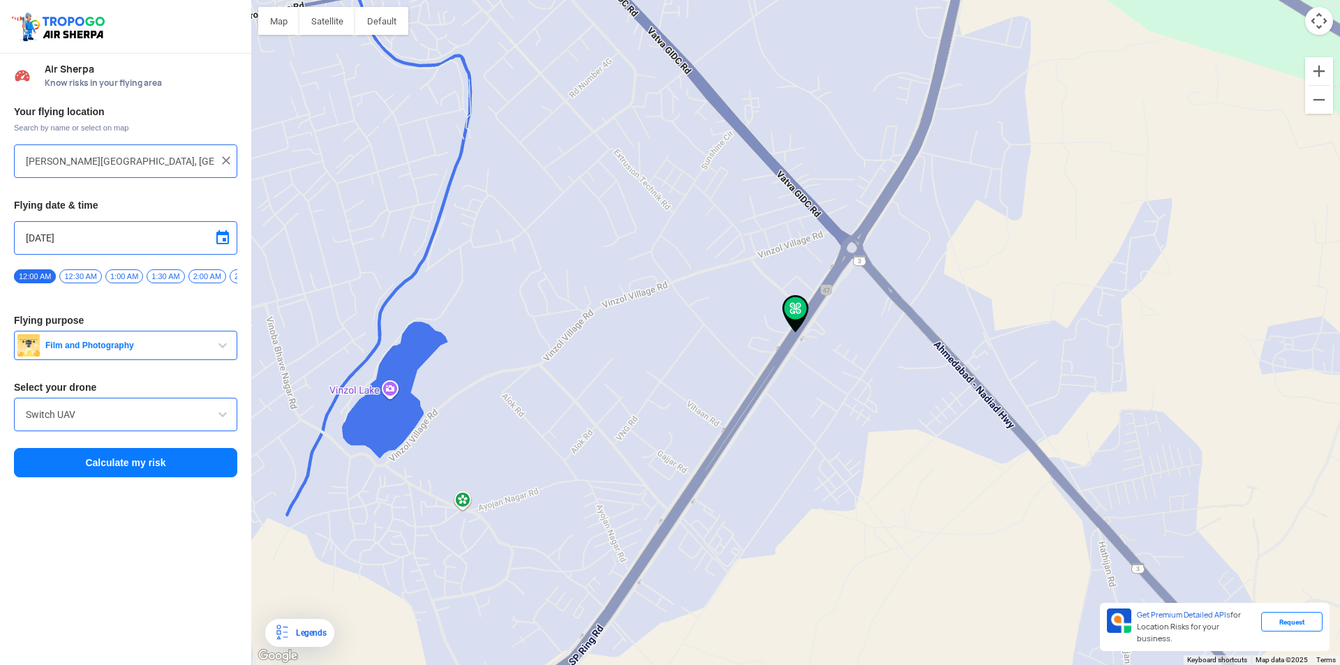
click at [98, 472] on button "Calculate my risk" at bounding box center [125, 462] width 223 height 29
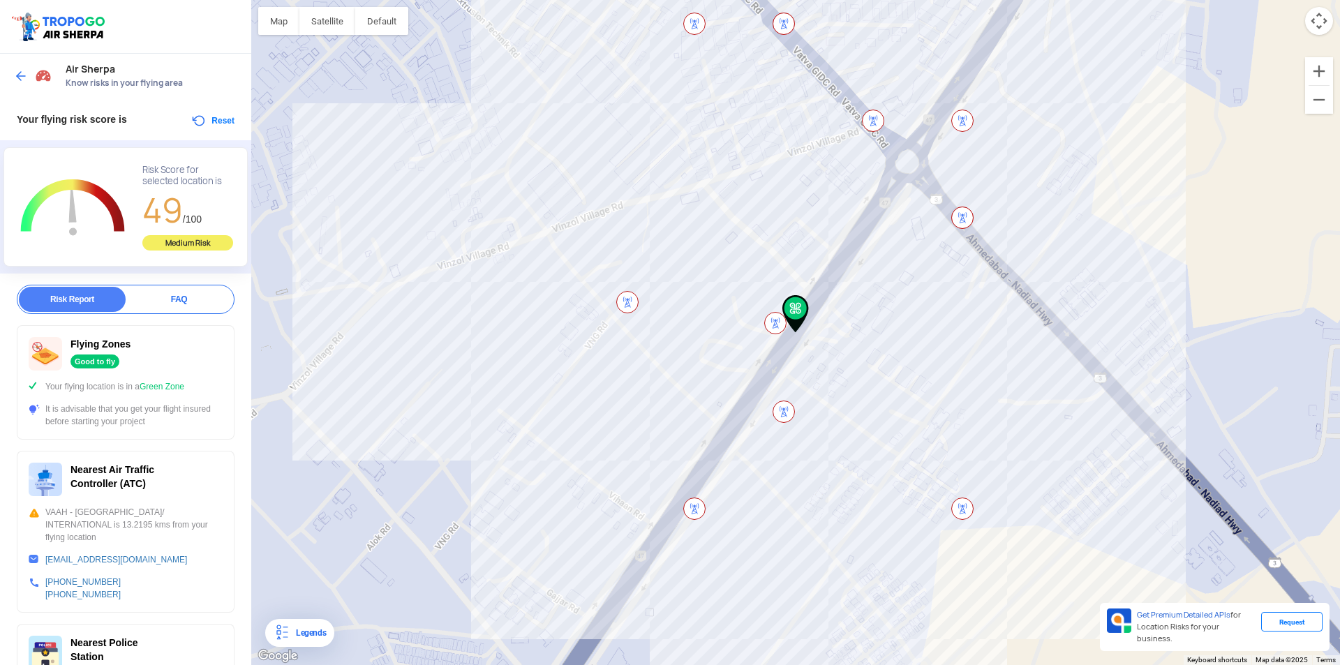
click at [22, 78] on img at bounding box center [21, 76] width 14 height 14
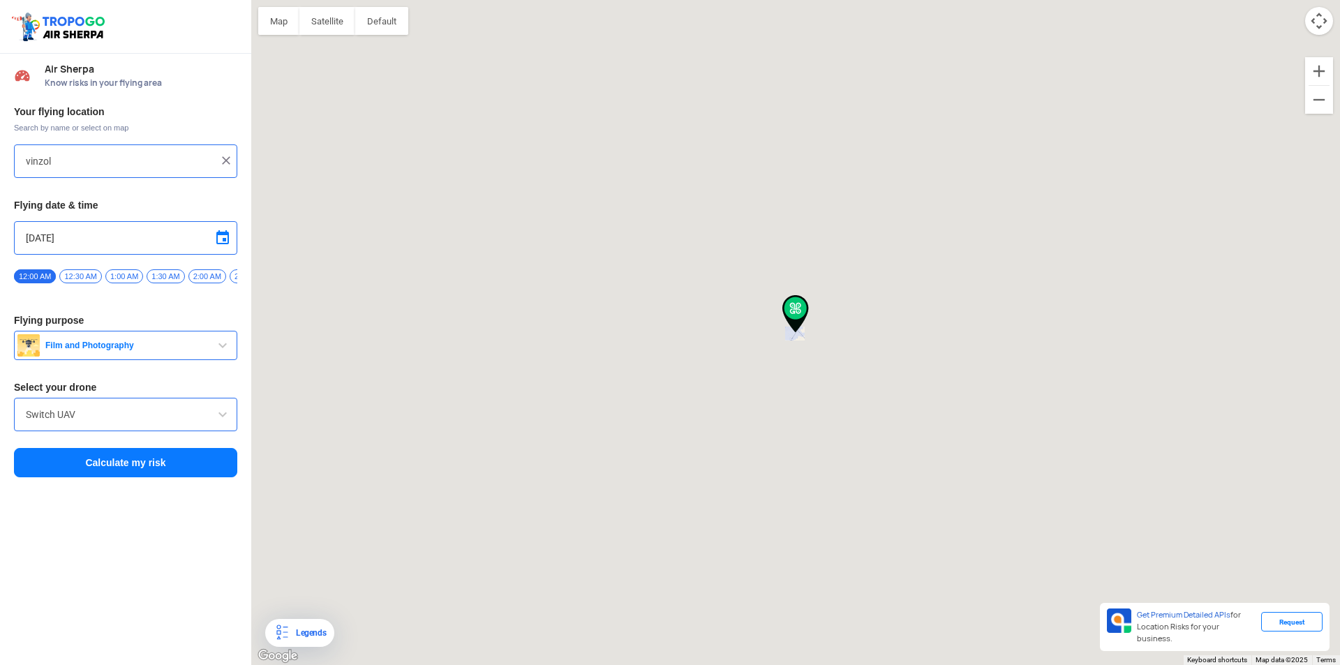
type input "[PERSON_NAME][GEOGRAPHIC_DATA], [GEOGRAPHIC_DATA]"
